Goal: Task Accomplishment & Management: Complete application form

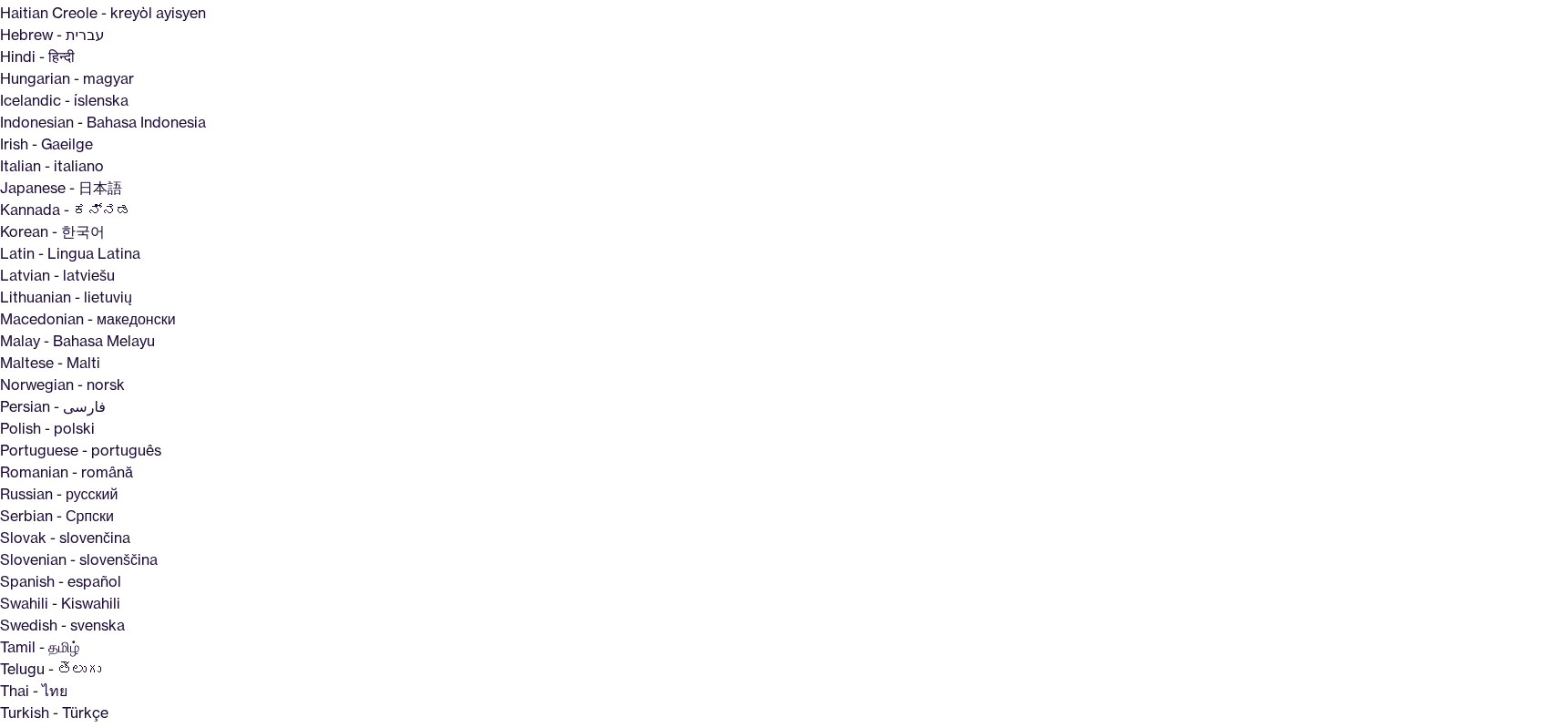
scroll to position [643, 0]
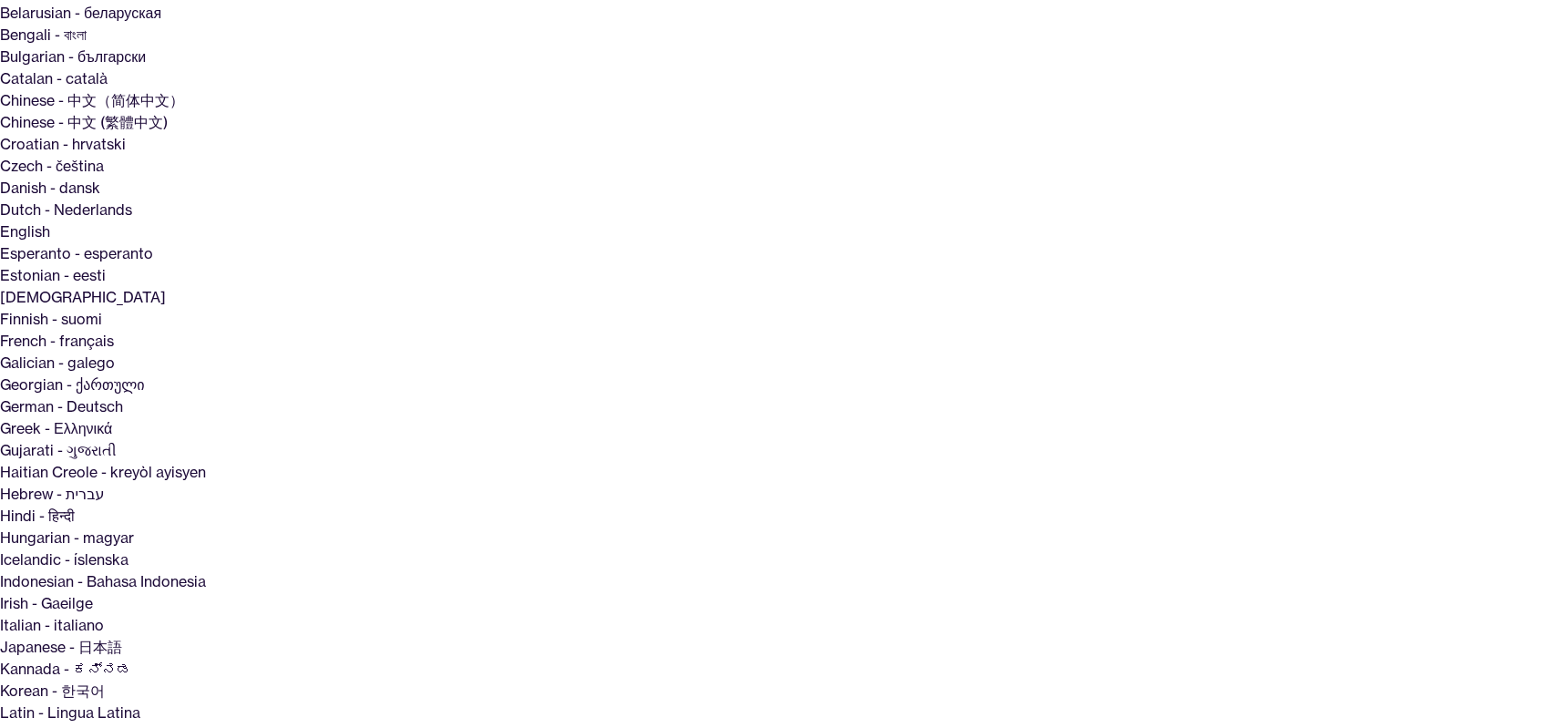
scroll to position [370, 0]
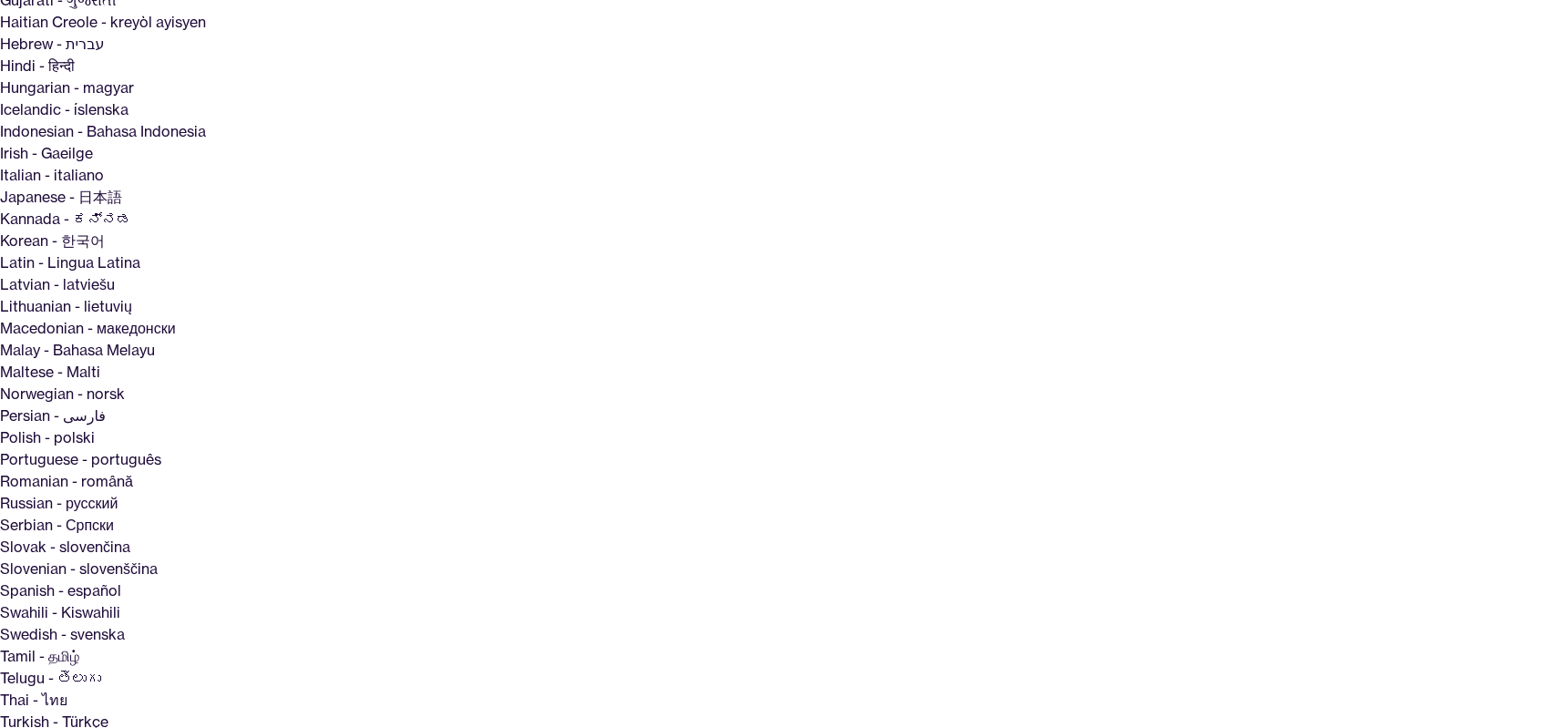
scroll to position [643, 0]
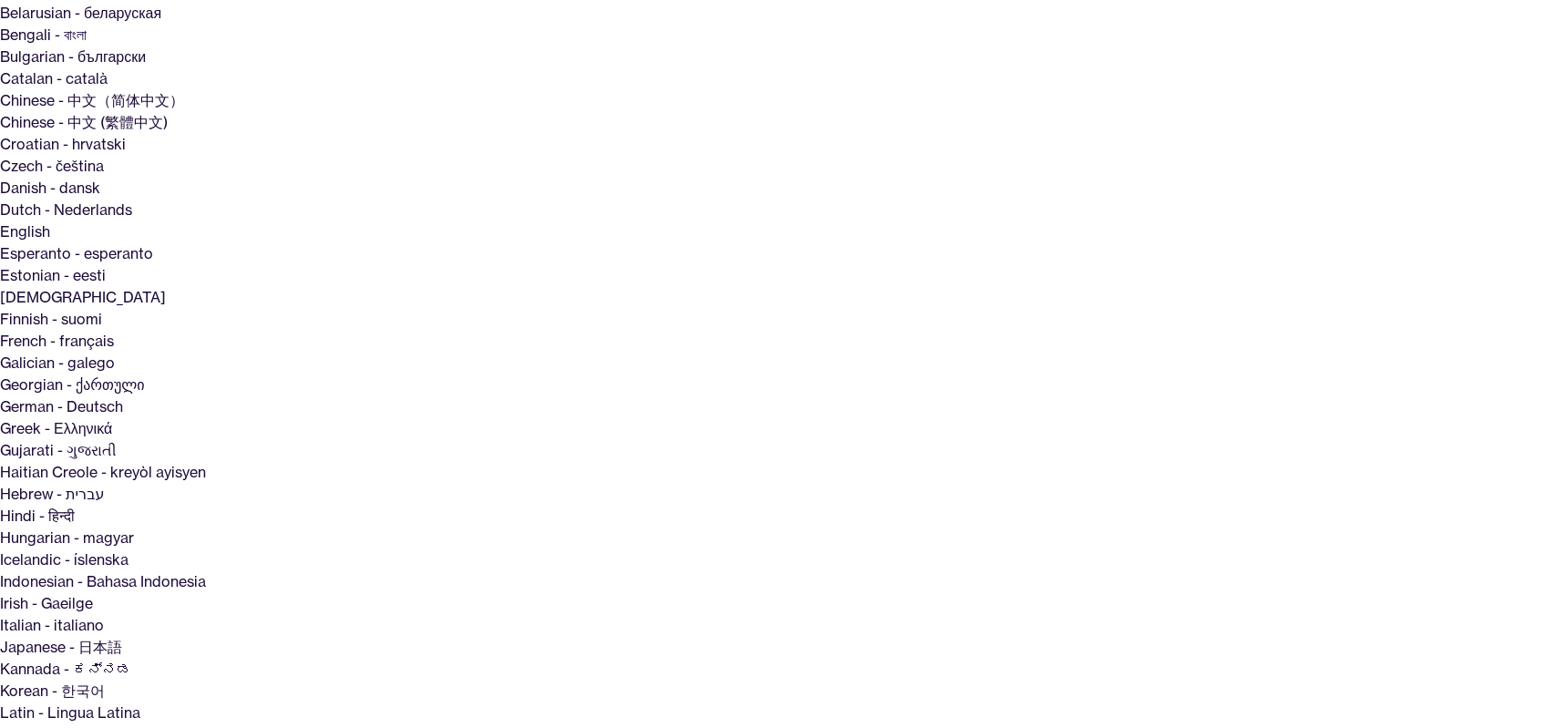
scroll to position [647, 0]
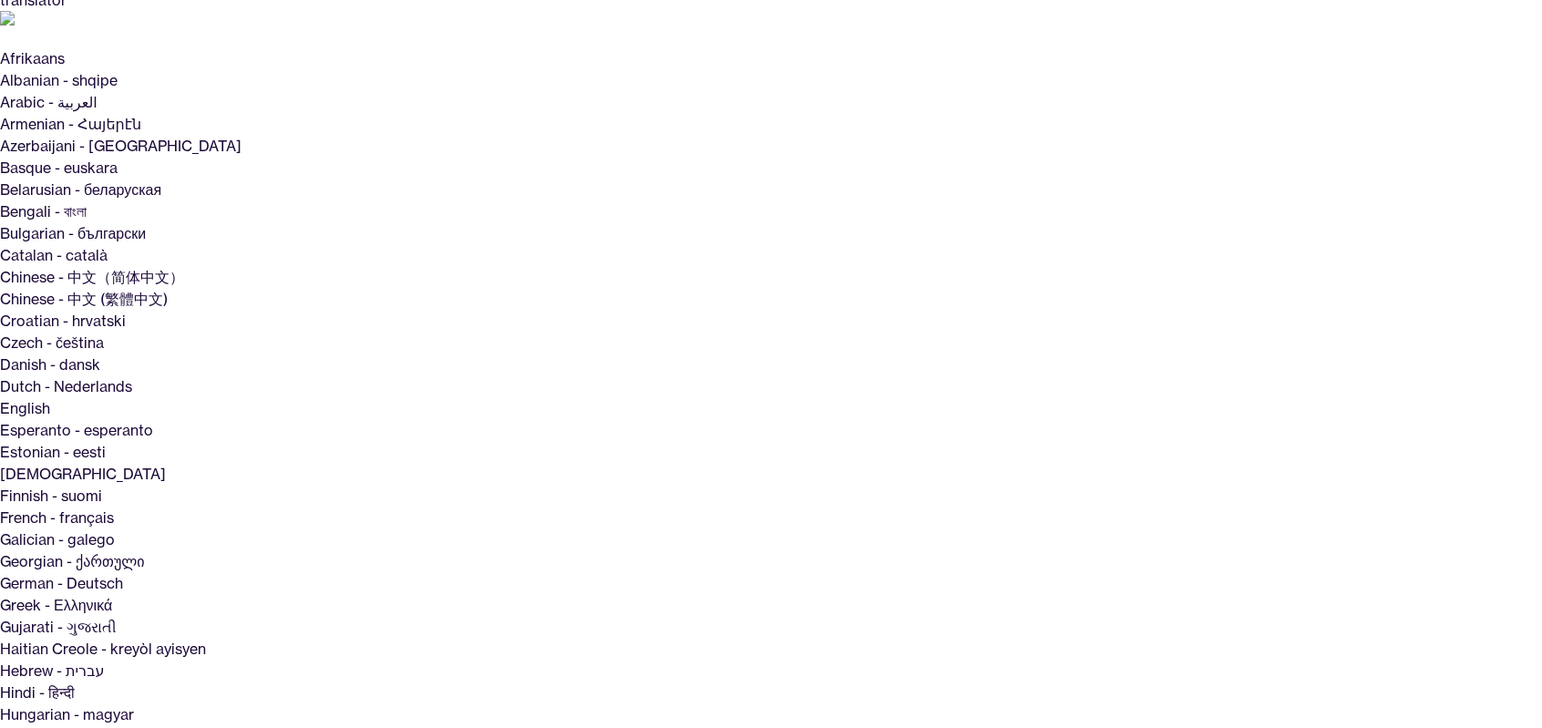
scroll to position [0, 0]
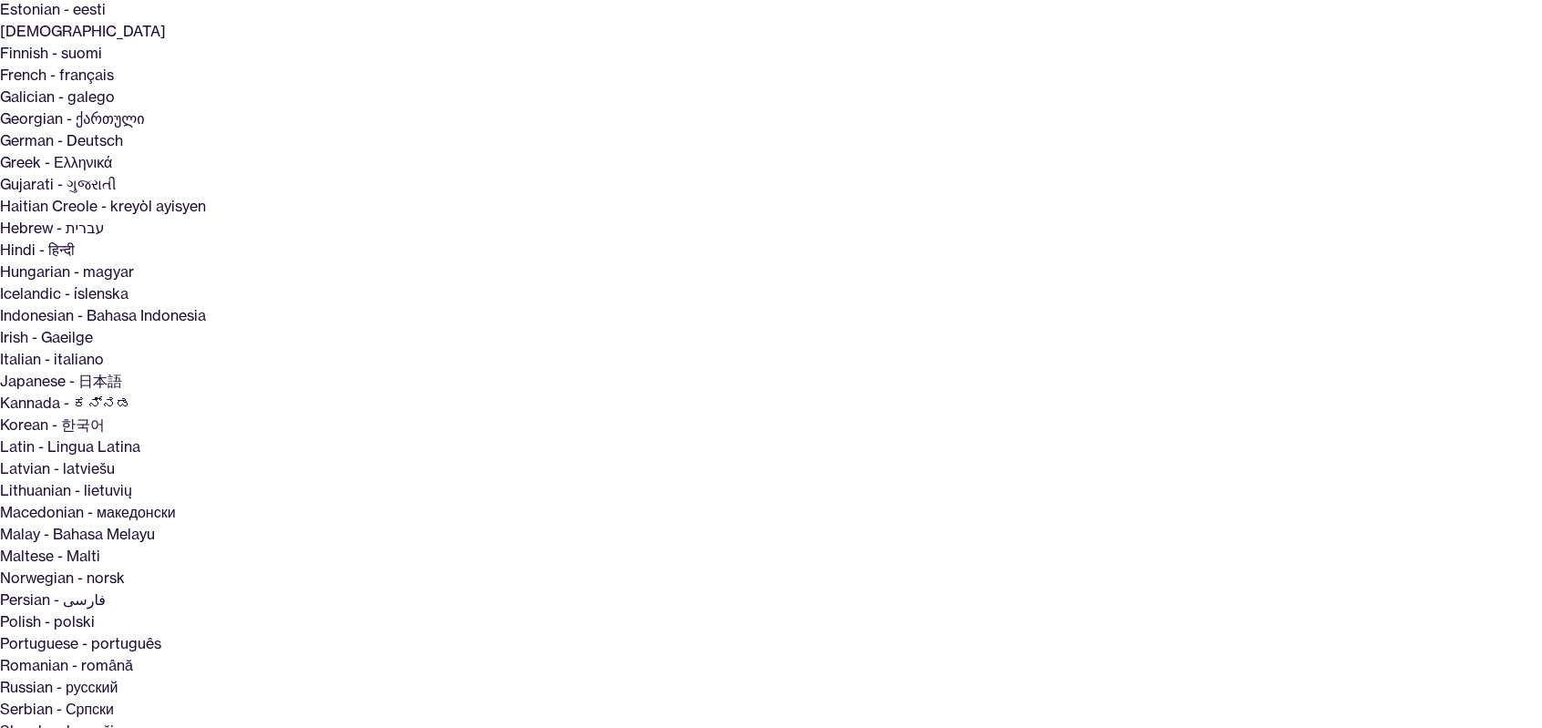
scroll to position [456, 0]
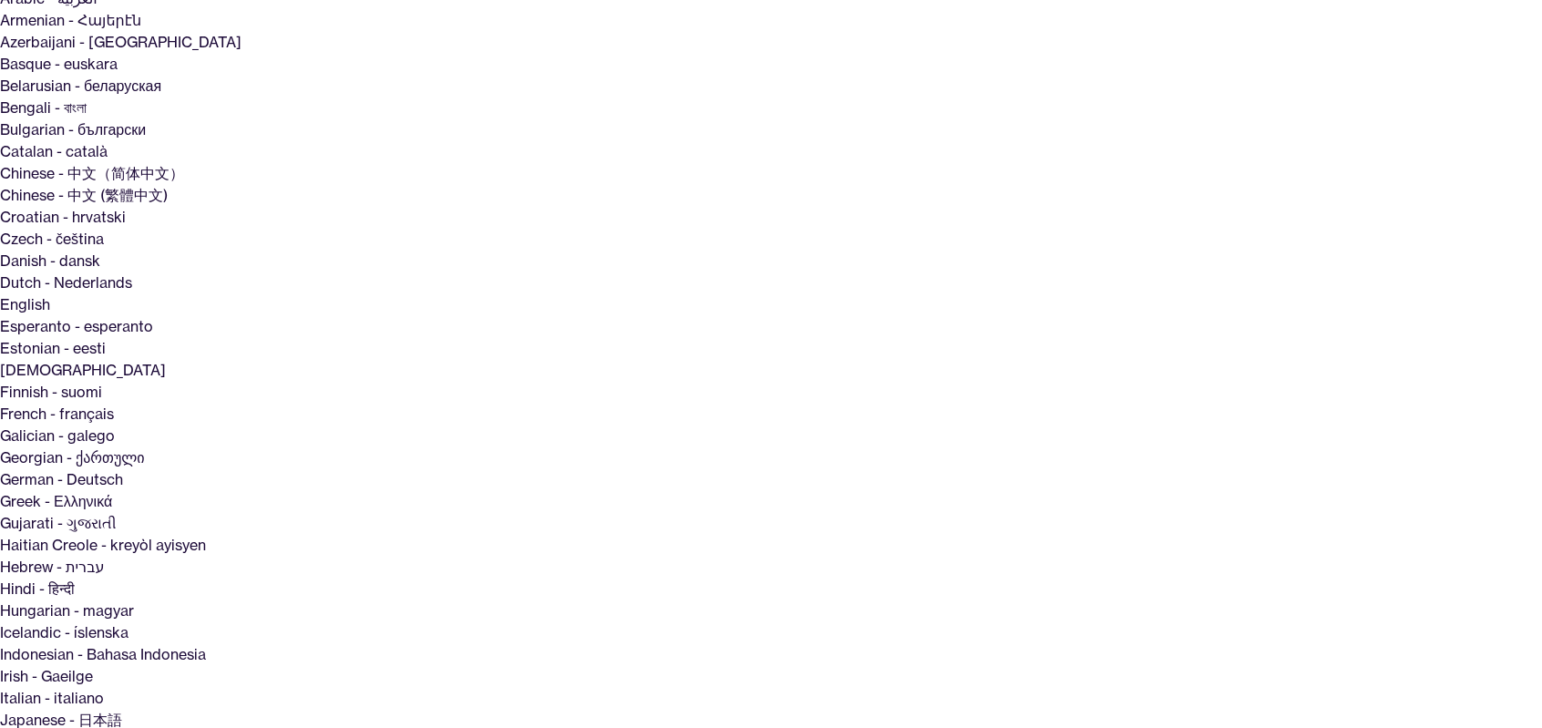
scroll to position [0, 0]
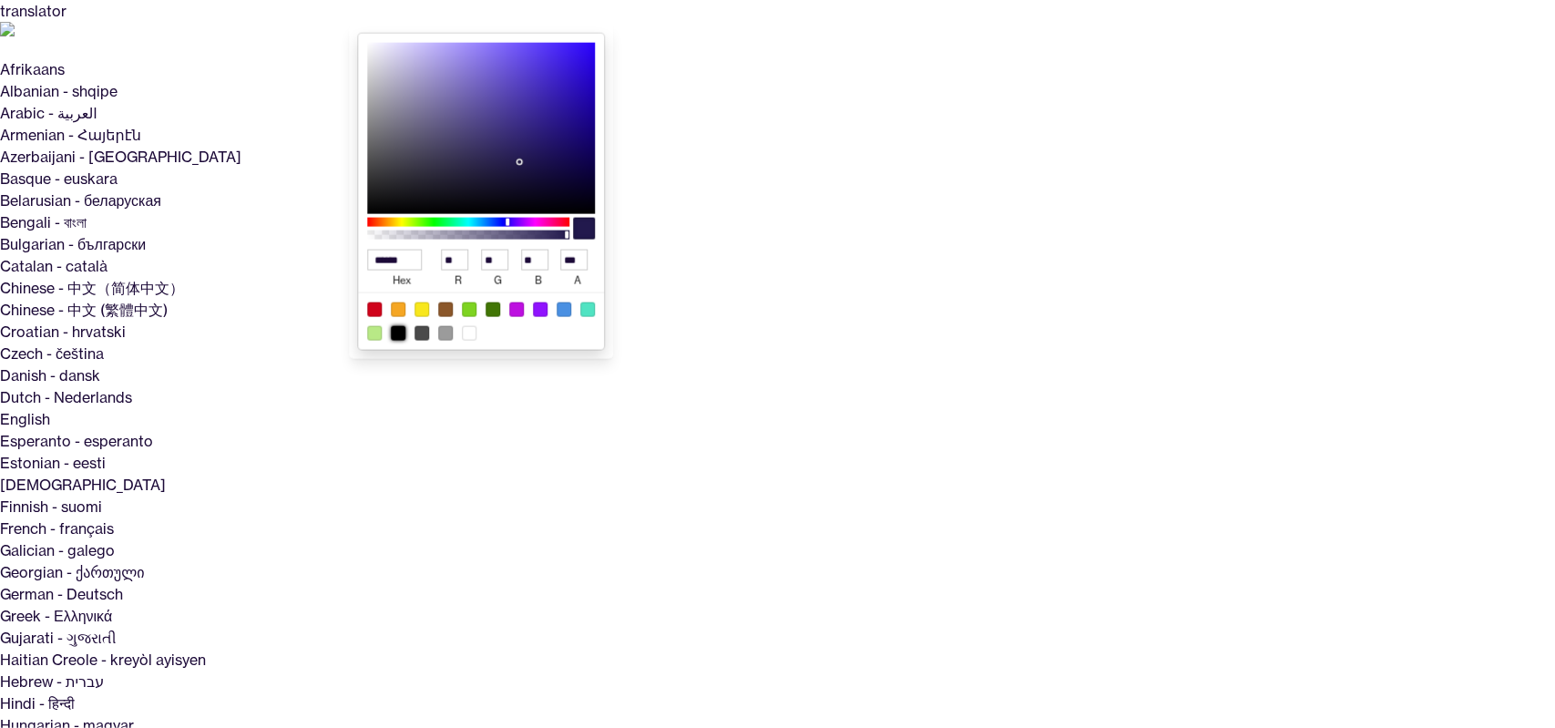
click at [391, 334] on div at bounding box center [398, 332] width 15 height 15
type input "******"
type input "*"
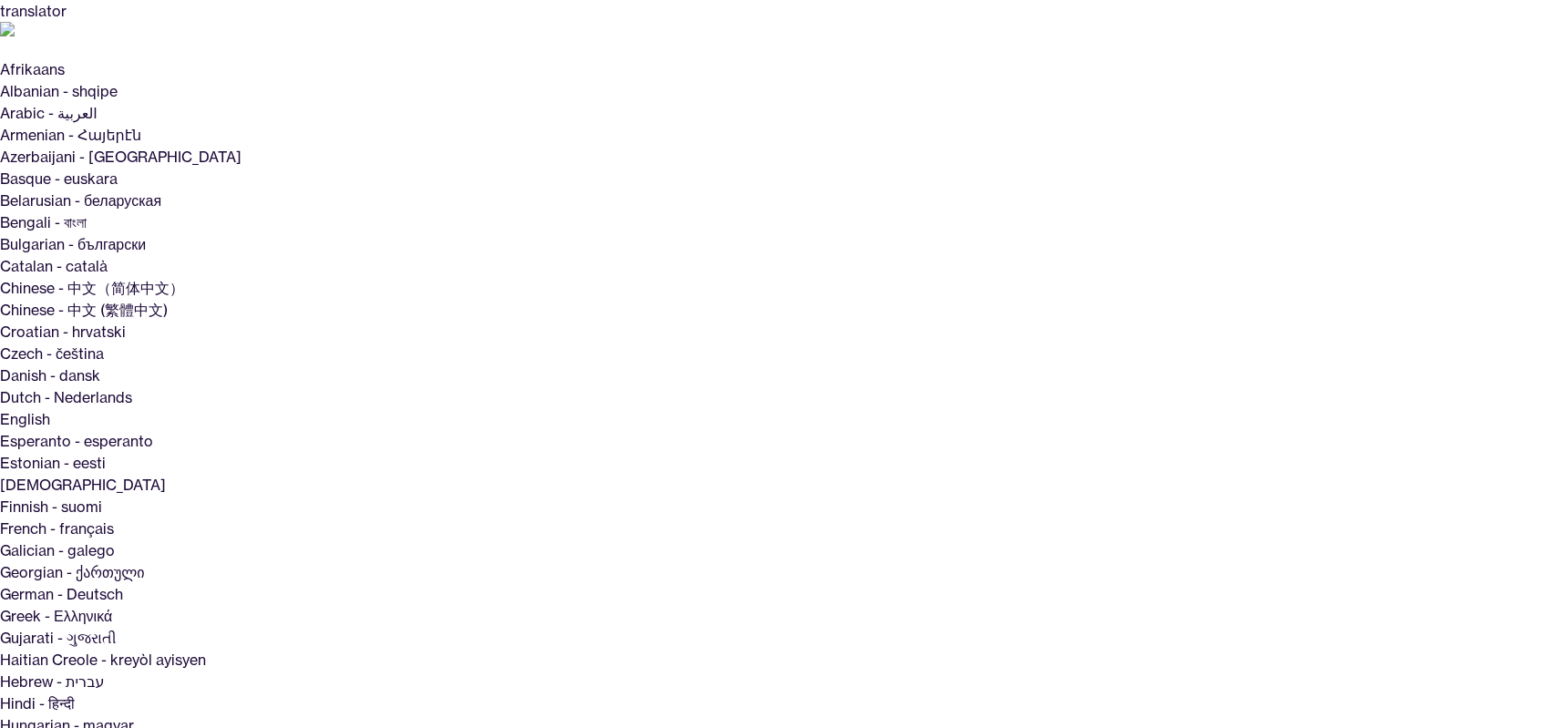
paste input "**********"
type input "**********"
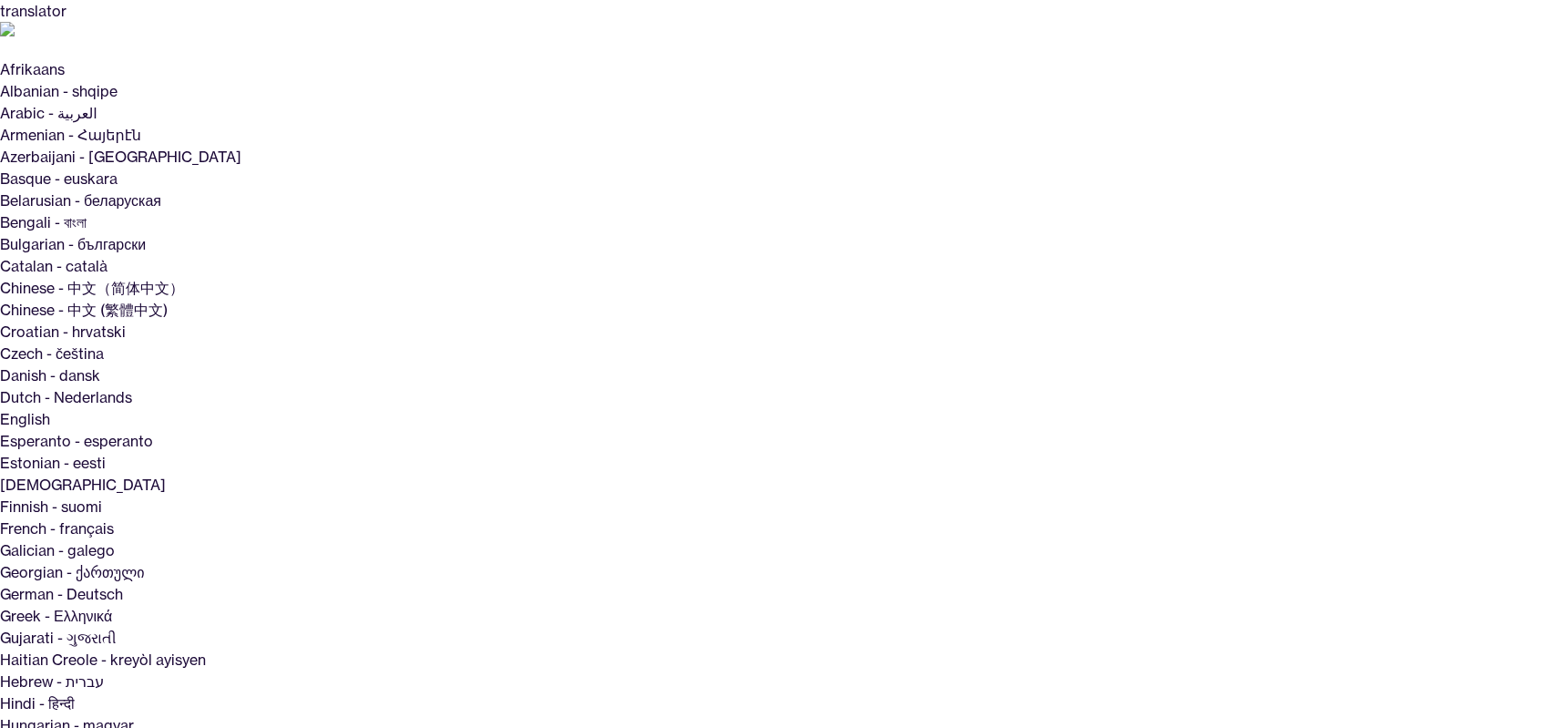
paste input "**********"
type input "**********"
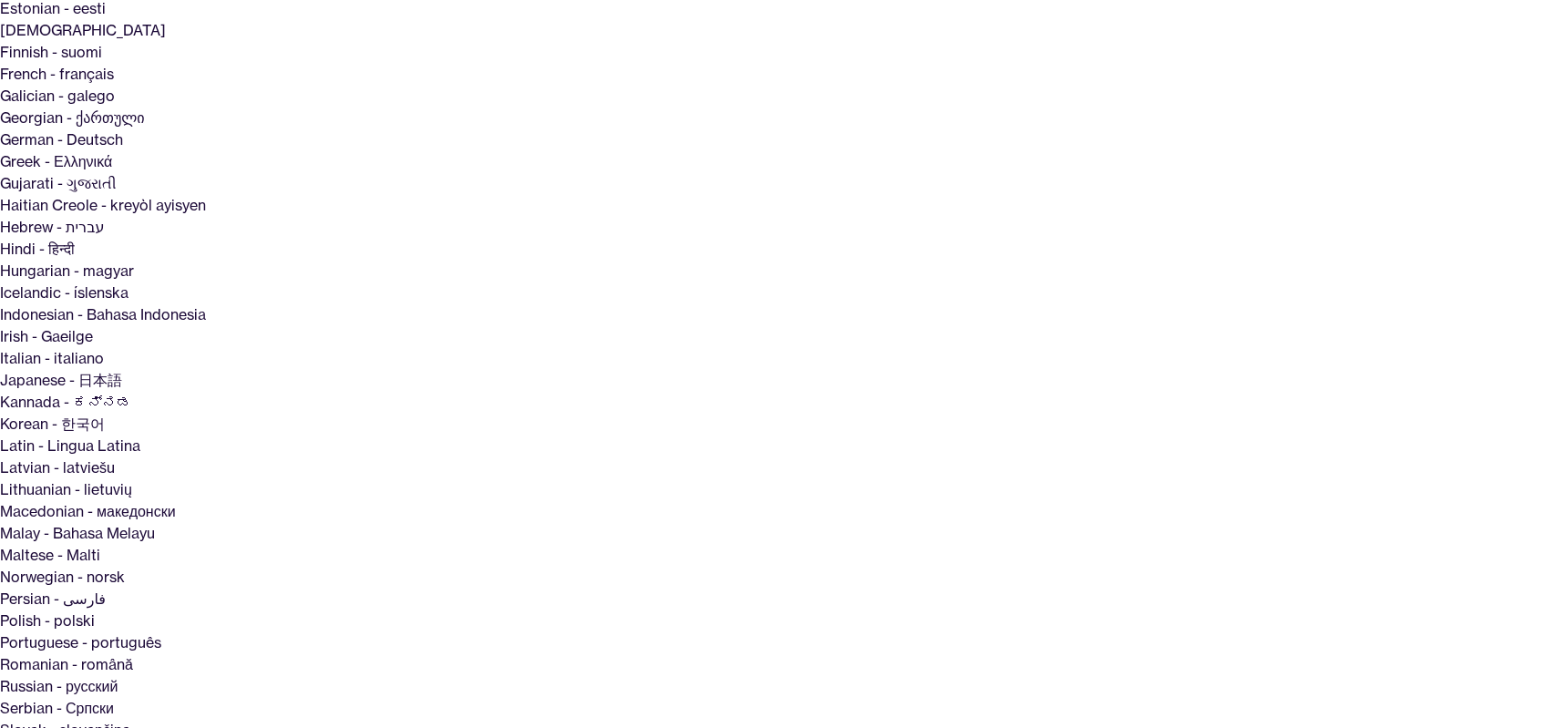
scroll to position [456, 0]
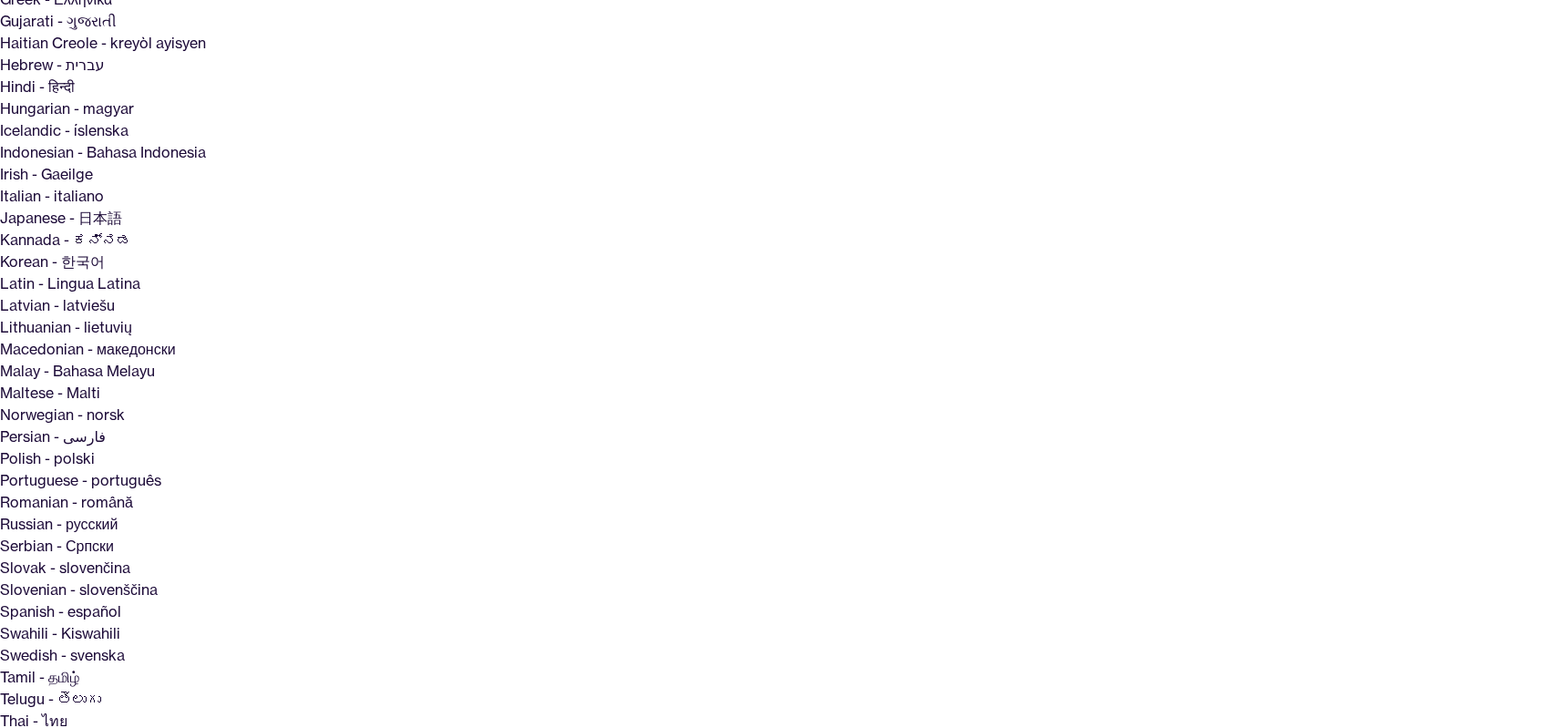
scroll to position [595, 0]
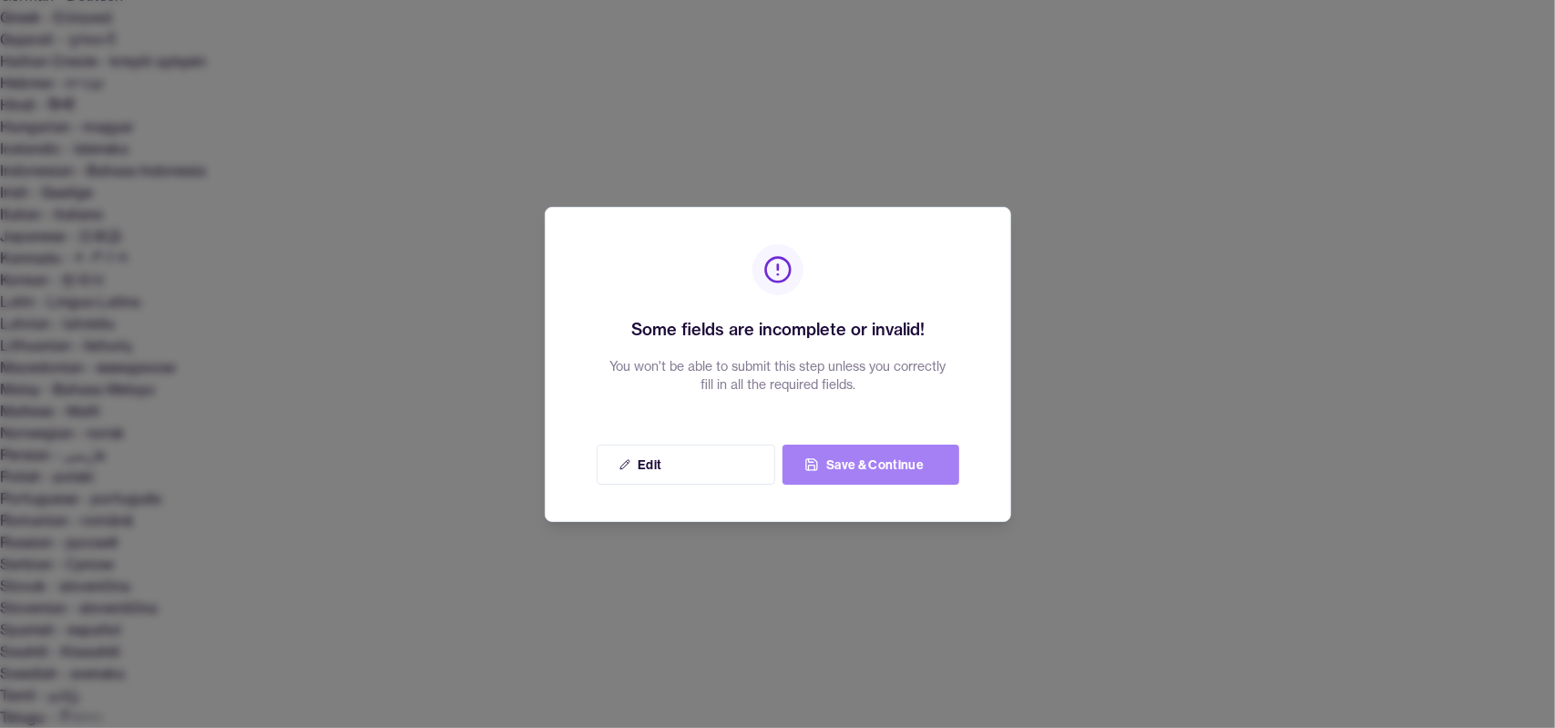
click at [882, 463] on button "Save & Continue" at bounding box center [871, 465] width 177 height 40
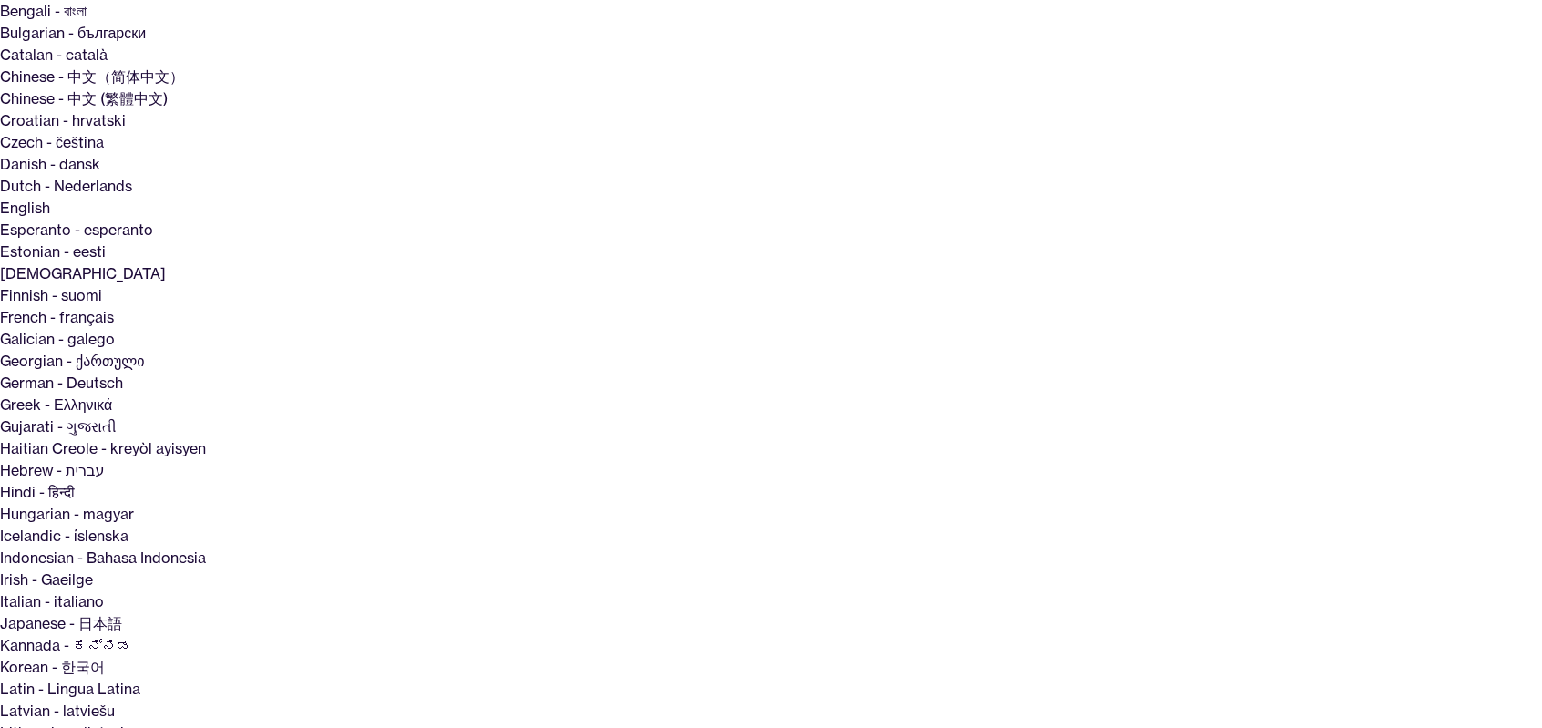
scroll to position [599, 0]
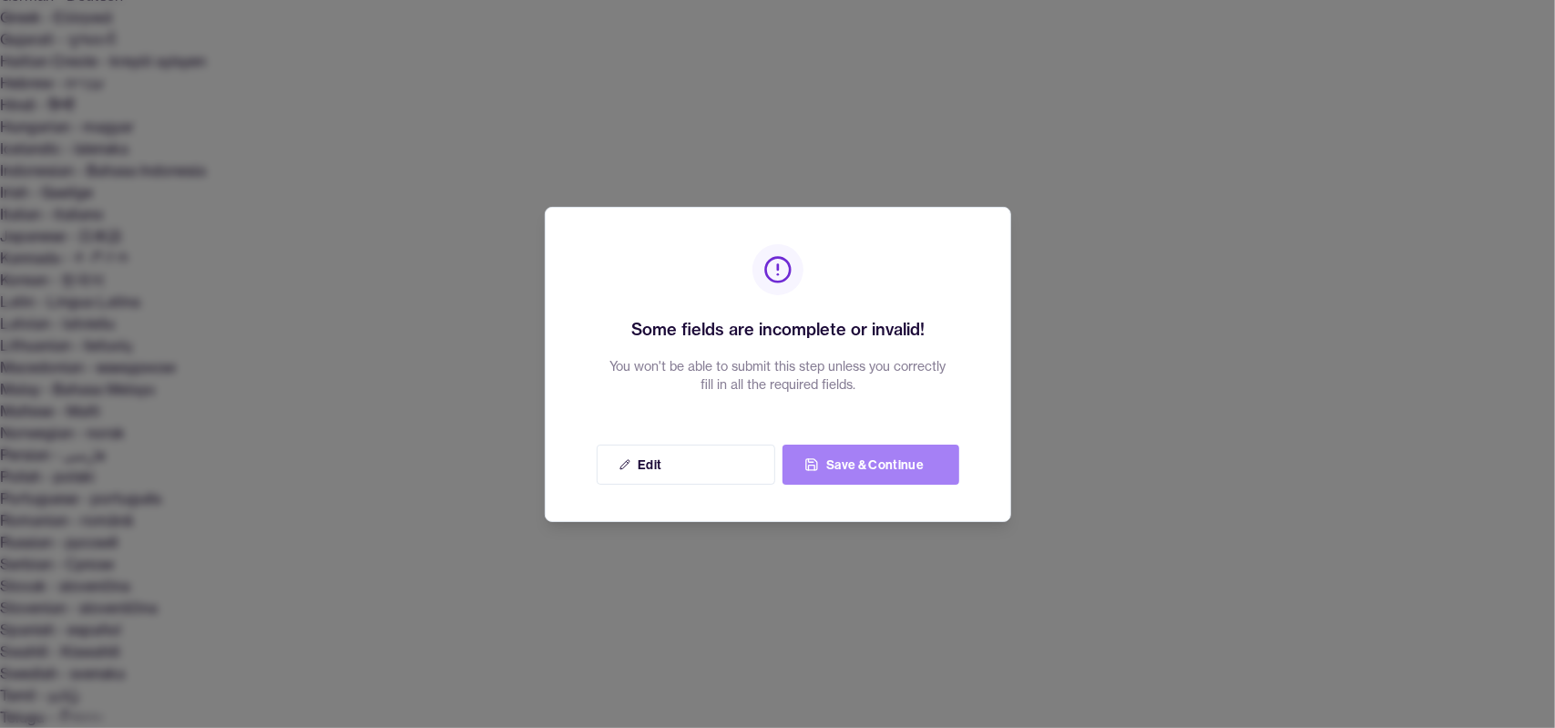
click at [870, 460] on button "Save & Continue" at bounding box center [871, 465] width 177 height 40
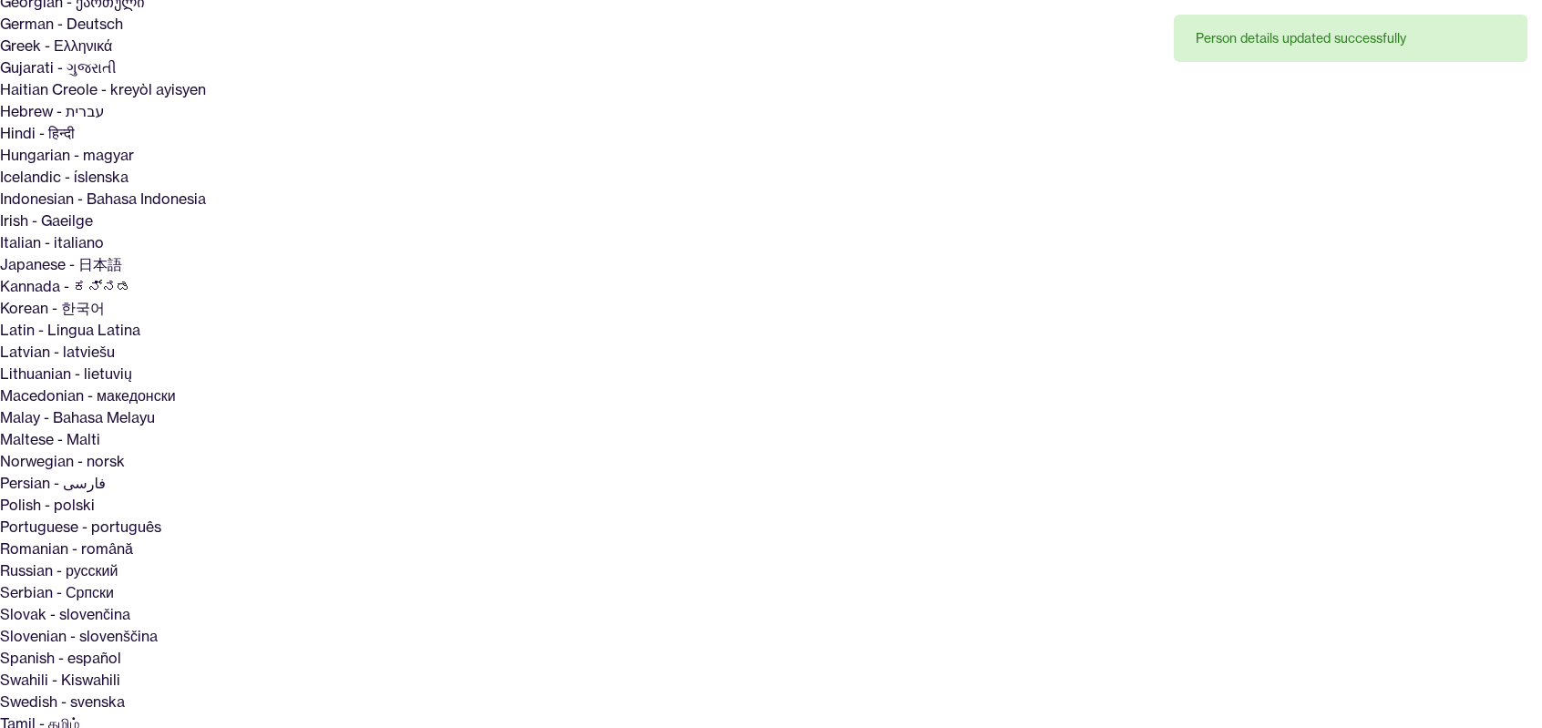
scroll to position [599, 0]
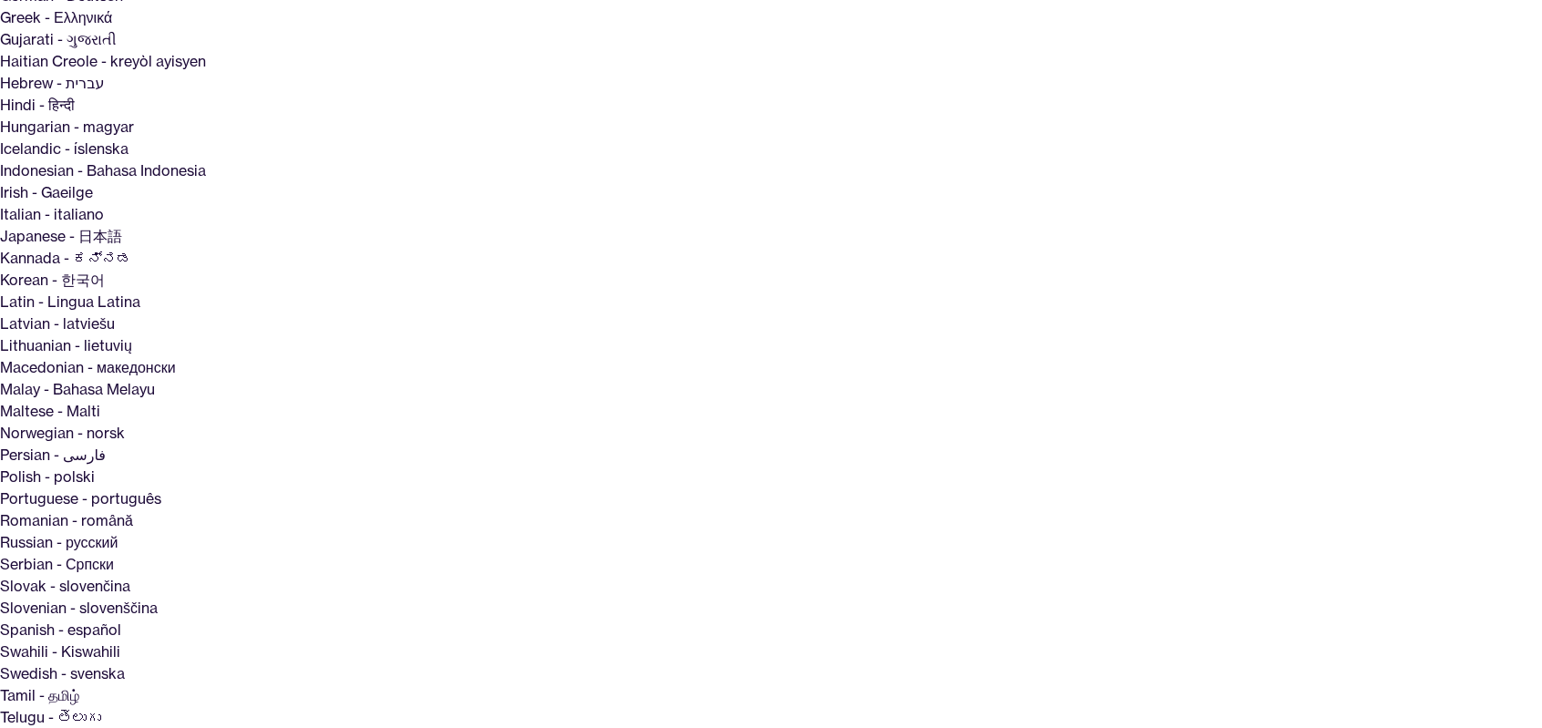
drag, startPoint x: 703, startPoint y: 548, endPoint x: 1164, endPoint y: 575, distance: 461.9
drag, startPoint x: 1166, startPoint y: 573, endPoint x: 704, endPoint y: 546, distance: 462.8
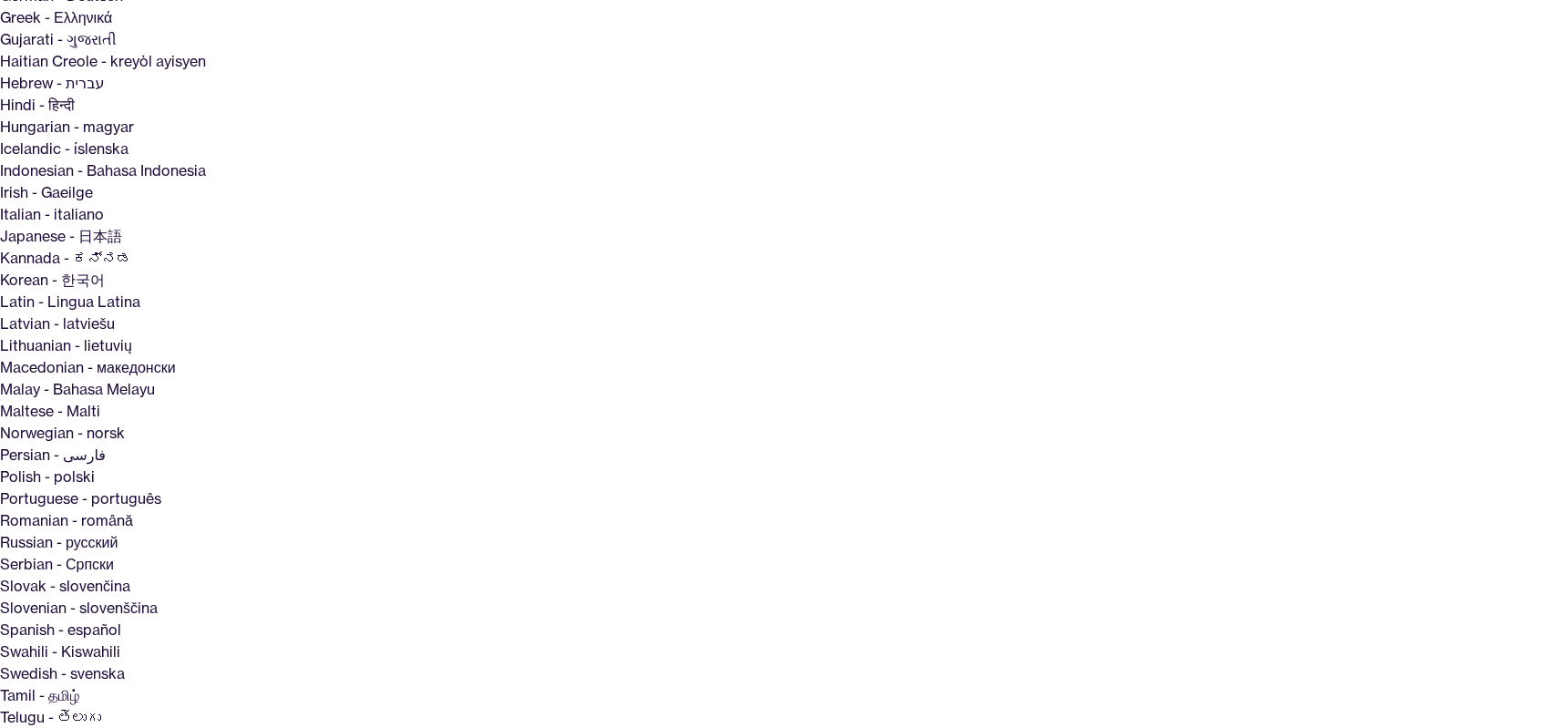
paste input "**********"
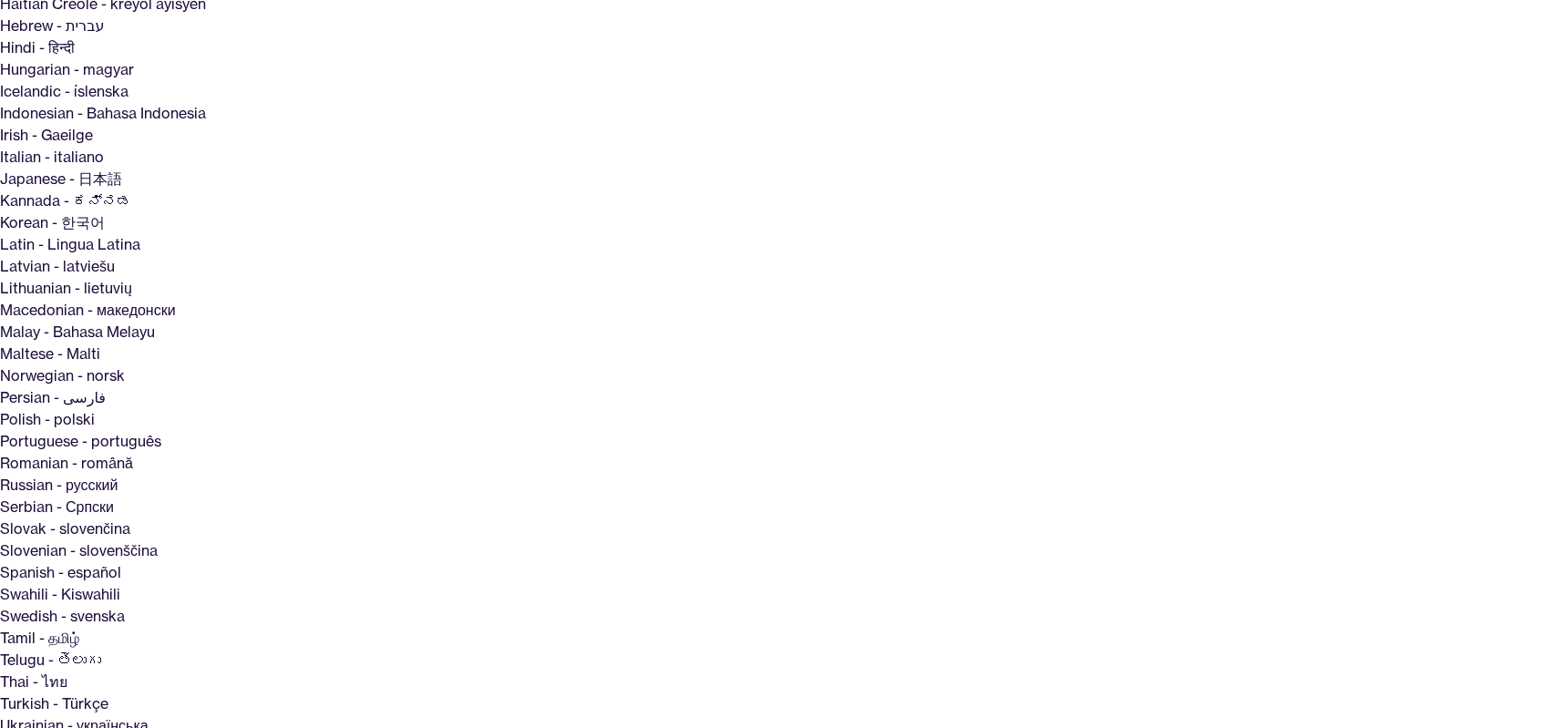
scroll to position [683, 0]
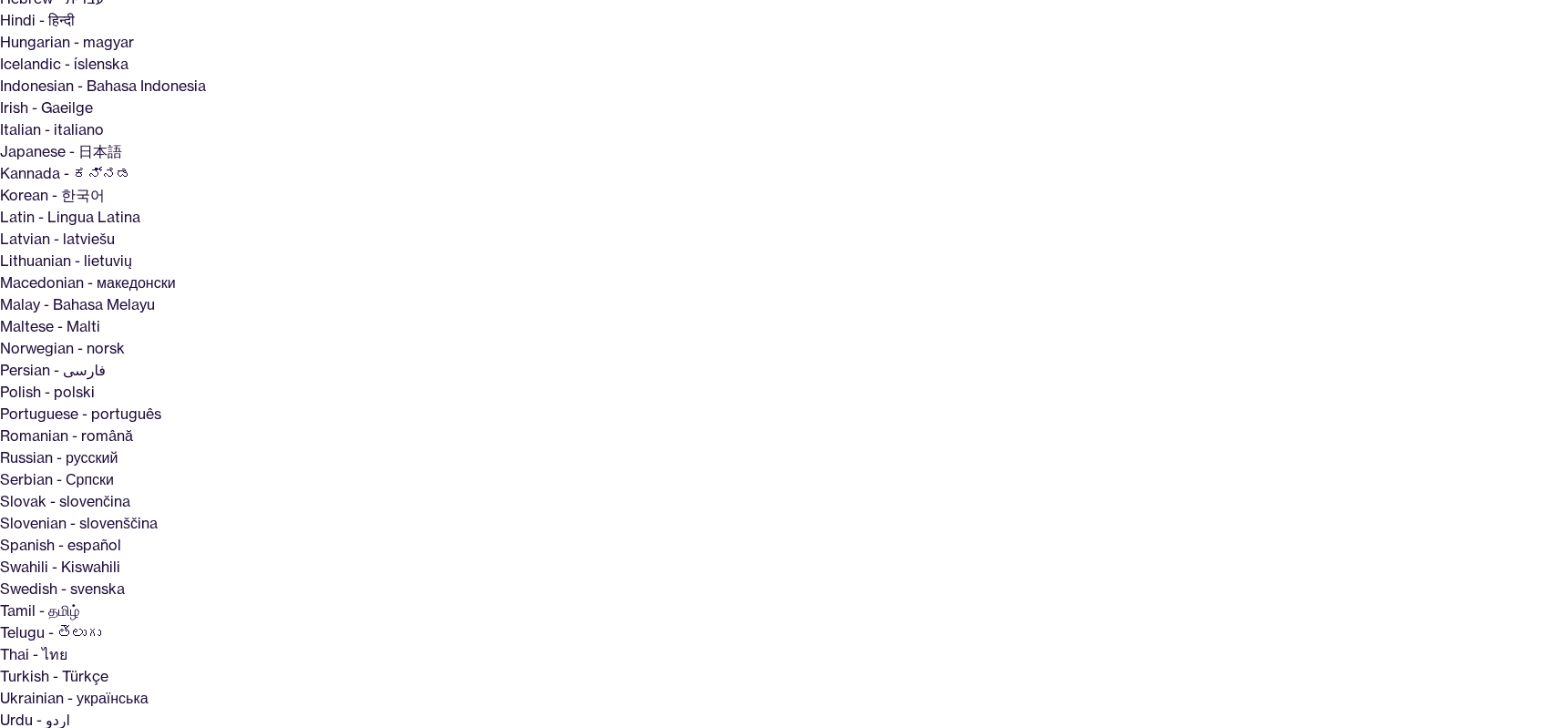
type input "**********"
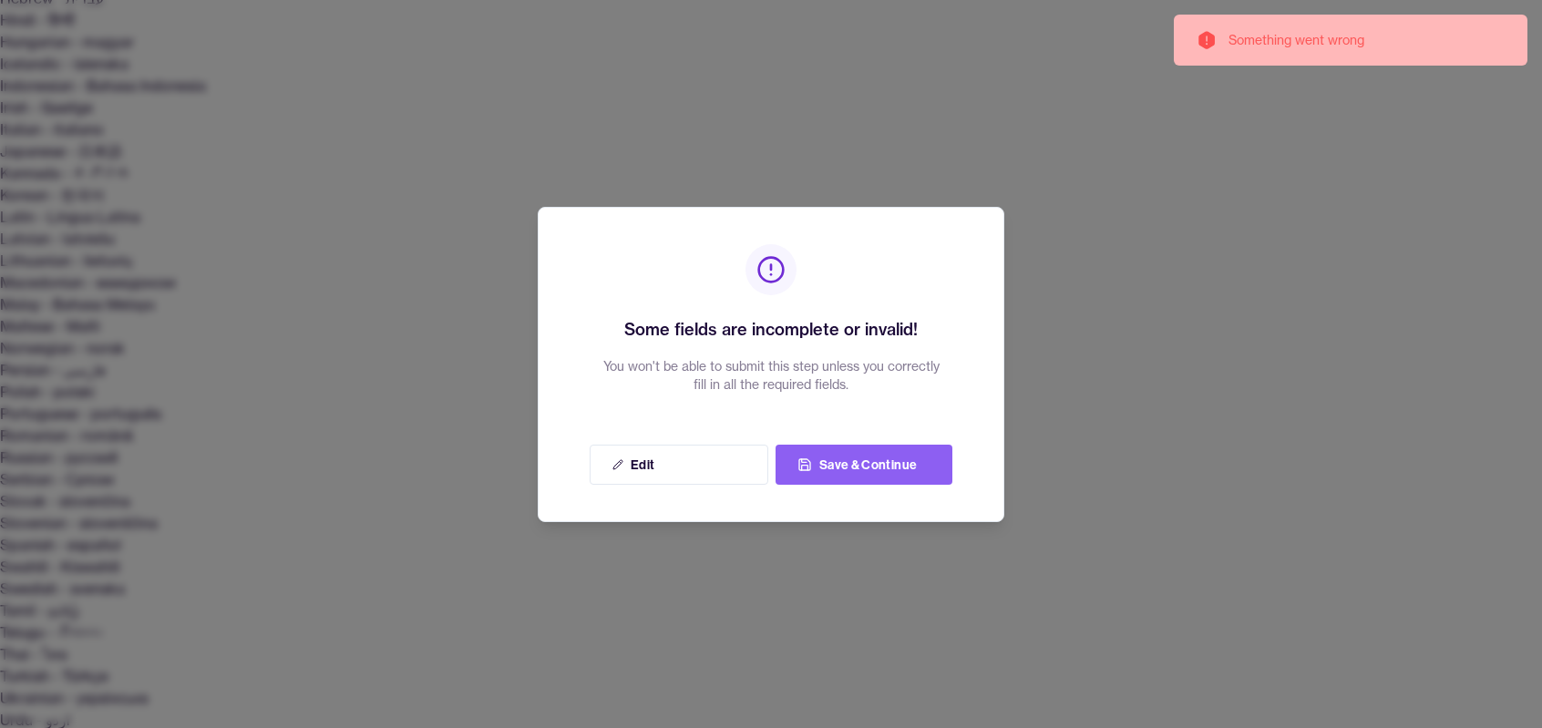
scroll to position [595, 0]
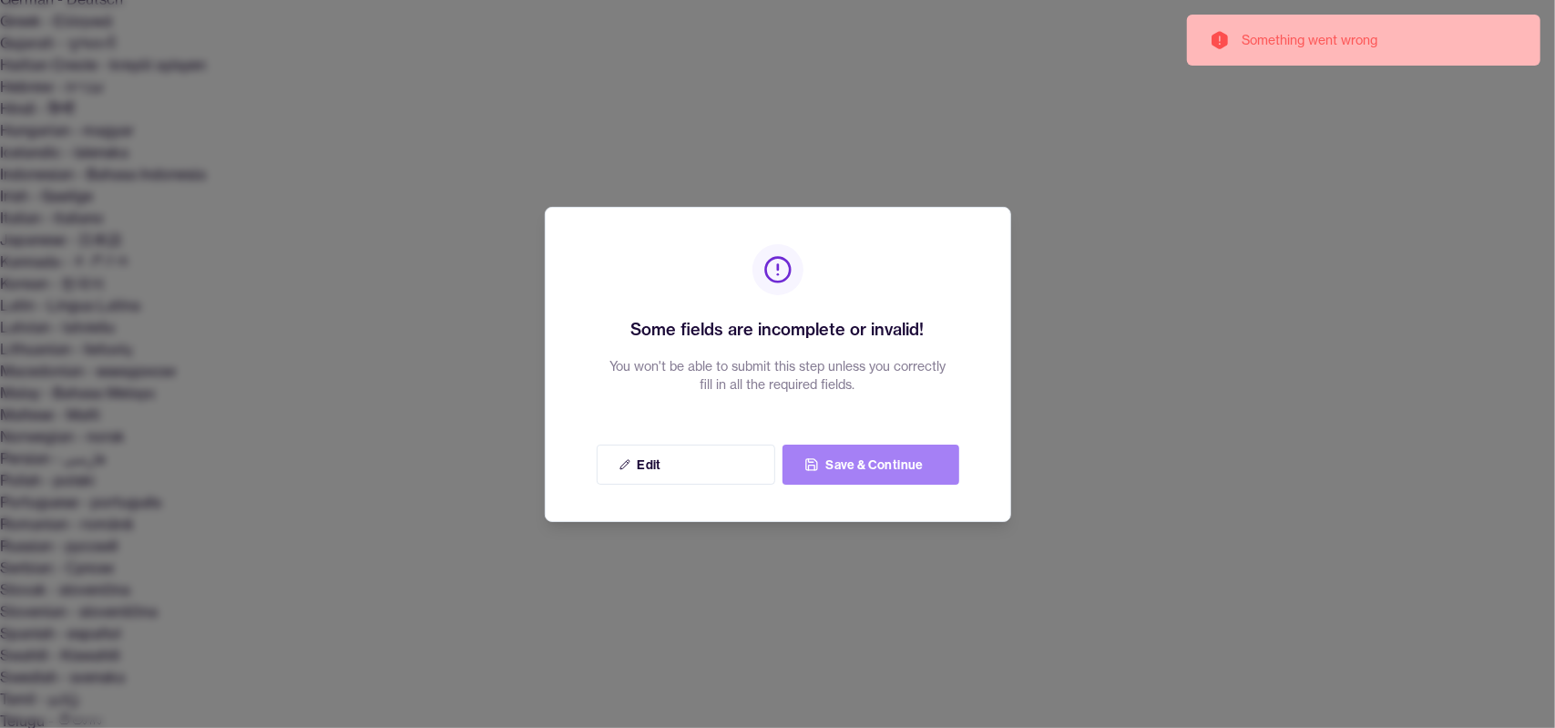
click at [888, 466] on button "Save & Continue" at bounding box center [871, 465] width 177 height 40
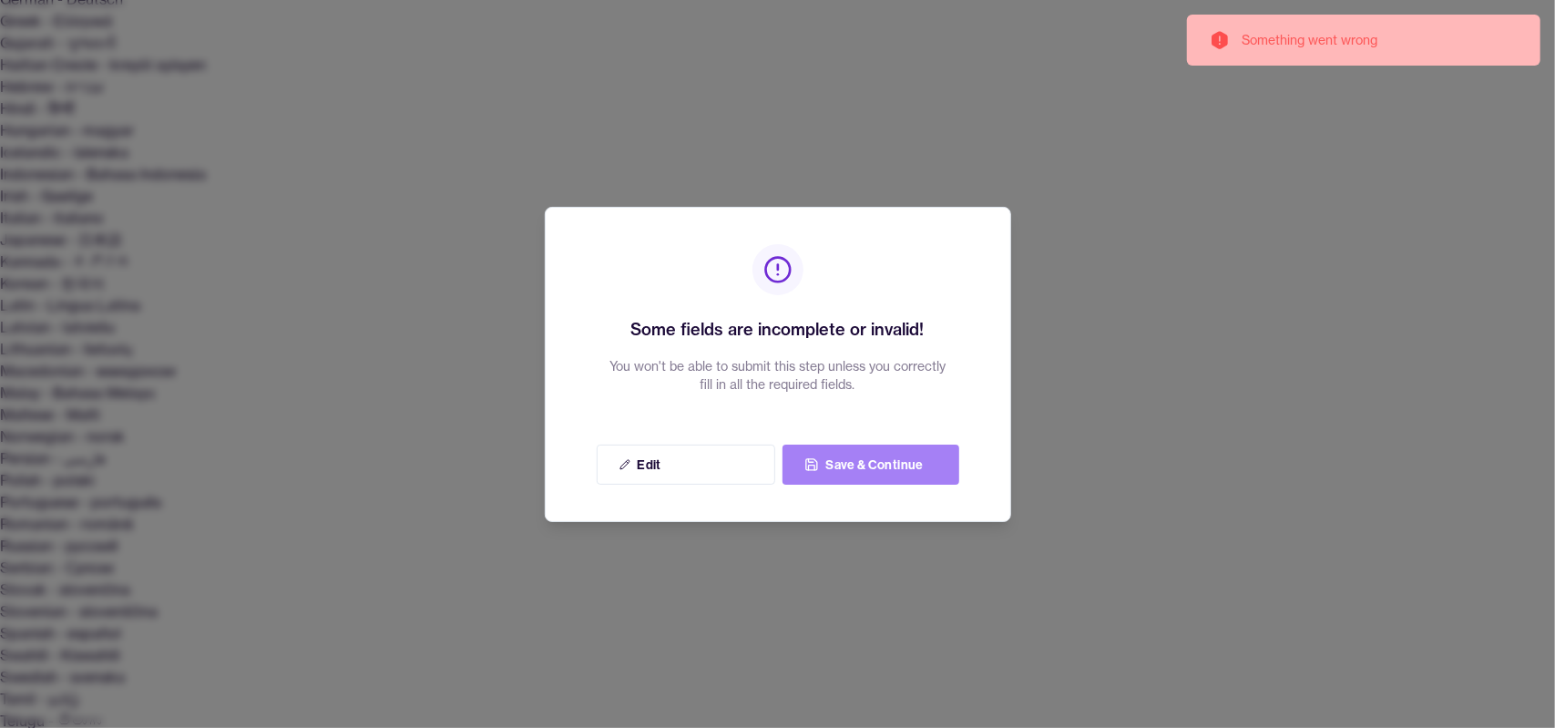
click at [871, 470] on button "Save & Continue" at bounding box center [871, 465] width 177 height 40
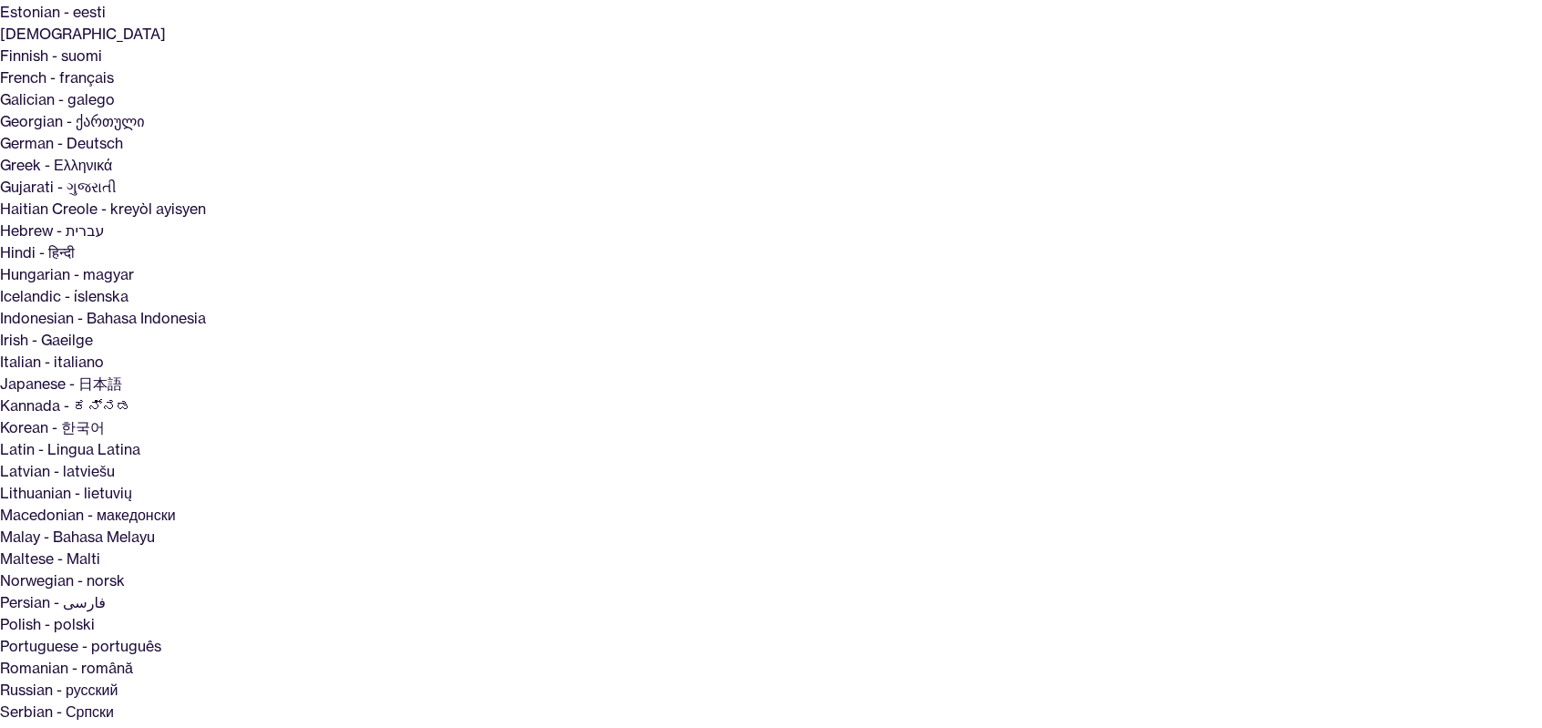
scroll to position [456, 0]
drag, startPoint x: 811, startPoint y: 504, endPoint x: 1006, endPoint y: 504, distance: 195.0
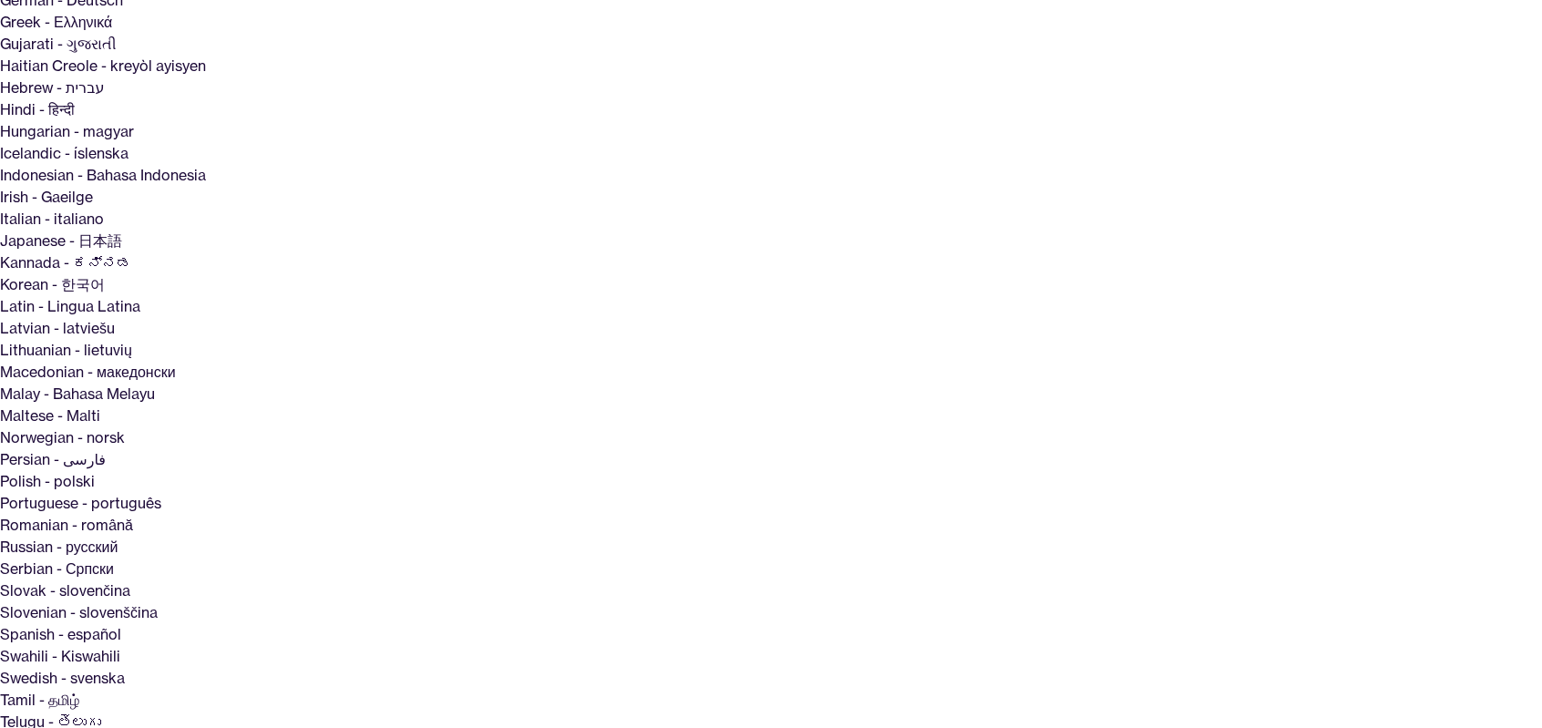
scroll to position [595, 0]
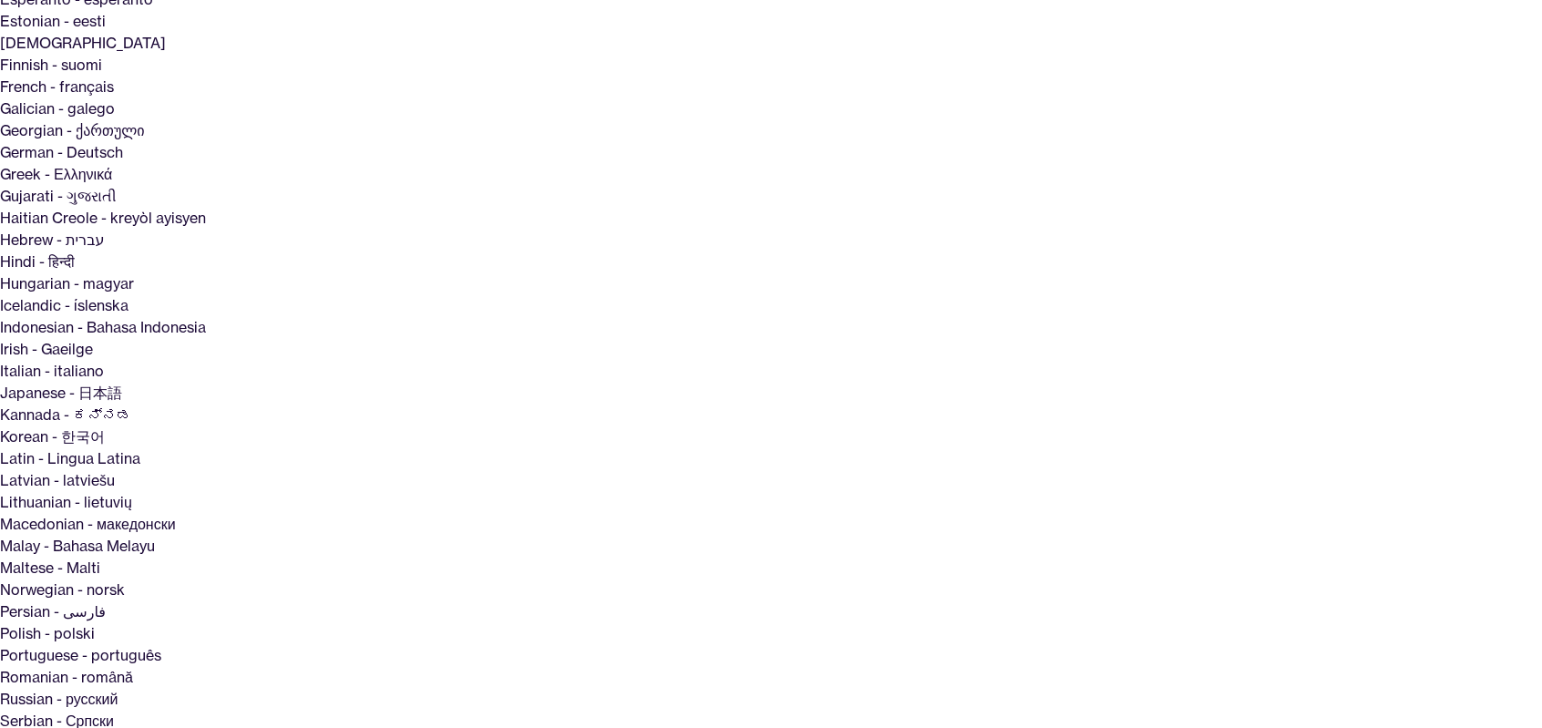
scroll to position [456, 0]
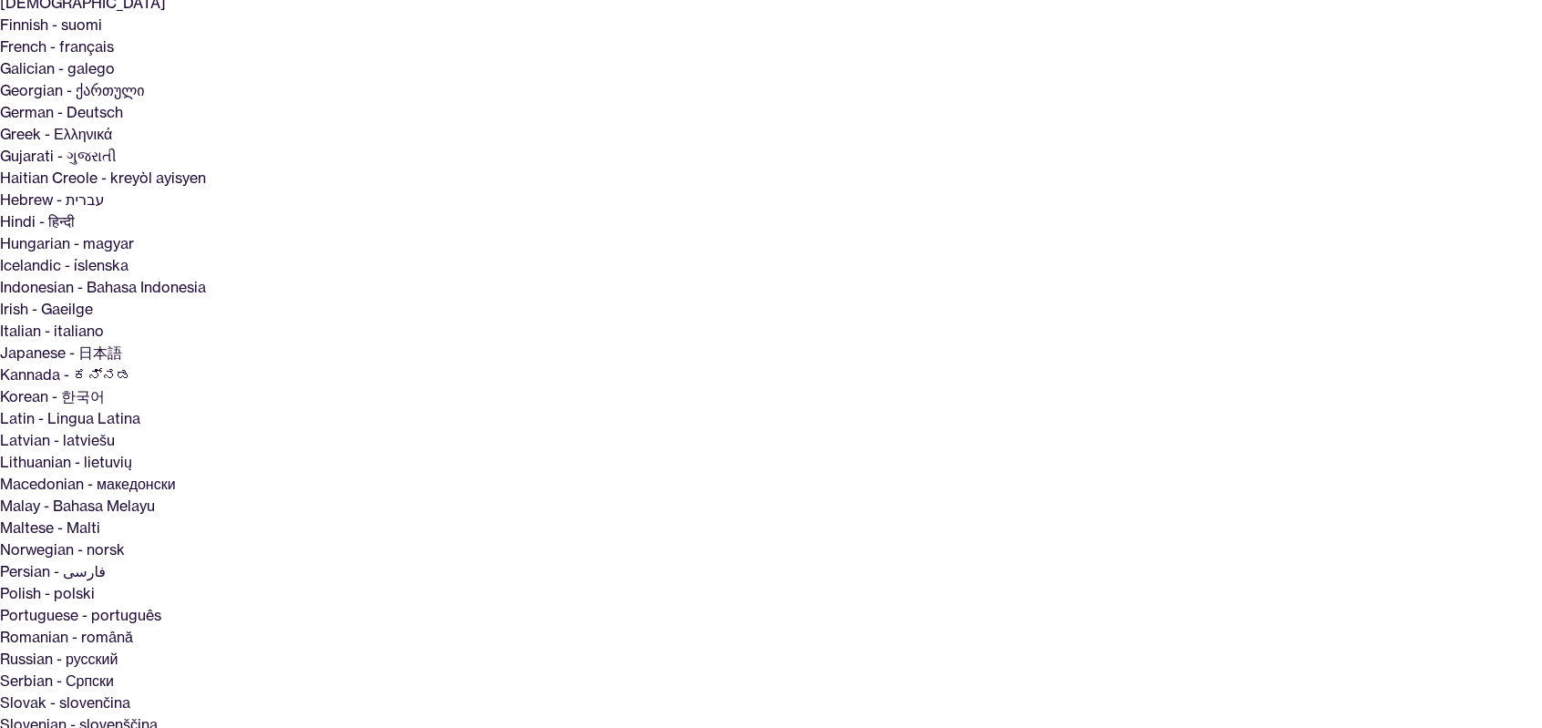
scroll to position [559, 0]
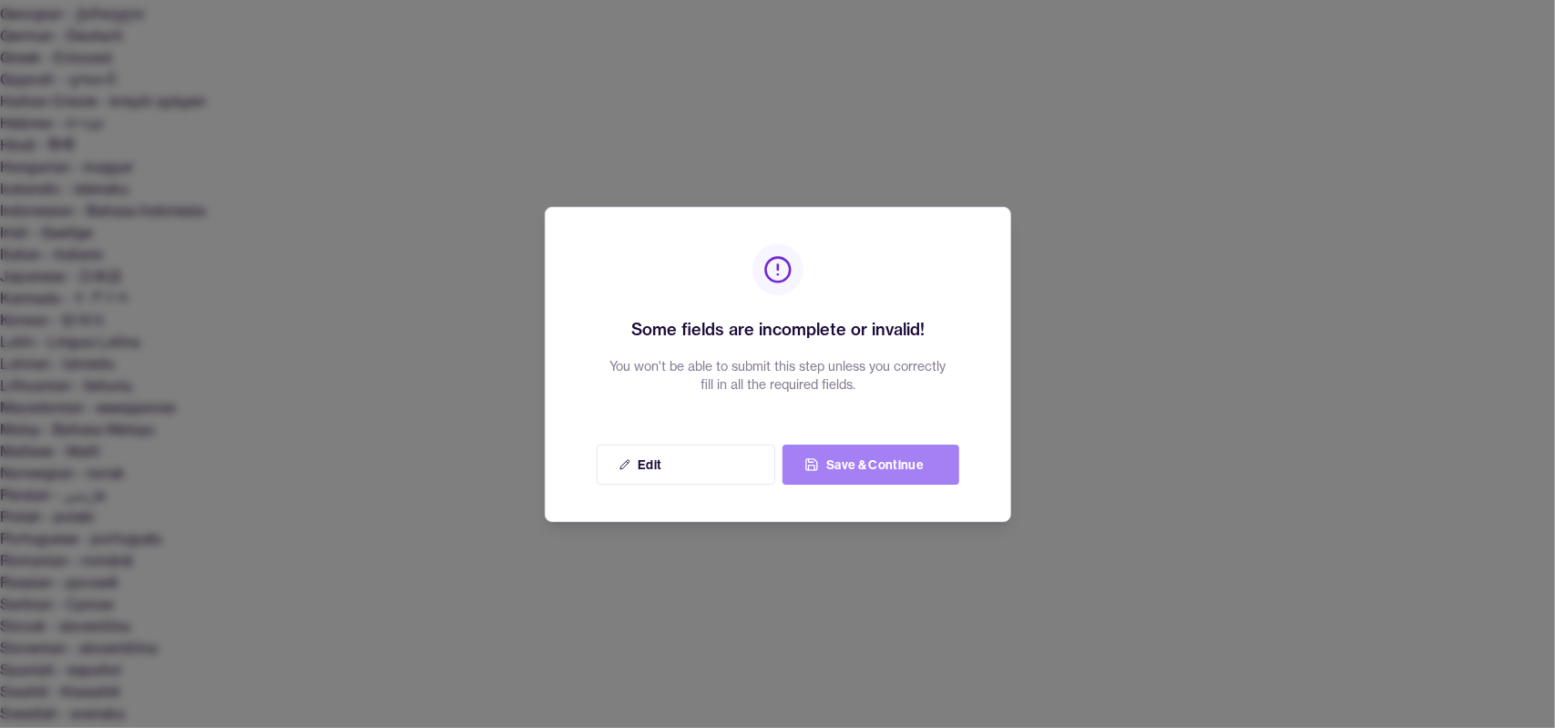
click at [900, 467] on button "Save & Continue" at bounding box center [871, 465] width 177 height 40
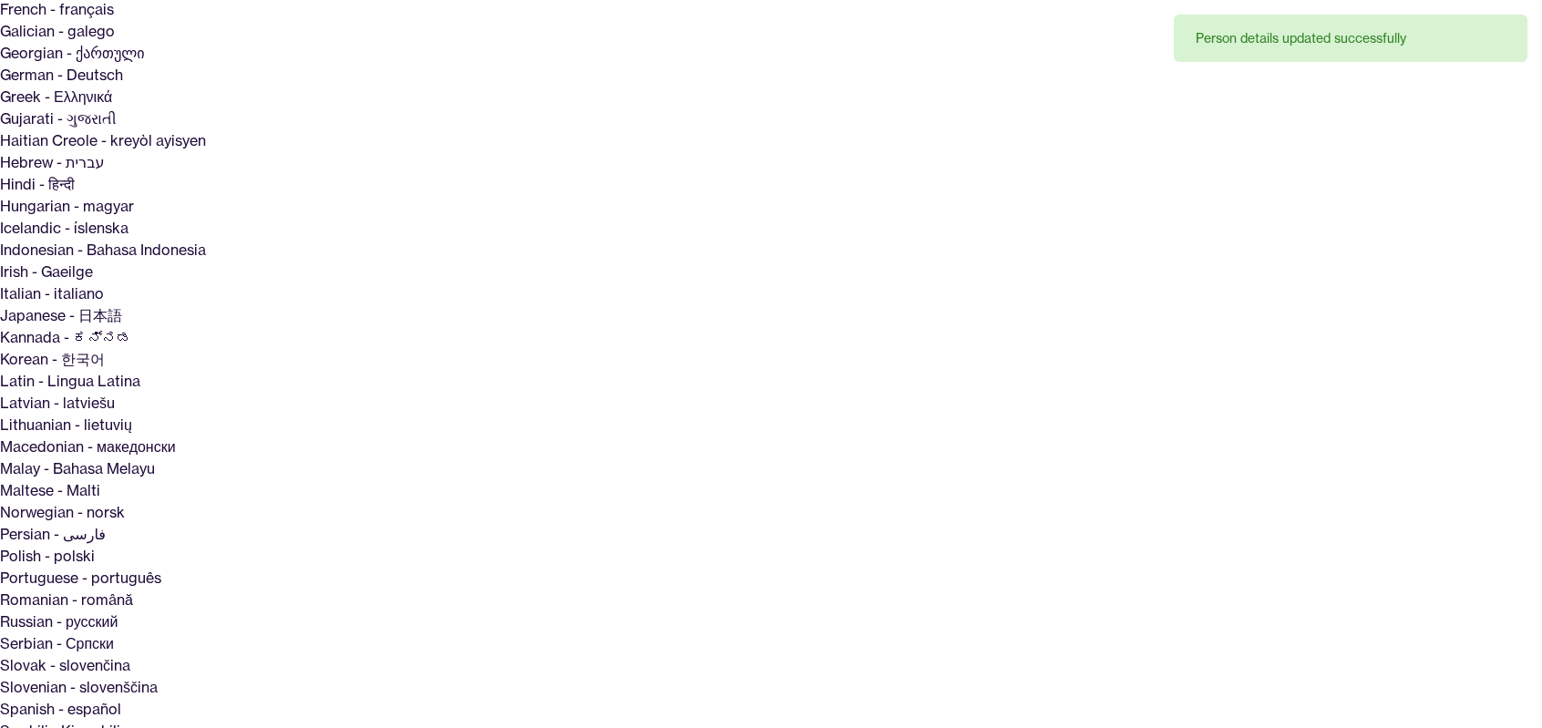
scroll to position [559, 0]
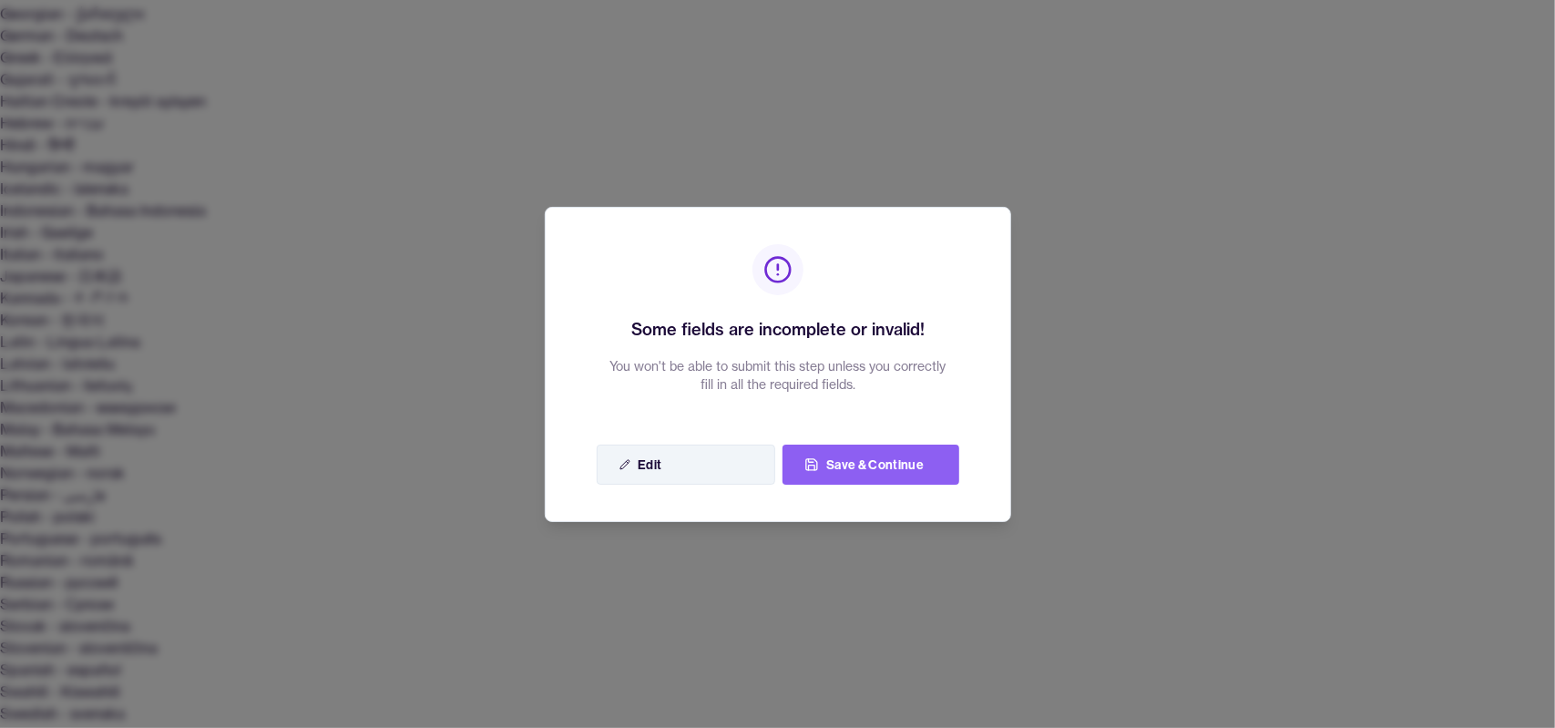
click at [687, 458] on button "Edit" at bounding box center [686, 465] width 179 height 40
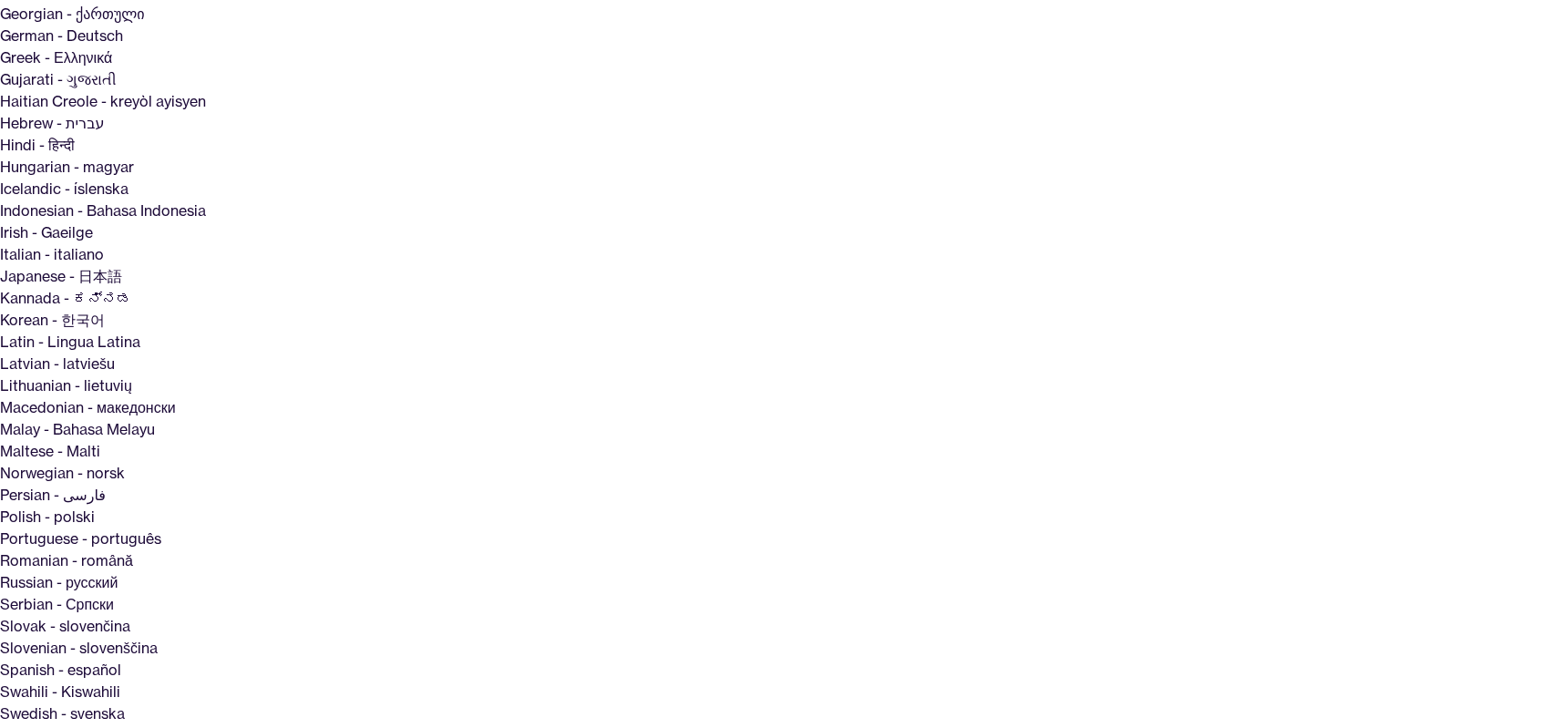
drag, startPoint x: 993, startPoint y: 586, endPoint x: 693, endPoint y: 605, distance: 300.4
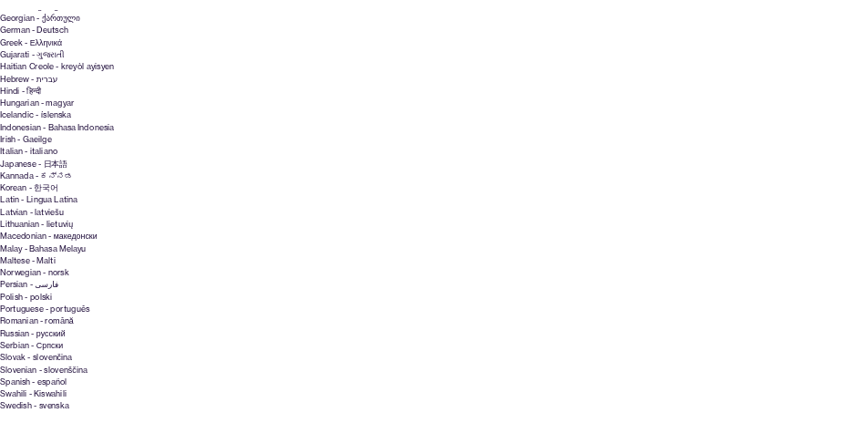
scroll to position [0, 0]
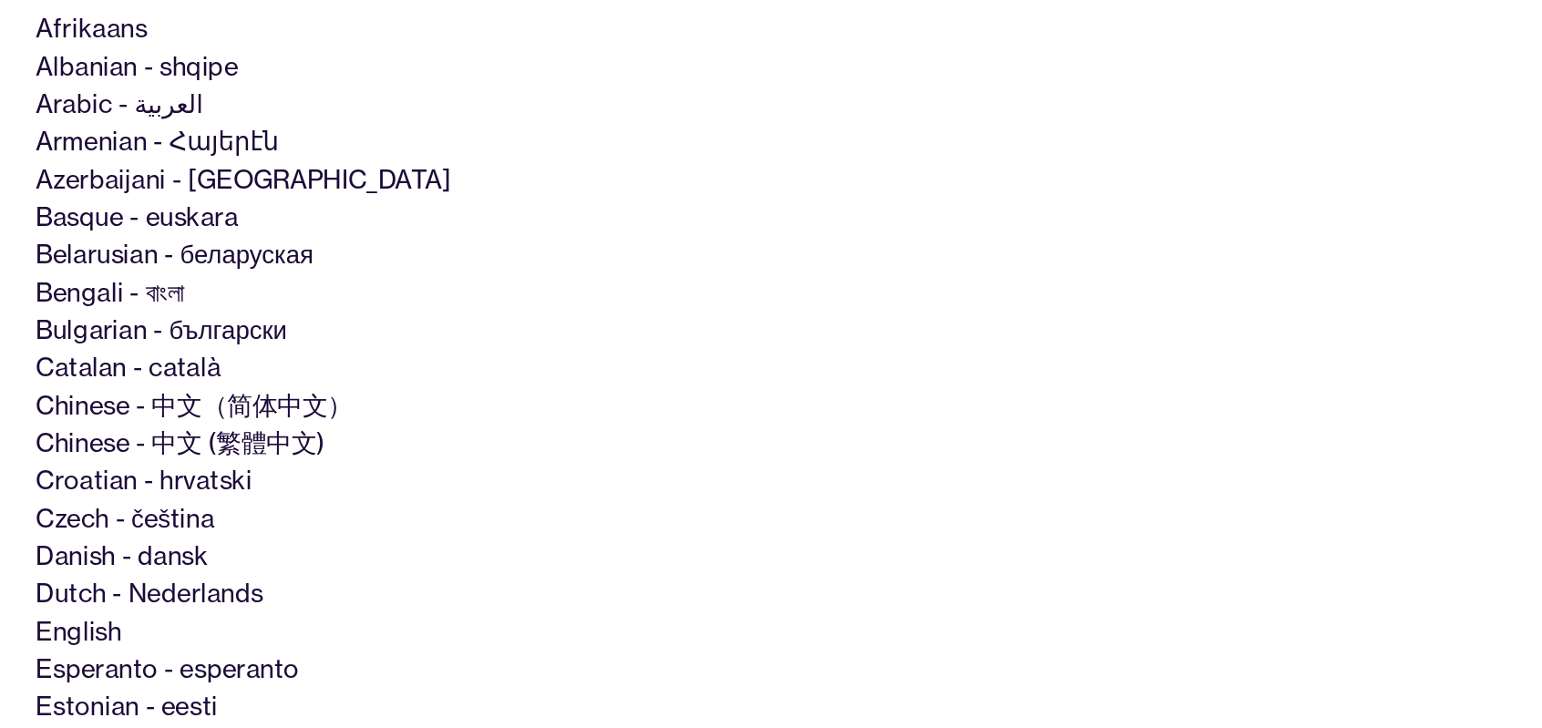
scroll to position [91, 0]
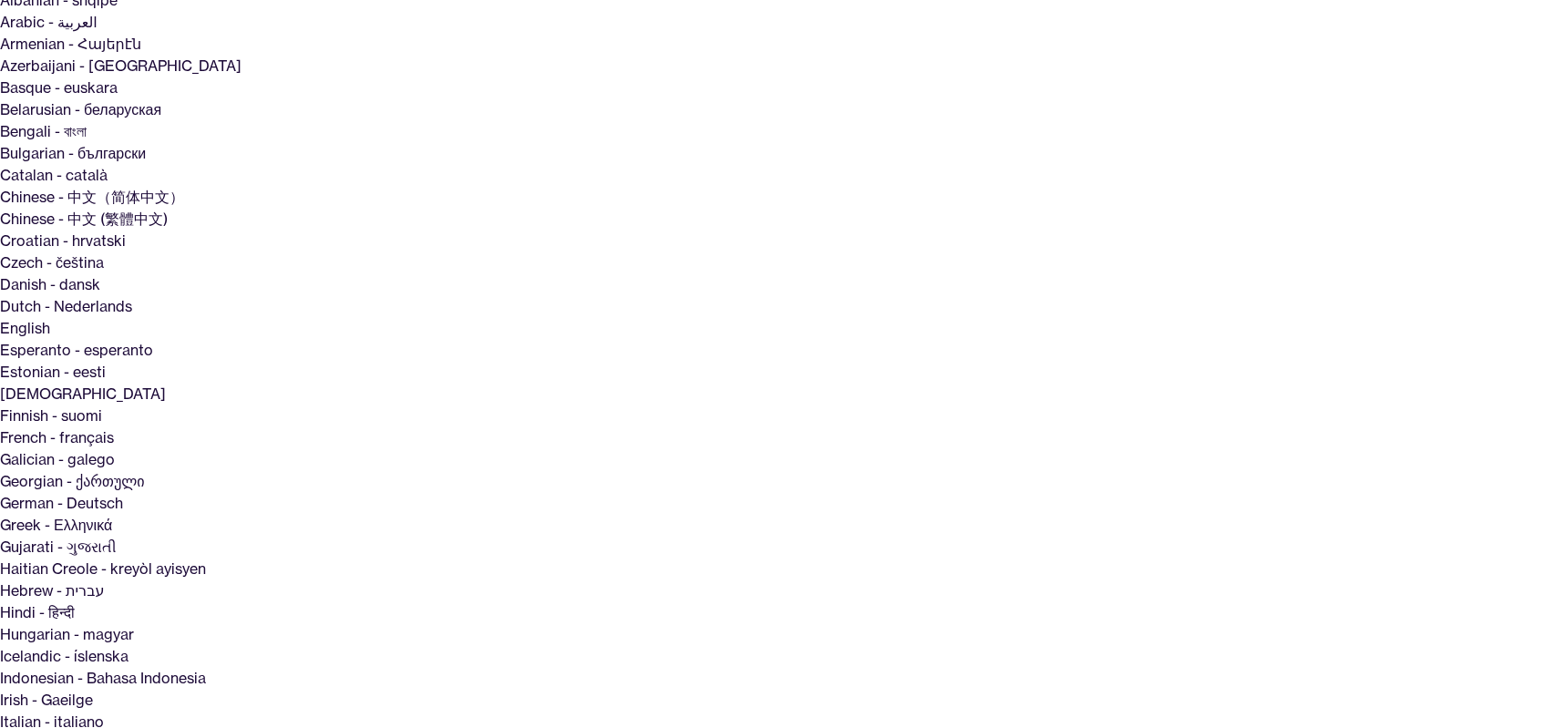
type input "**********"
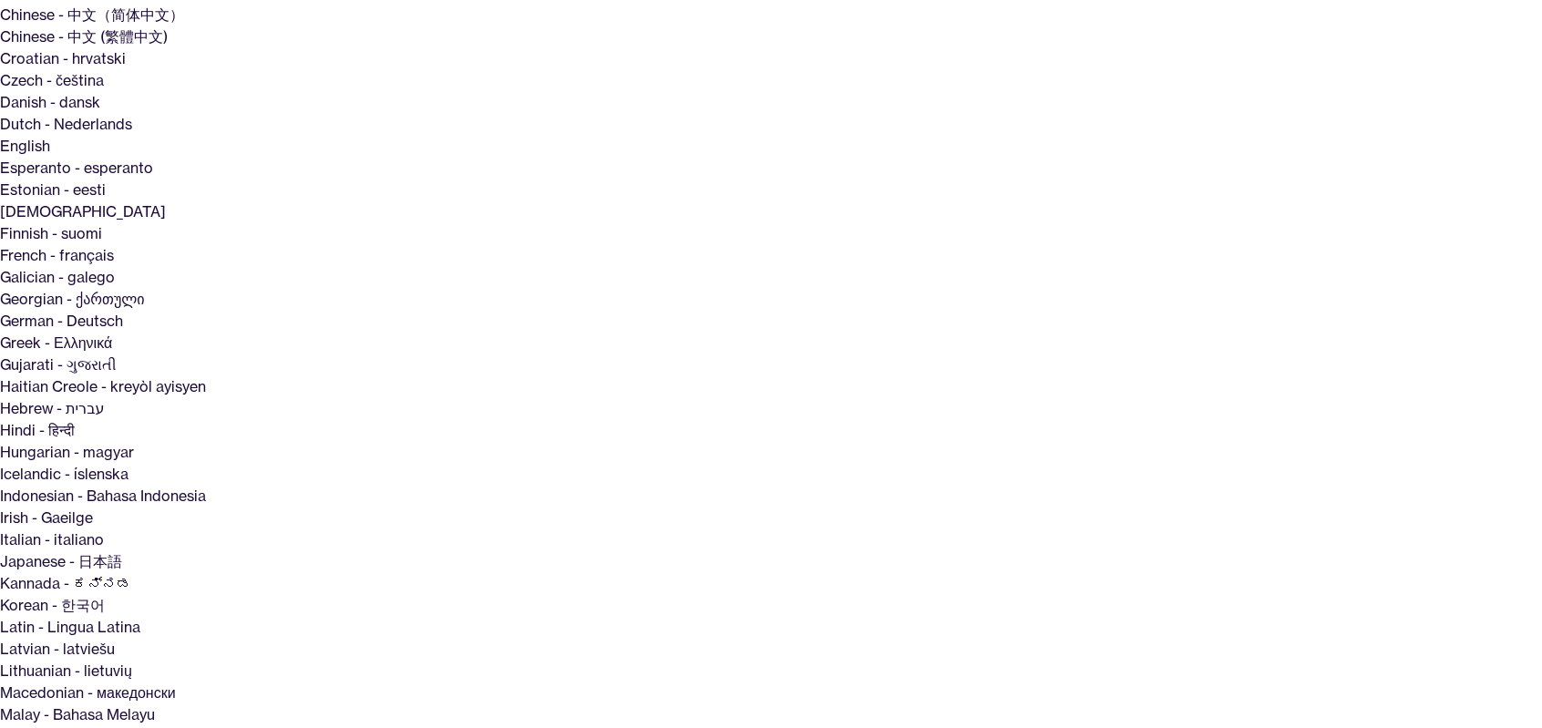
scroll to position [364, 0]
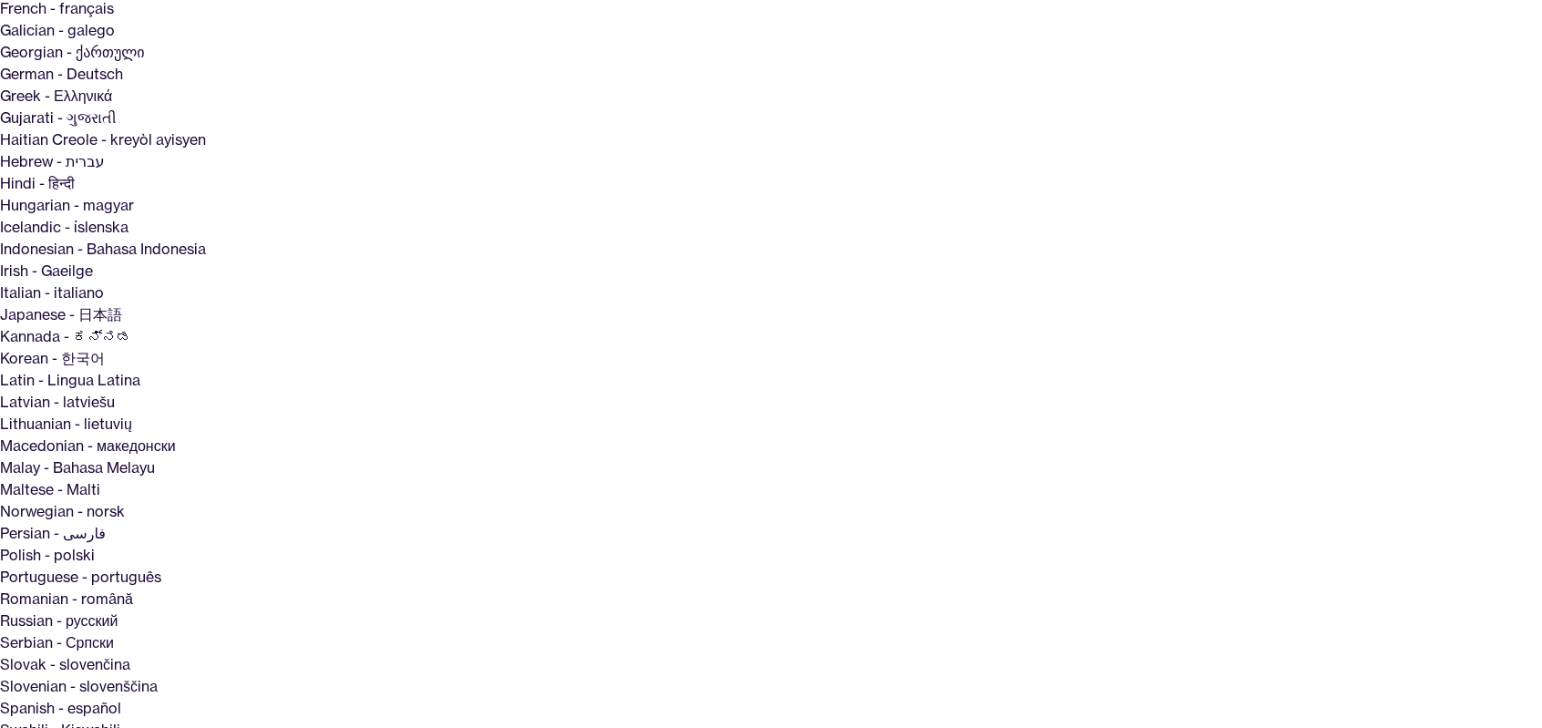
scroll to position [661, 0]
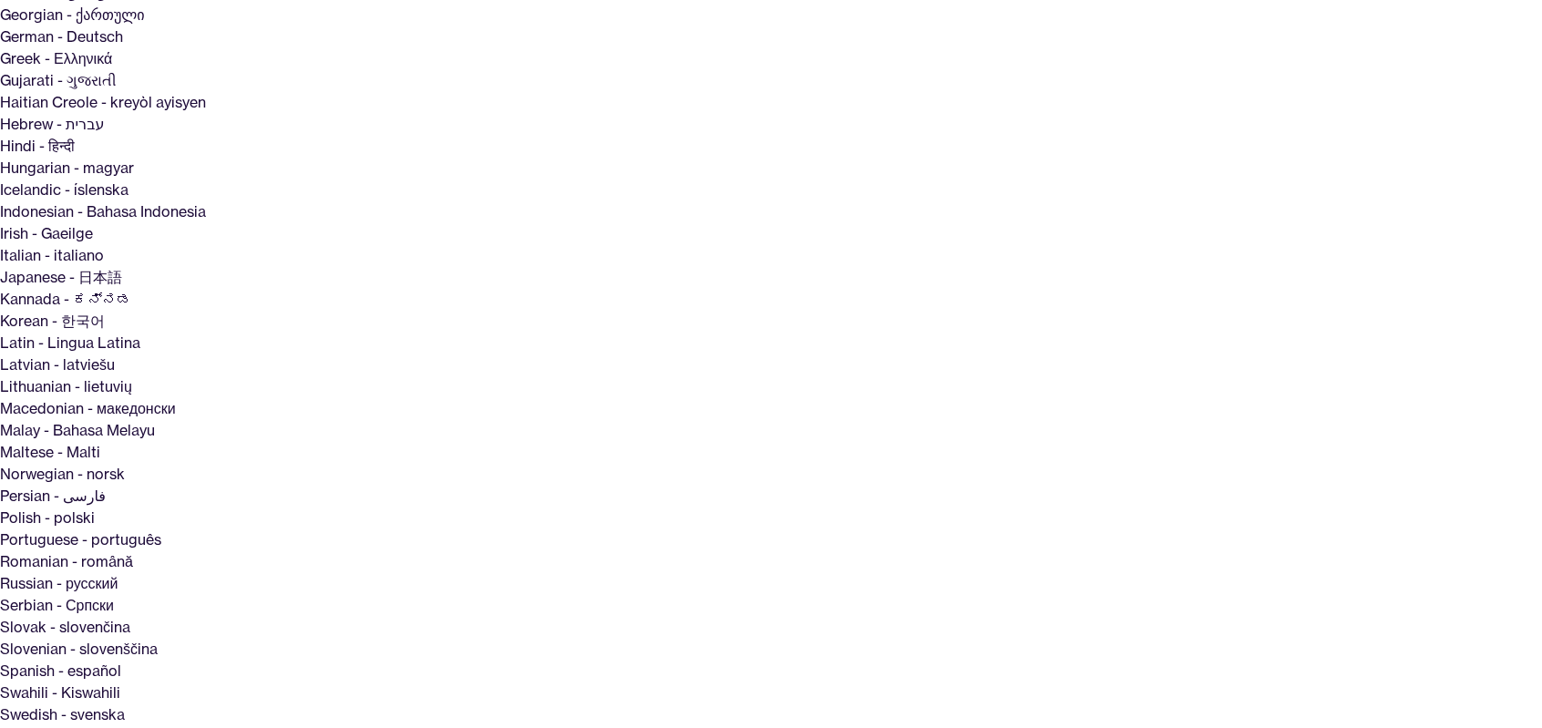
scroll to position [559, 0]
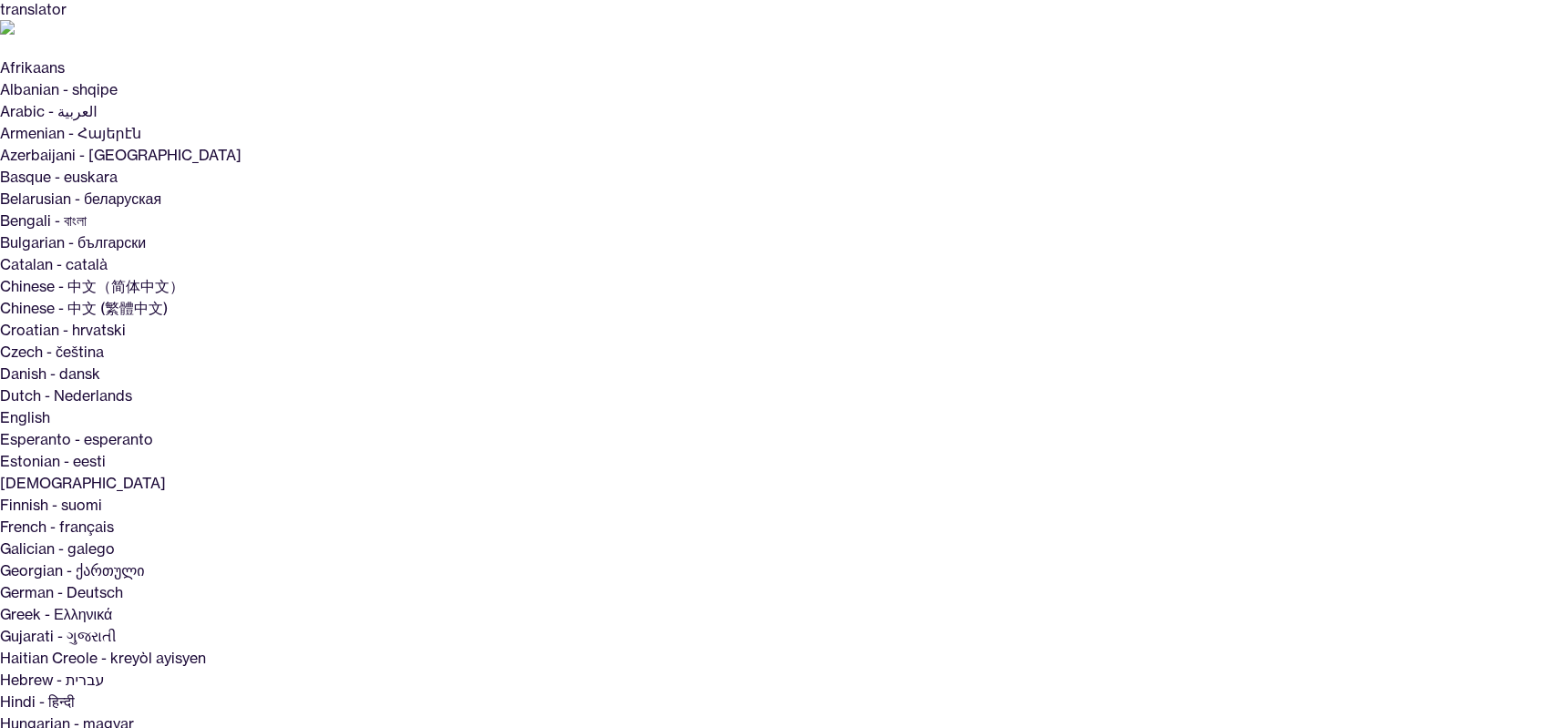
scroll to position [0, 0]
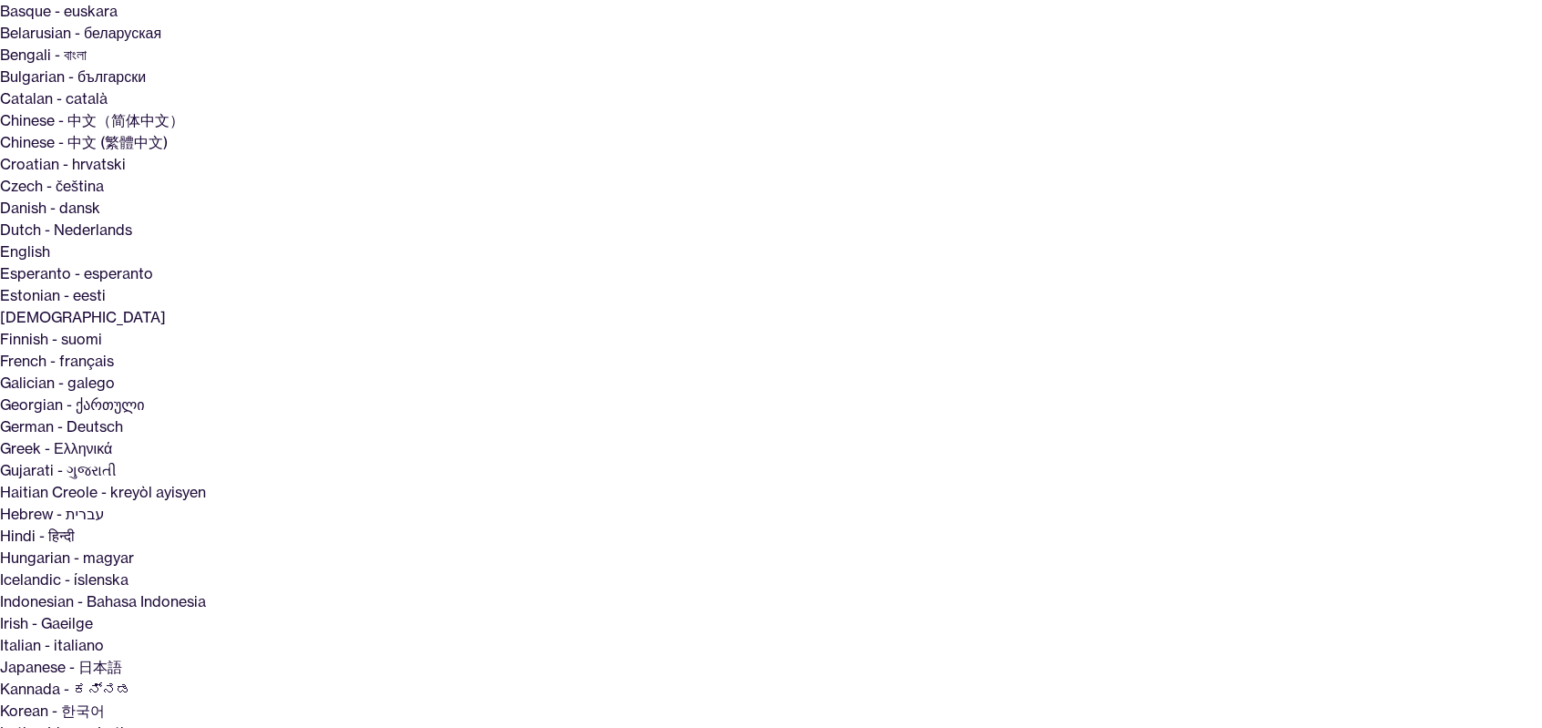
scroll to position [182, 0]
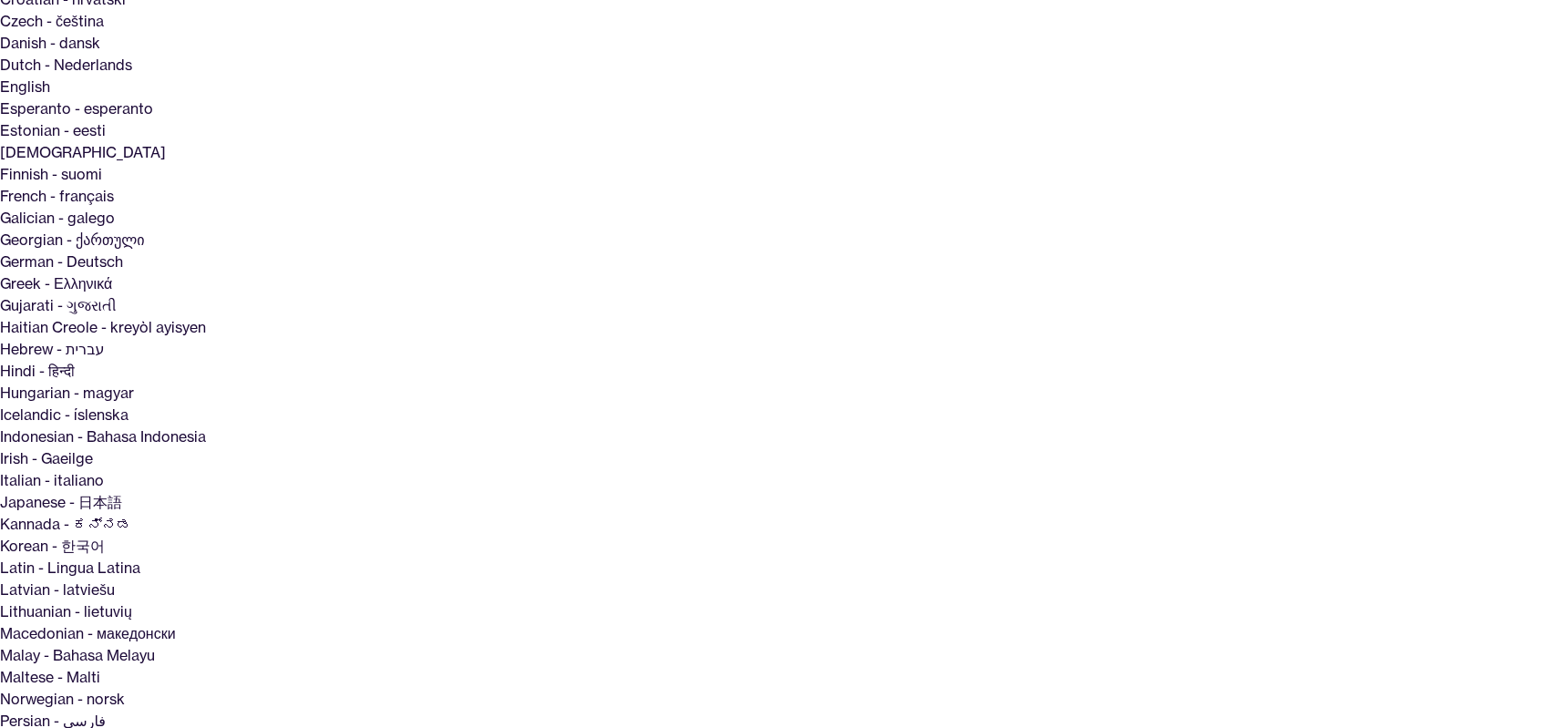
scroll to position [335, 0]
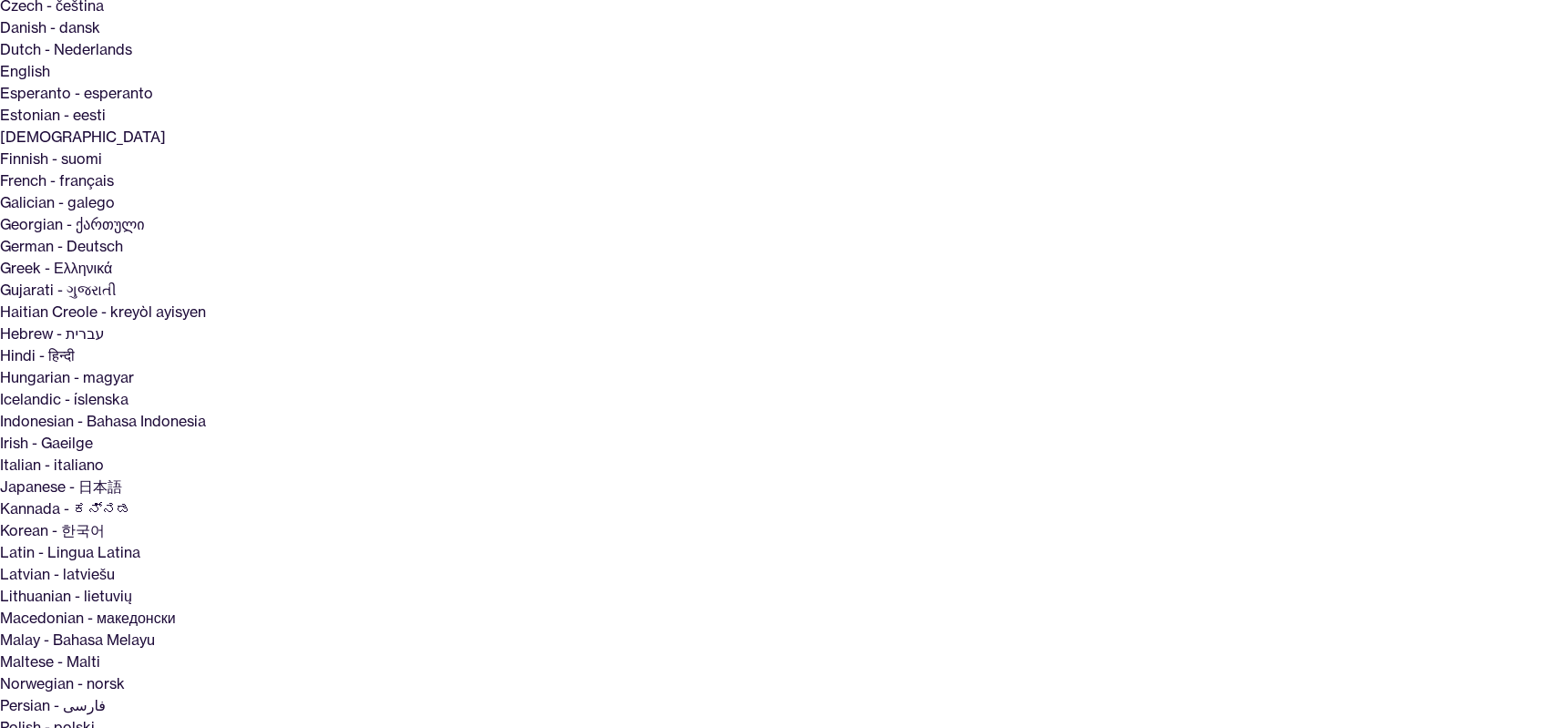
scroll to position [415, 0]
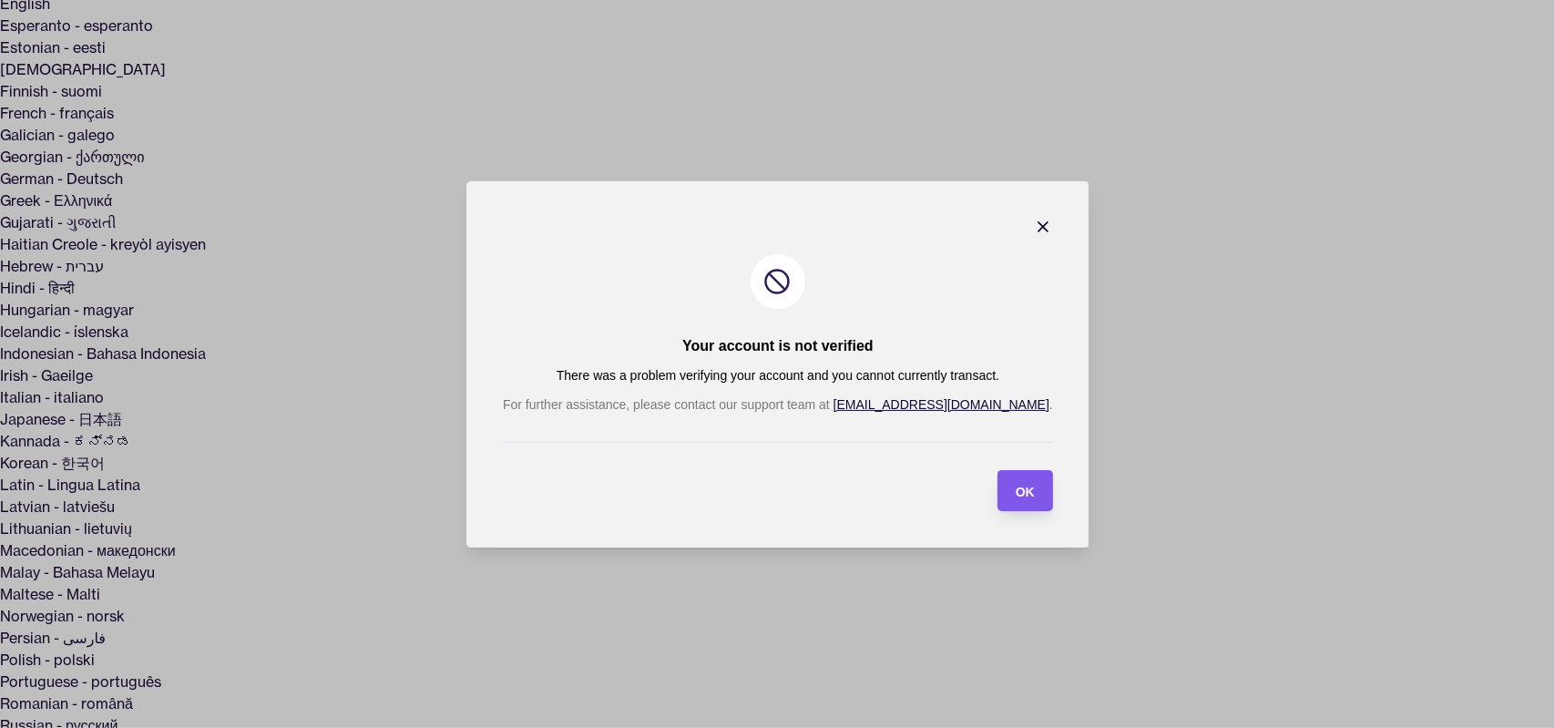
click at [1015, 496] on span "OK" at bounding box center [1024, 491] width 19 height 15
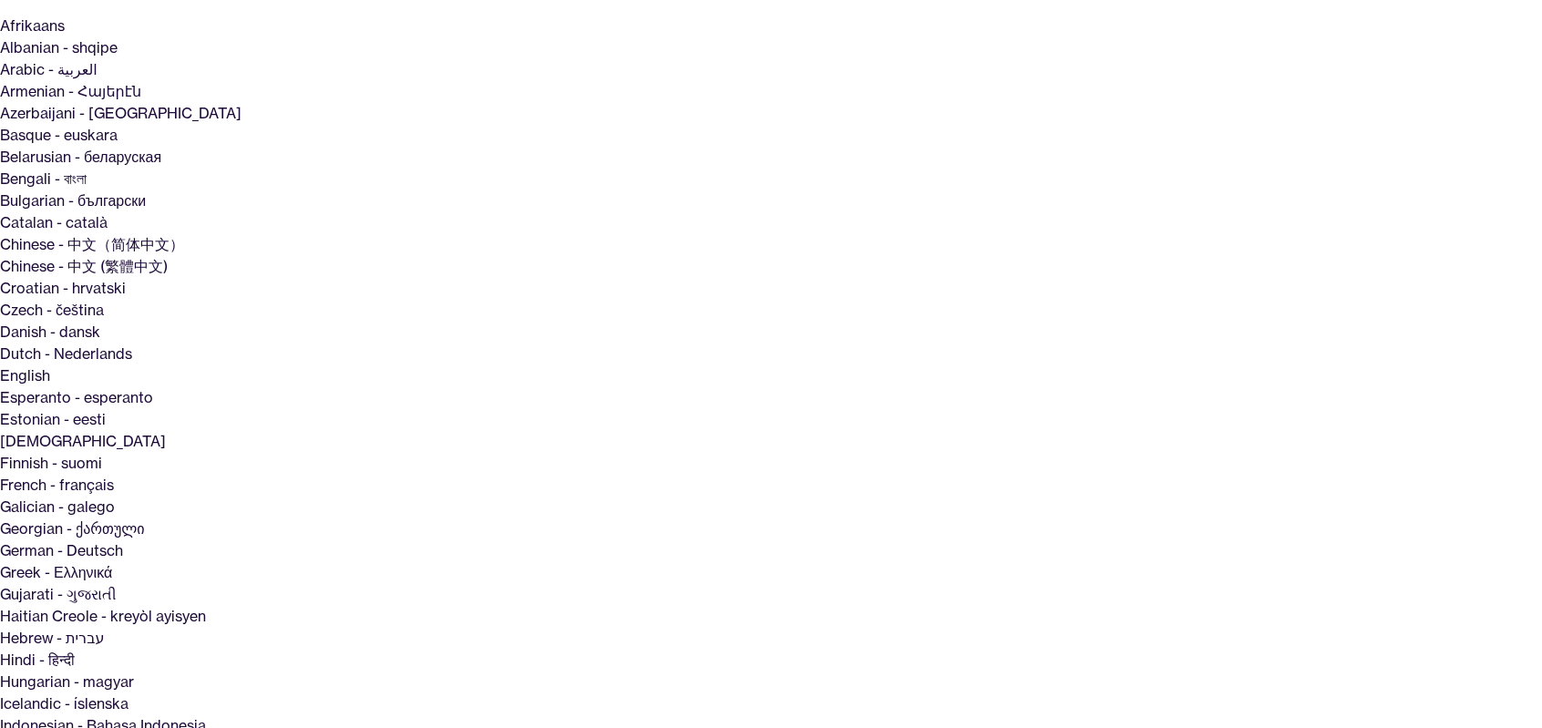
scroll to position [0, 0]
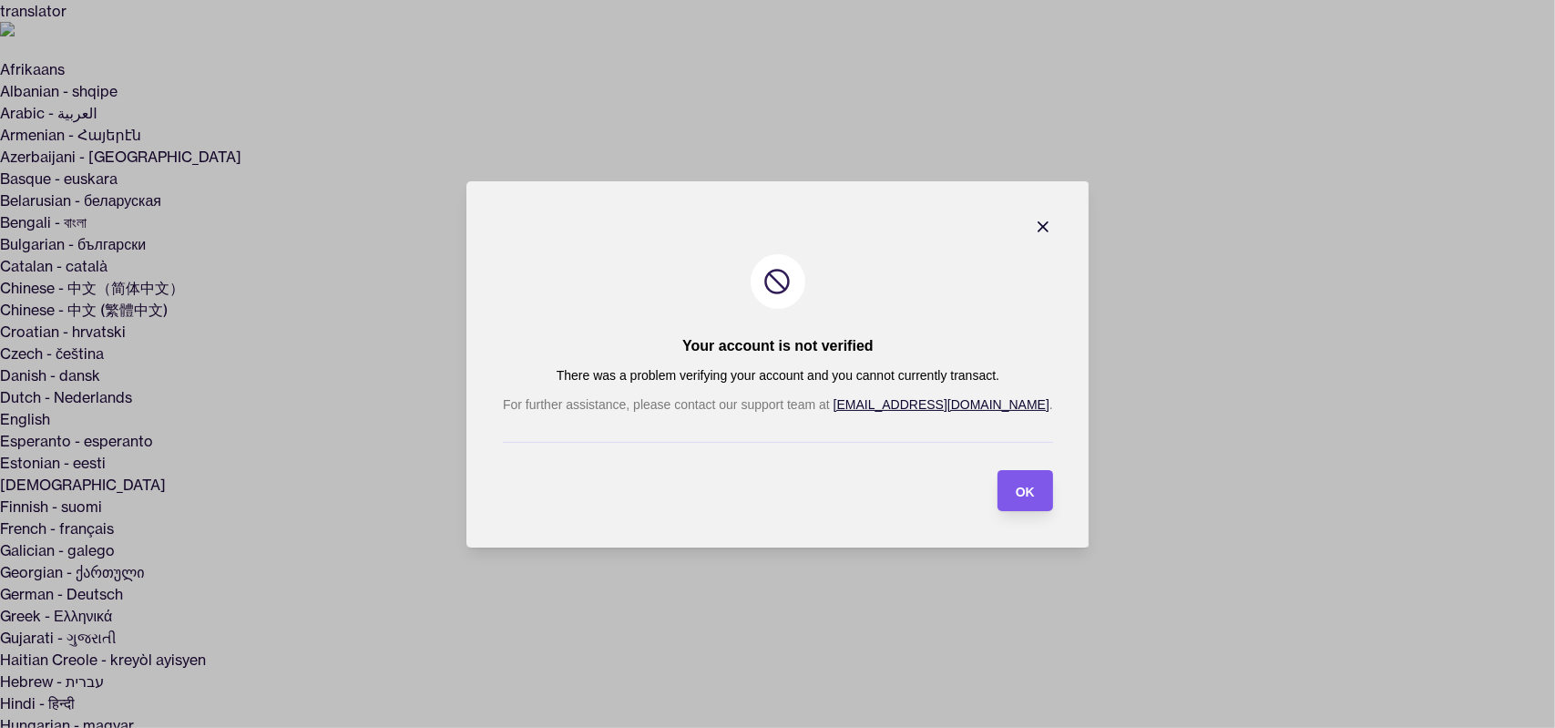
click at [1015, 495] on span "OK" at bounding box center [1024, 491] width 19 height 15
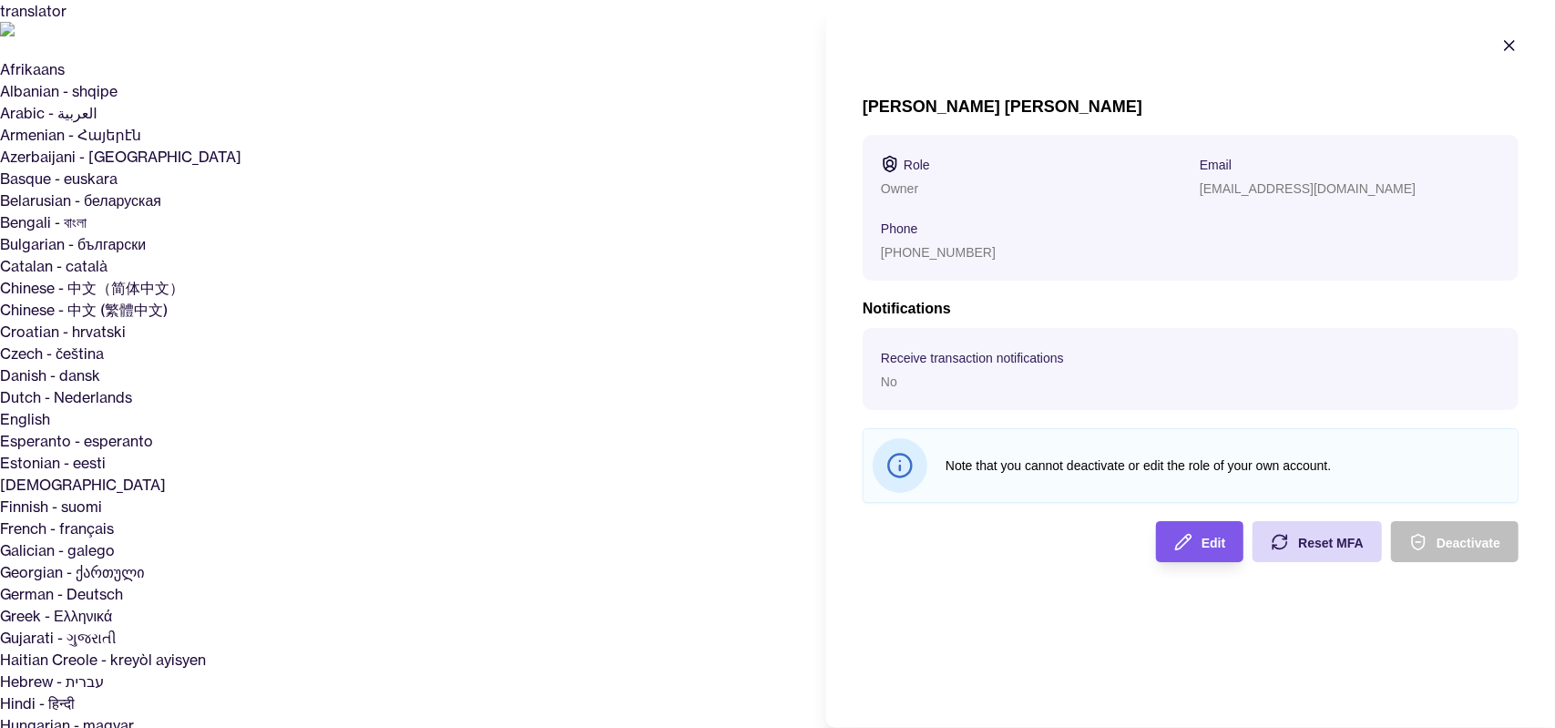
click at [1214, 536] on span "Edit" at bounding box center [1214, 543] width 24 height 15
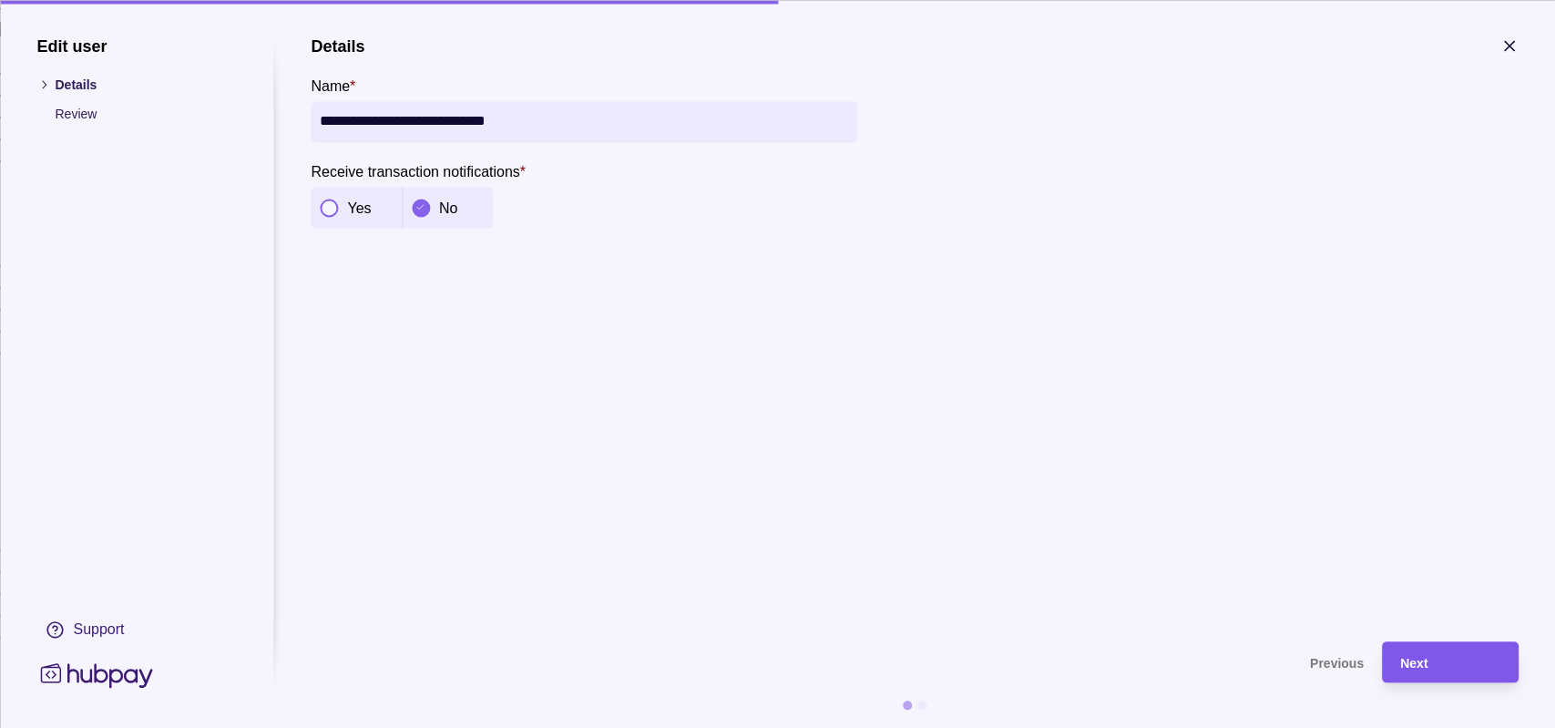
click at [1487, 661] on div "Next" at bounding box center [1450, 662] width 100 height 22
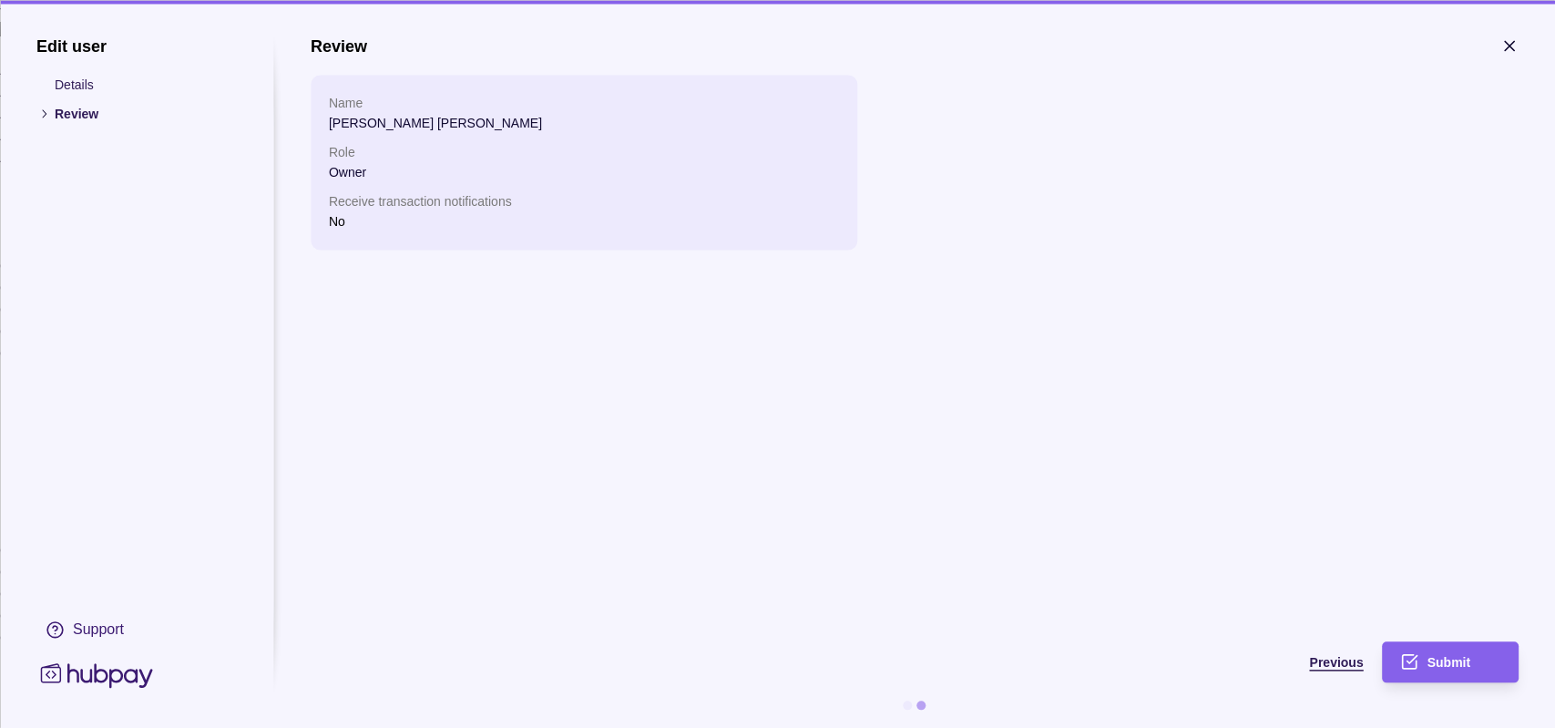
click at [1353, 677] on div "Previous" at bounding box center [823, 661] width 1081 height 41
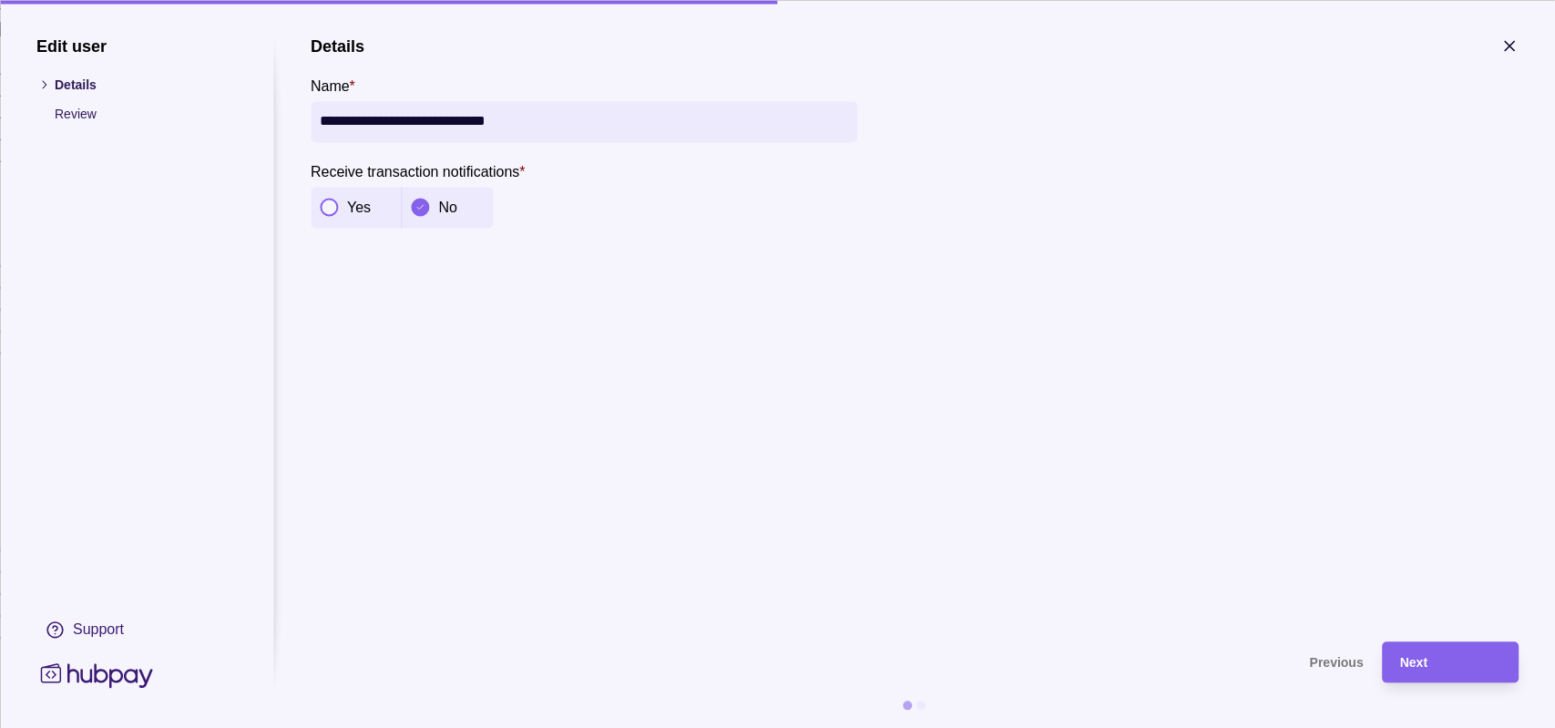
click at [70, 103] on ul "Details Review" at bounding box center [136, 99] width 200 height 49
click at [67, 110] on p "Review" at bounding box center [146, 114] width 182 height 20
click at [1510, 46] on icon "button" at bounding box center [1509, 45] width 9 height 9
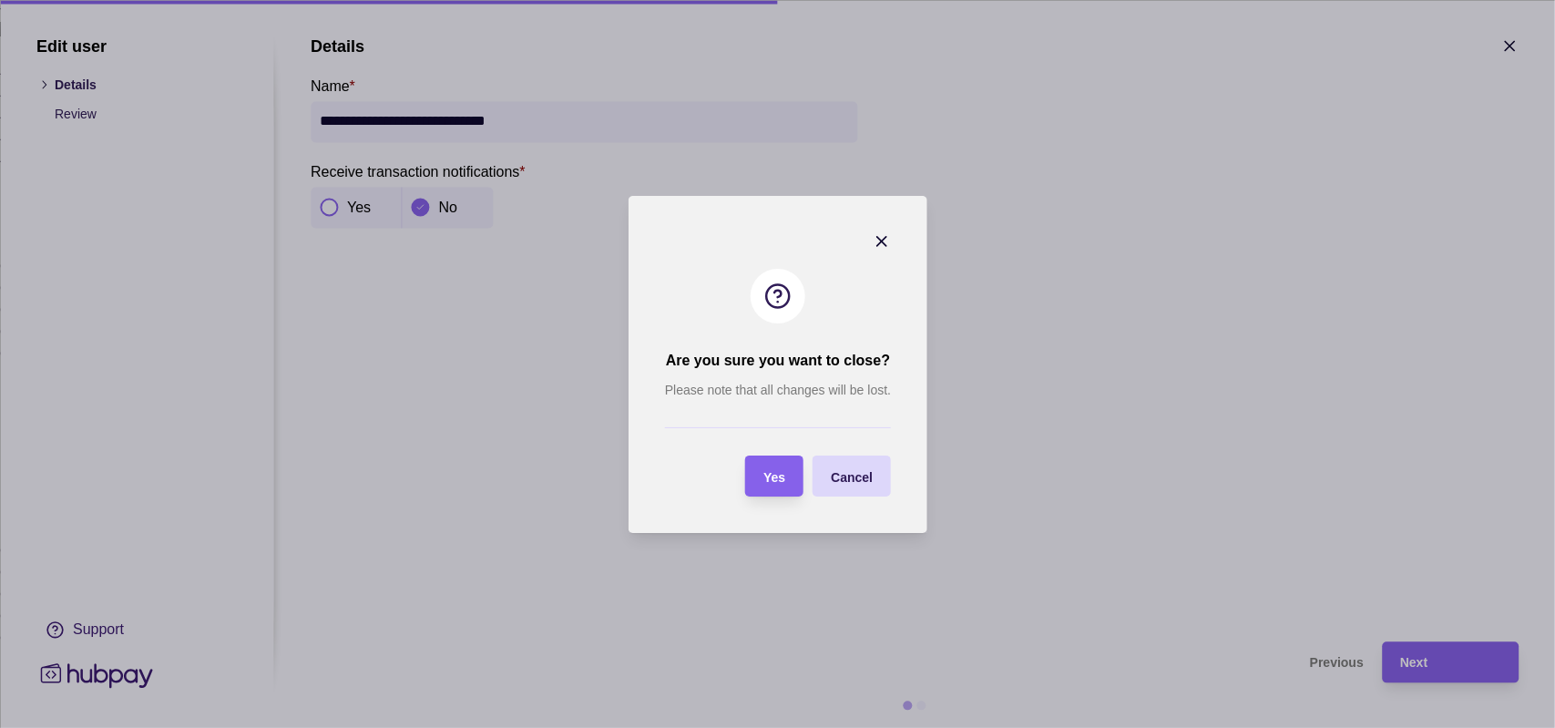
click at [770, 476] on span "Yes" at bounding box center [775, 476] width 22 height 15
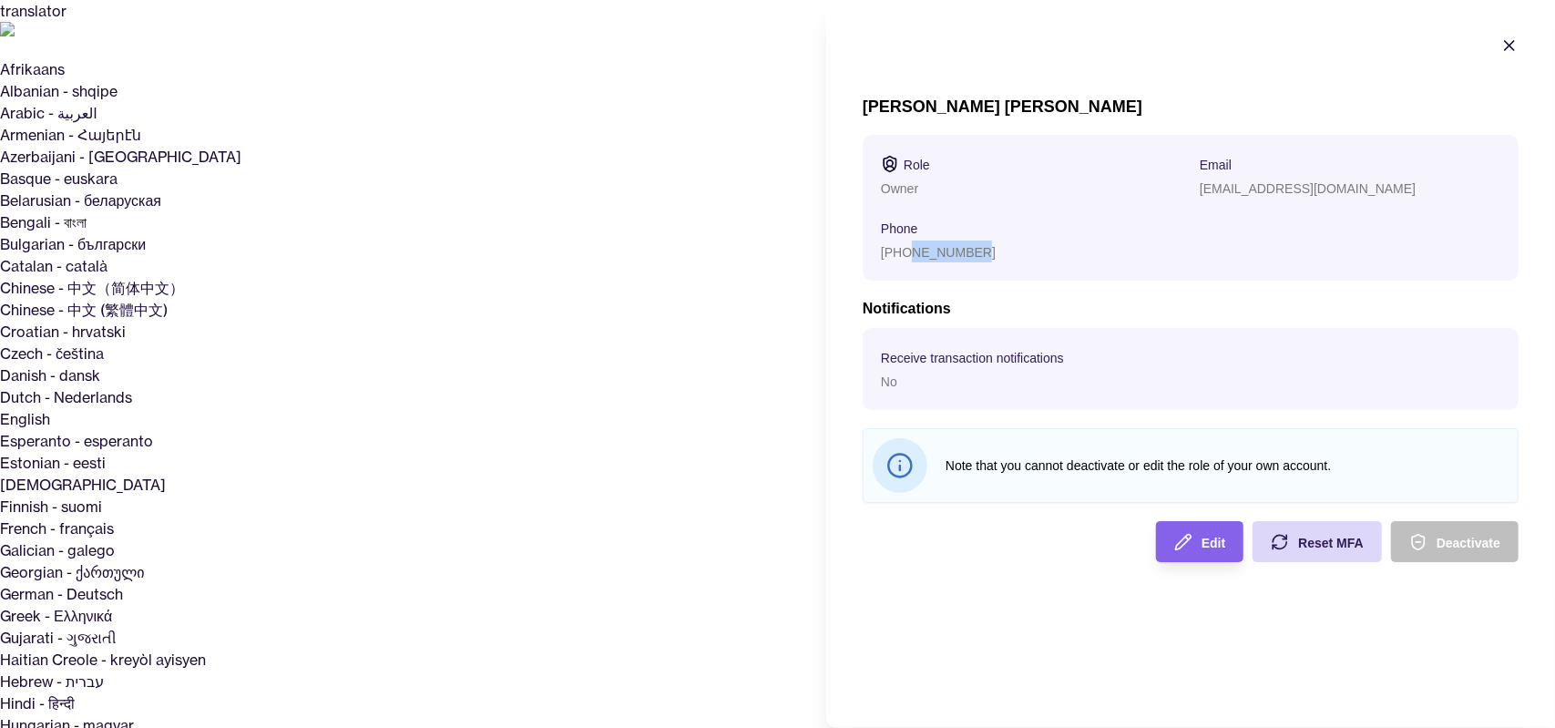
drag, startPoint x: 971, startPoint y: 252, endPoint x: 908, endPoint y: 256, distance: 63.0
click at [908, 256] on div "+971549908824" at bounding box center [1031, 252] width 301 height 22
click at [908, 256] on p "+971549908824" at bounding box center [938, 252] width 115 height 15
click at [1287, 133] on div "Mohamed Elsayed Ibrahim Sousou Role Owner Email zabreak2@gmail.com Phone +97154…" at bounding box center [1191, 330] width 656 height 466
click at [1259, 179] on div "Email zabreak2@gmail.com" at bounding box center [1350, 176] width 301 height 46
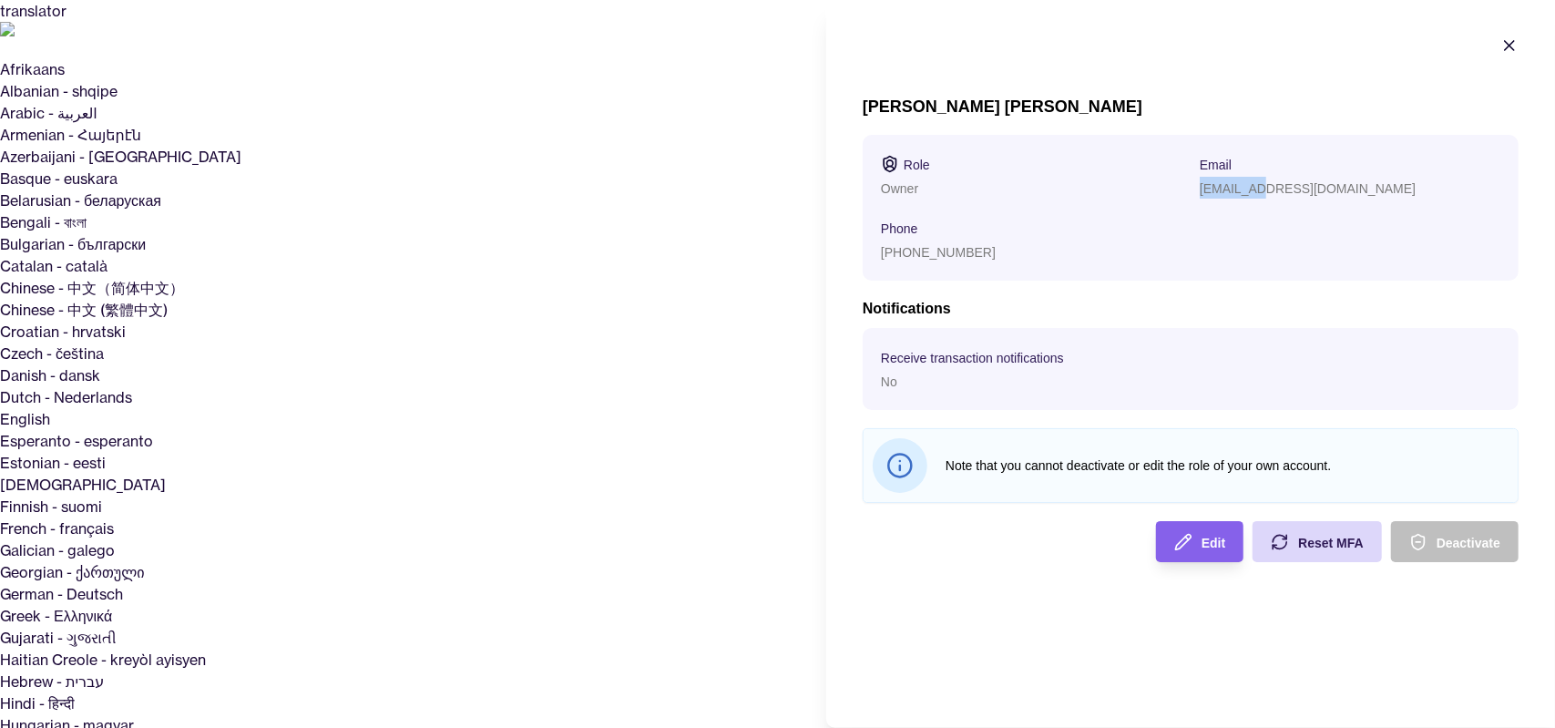
click at [1259, 179] on div "zabreak2@gmail.com" at bounding box center [1350, 188] width 301 height 22
click at [1130, 265] on section "Role Owner Email zabreak2@gmail.com Phone +971549908824" at bounding box center [1191, 208] width 656 height 146
click at [999, 469] on p "Note that you cannot deactivate or edit the role of your own account." at bounding box center [1227, 466] width 563 height 20
click at [971, 456] on p "Note that you cannot deactivate or edit the role of your own account." at bounding box center [1227, 466] width 563 height 20
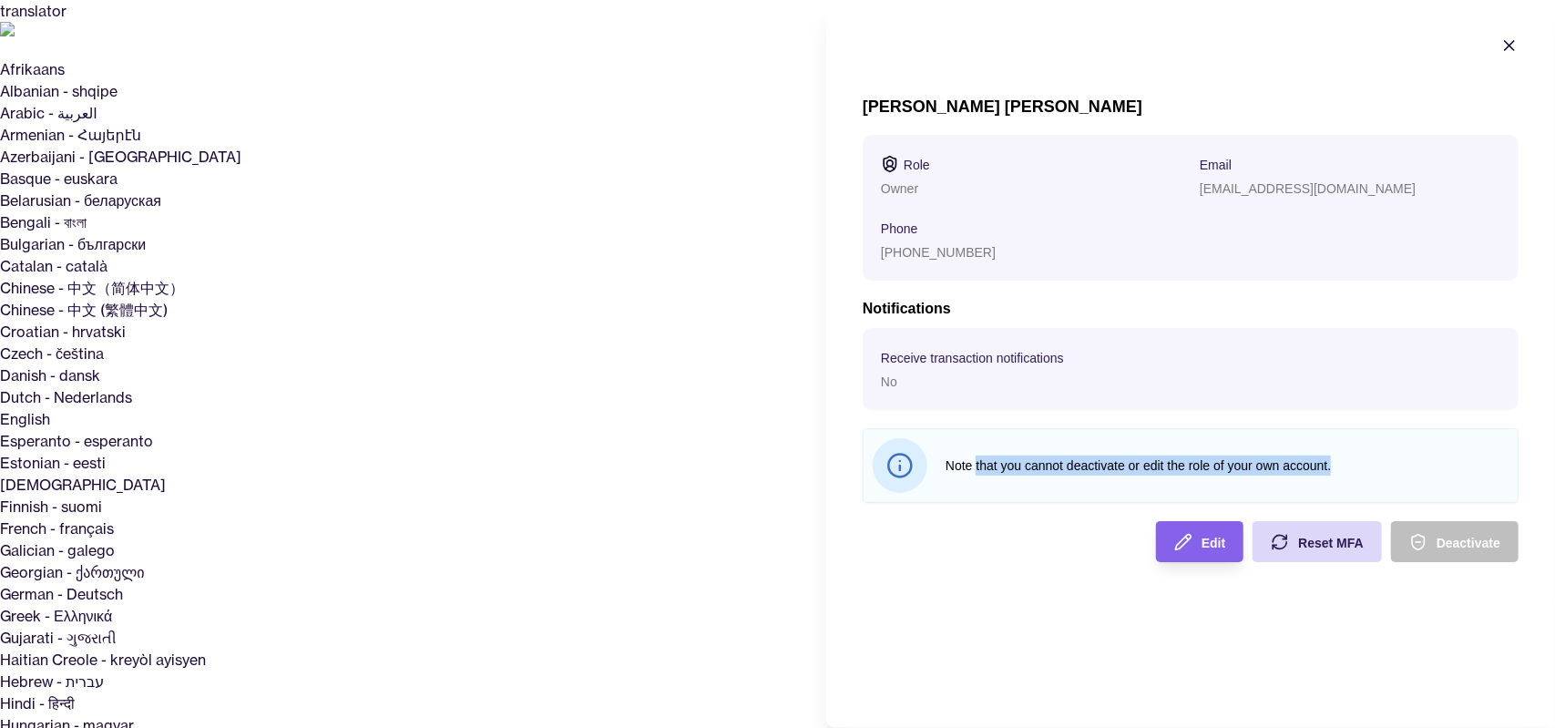
drag, startPoint x: 977, startPoint y: 462, endPoint x: 1352, endPoint y: 466, distance: 375.4
click at [1352, 466] on p "Note that you cannot deactivate or edit the role of your own account." at bounding box center [1227, 466] width 563 height 20
click at [1354, 466] on p "Note that you cannot deactivate or edit the role of your own account." at bounding box center [1227, 466] width 563 height 20
drag, startPoint x: 1163, startPoint y: 464, endPoint x: 1407, endPoint y: 465, distance: 244.2
click at [1405, 465] on p "Note that you cannot deactivate or edit the role of your own account." at bounding box center [1227, 466] width 563 height 20
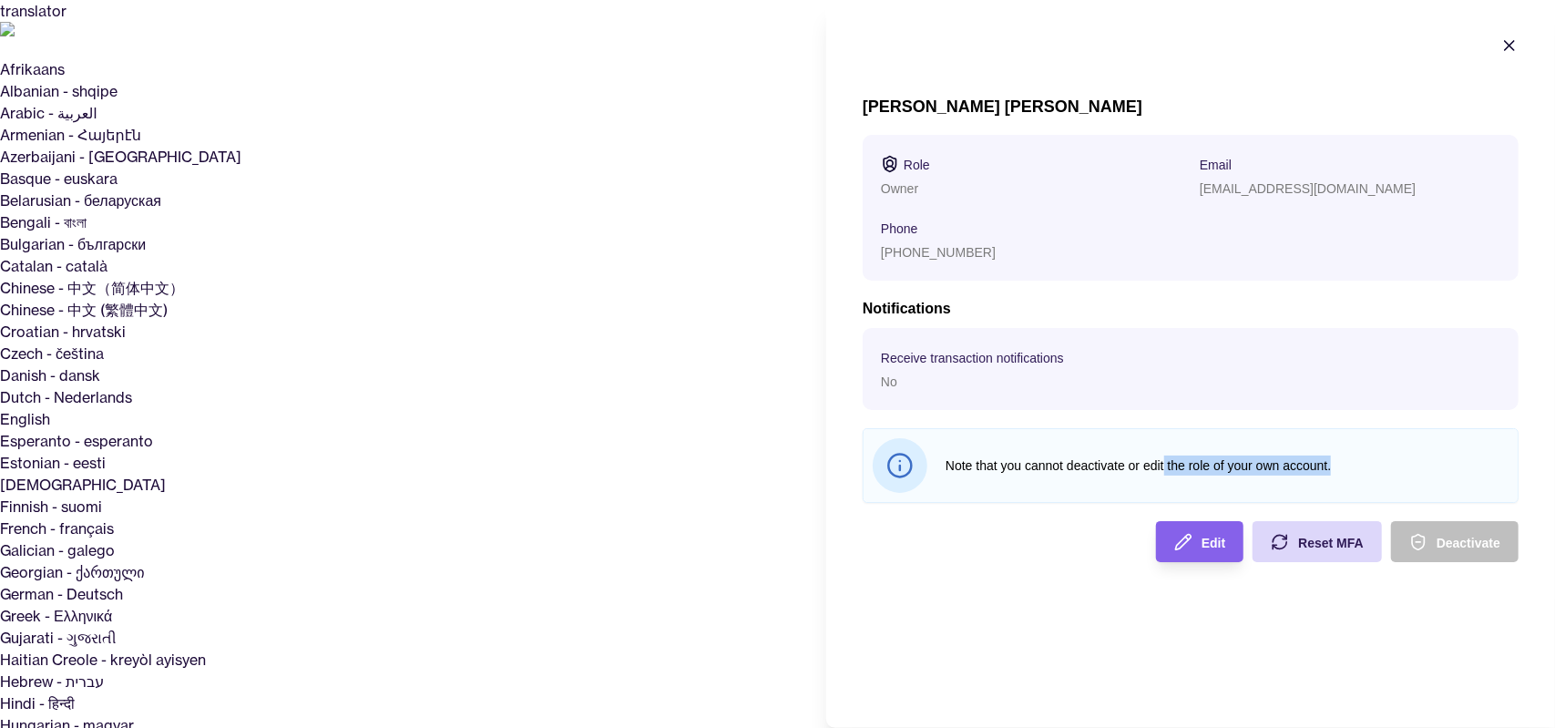
click at [1408, 466] on p "Note that you cannot deactivate or edit the role of your own account." at bounding box center [1227, 466] width 563 height 20
click at [1216, 543] on span "Edit" at bounding box center [1214, 543] width 24 height 15
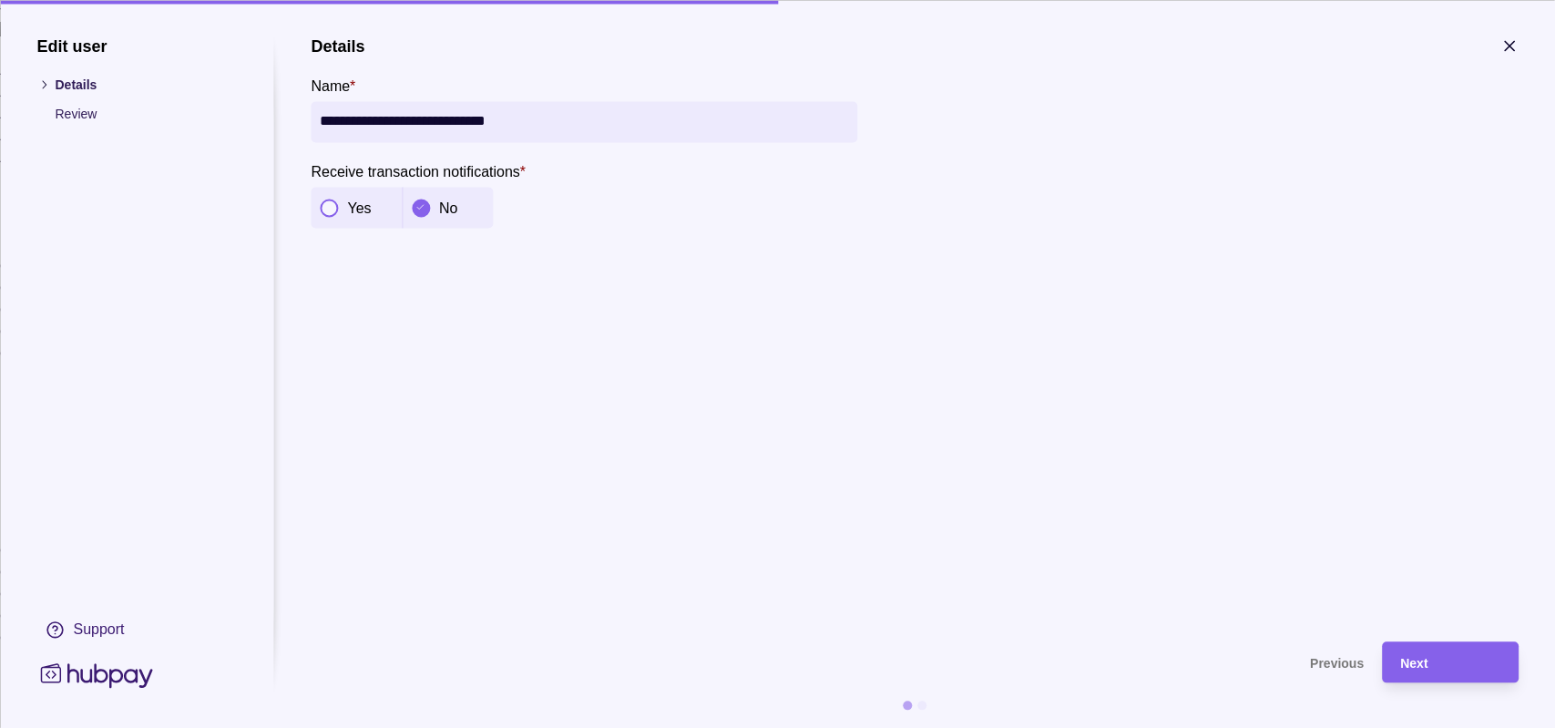
click at [325, 203] on button "button" at bounding box center [329, 208] width 18 height 18
click at [1430, 661] on div "Next" at bounding box center [1450, 662] width 100 height 22
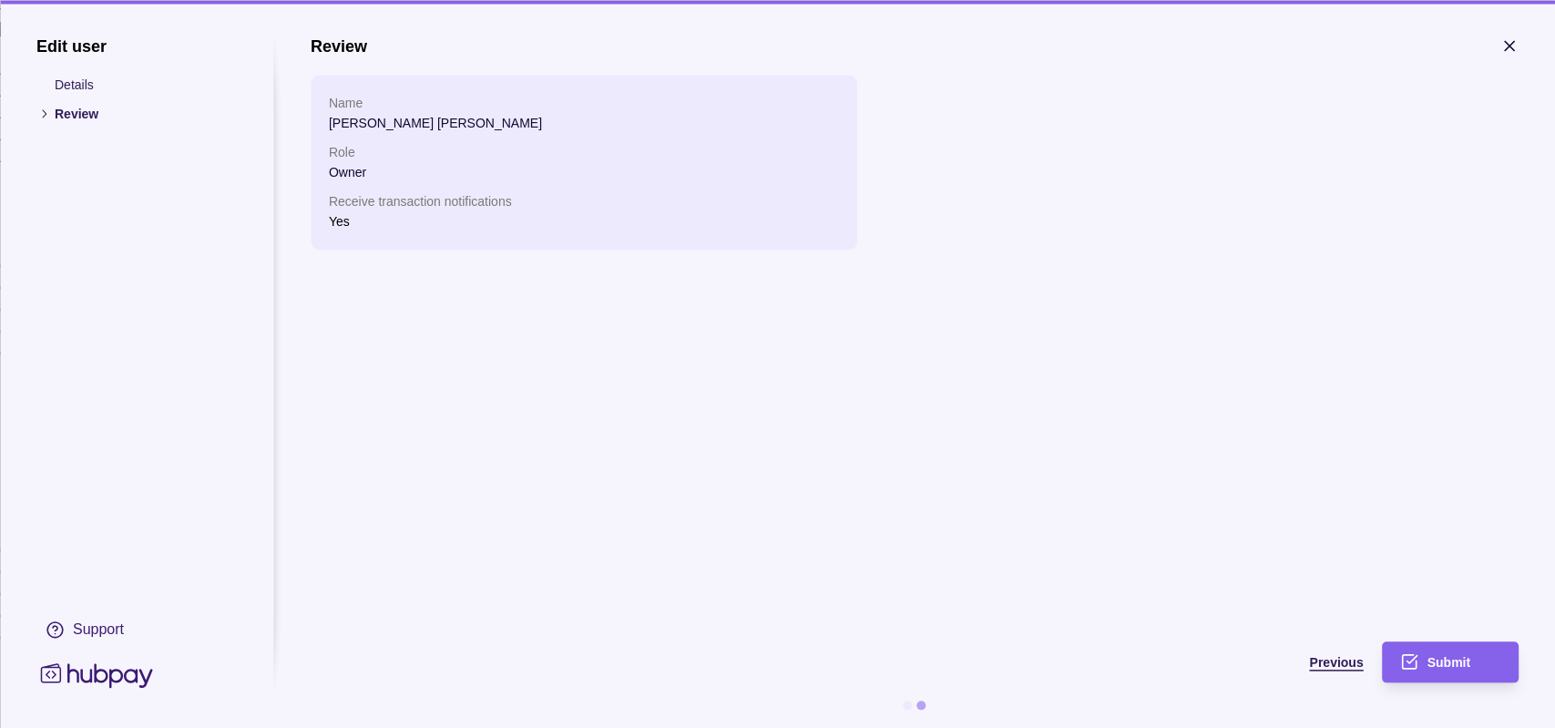
click at [1338, 669] on span "Previous" at bounding box center [1337, 663] width 54 height 15
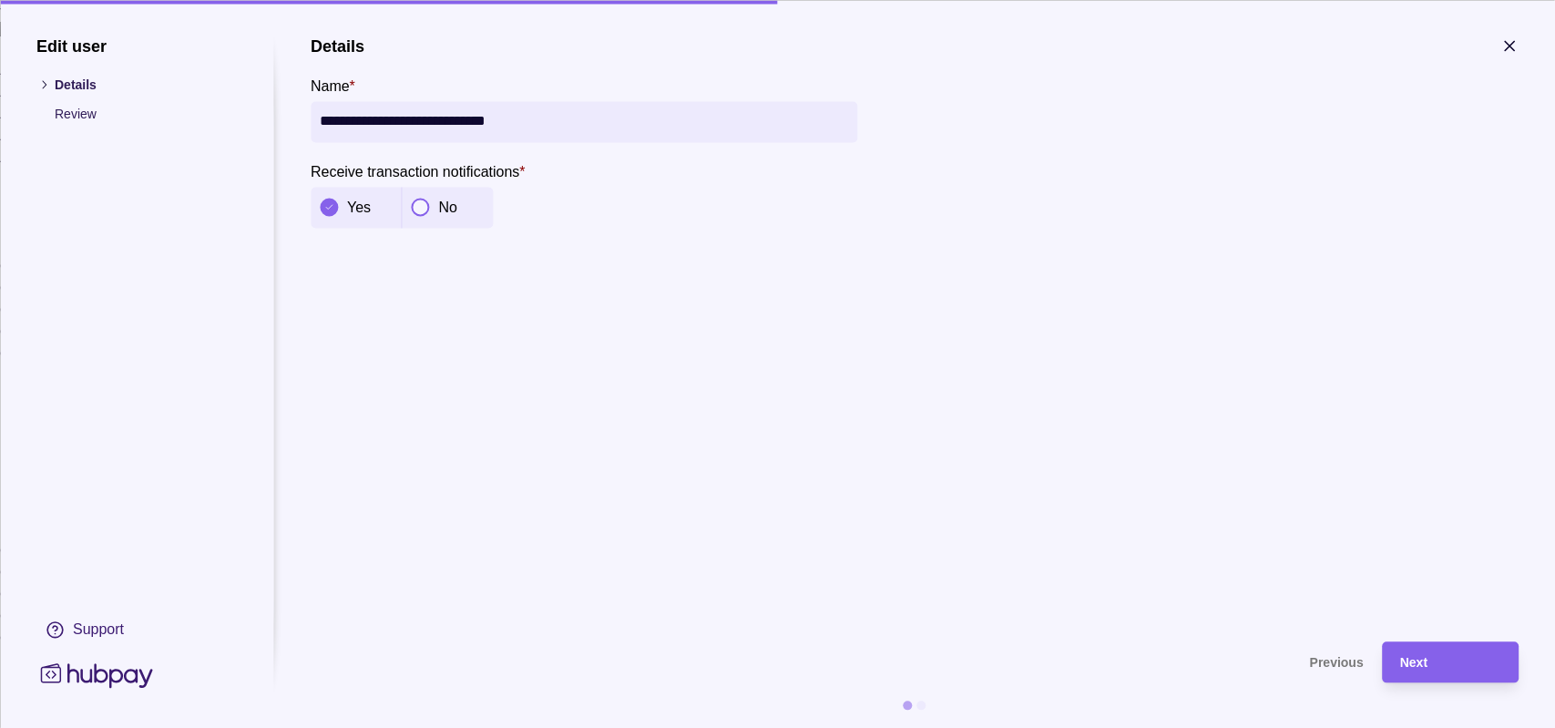
click at [1513, 47] on icon "button" at bounding box center [1509, 45] width 9 height 9
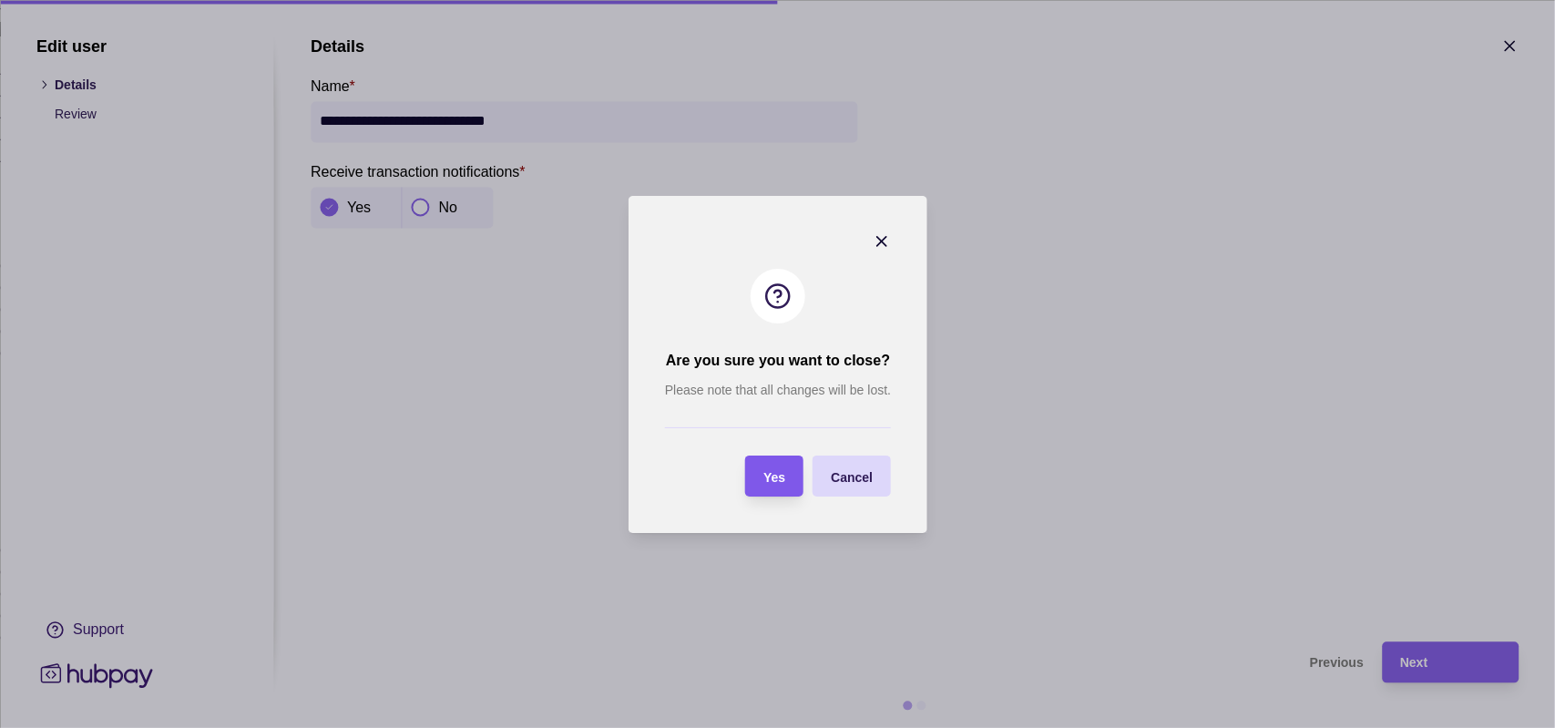
click at [782, 478] on span "Yes" at bounding box center [775, 476] width 22 height 15
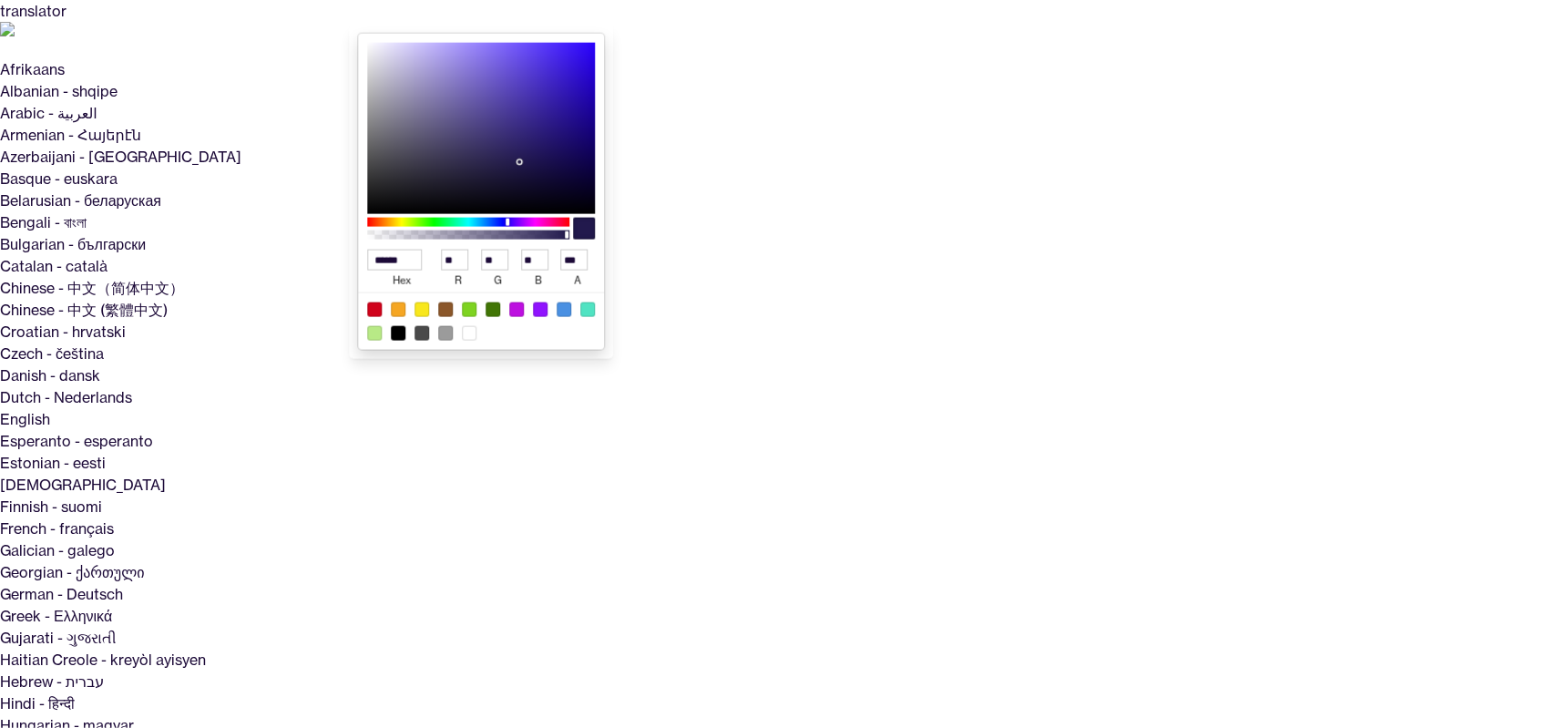
click at [399, 332] on div at bounding box center [398, 332] width 15 height 15
type input "******"
type input "*"
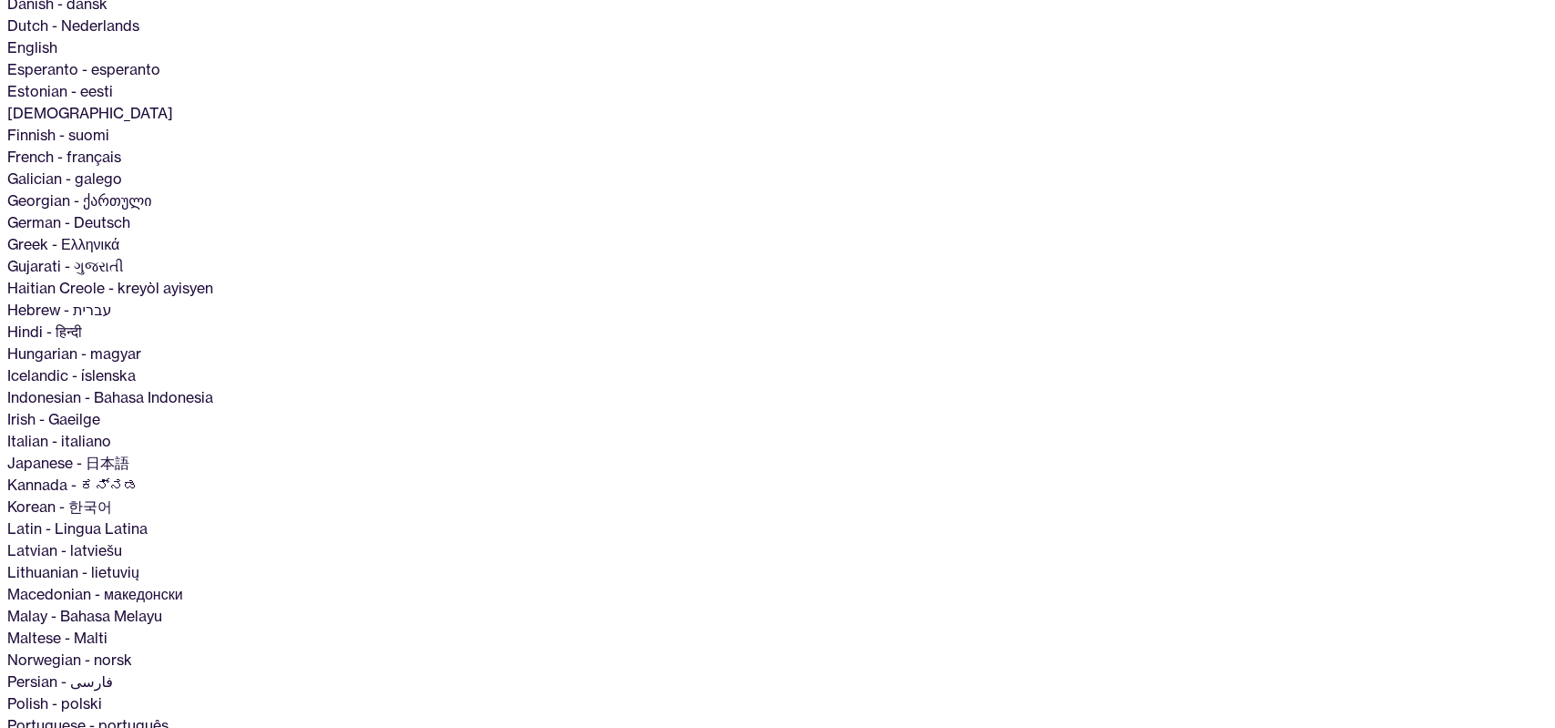
scroll to position [375, 0]
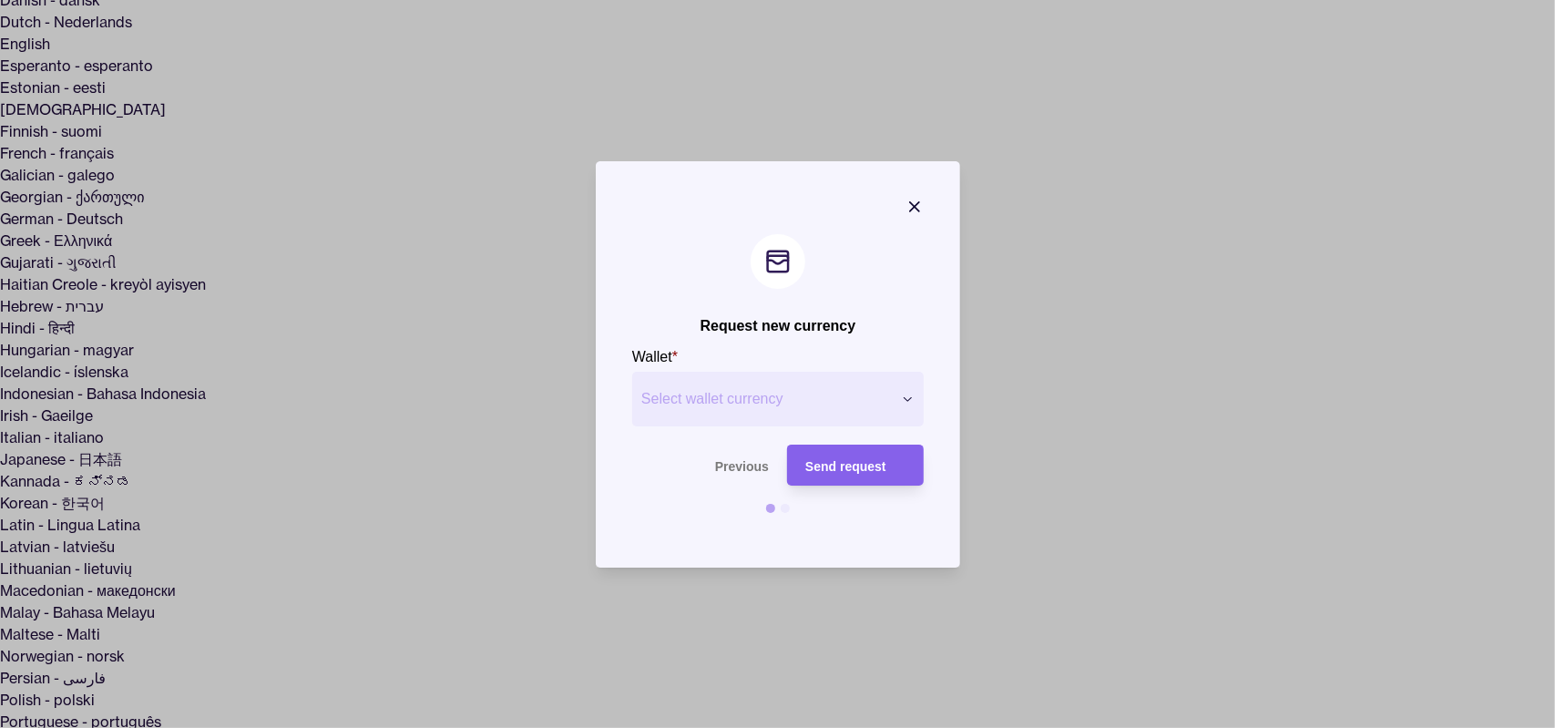
click at [812, 405] on span "Select wallet currency" at bounding box center [766, 399] width 251 height 22
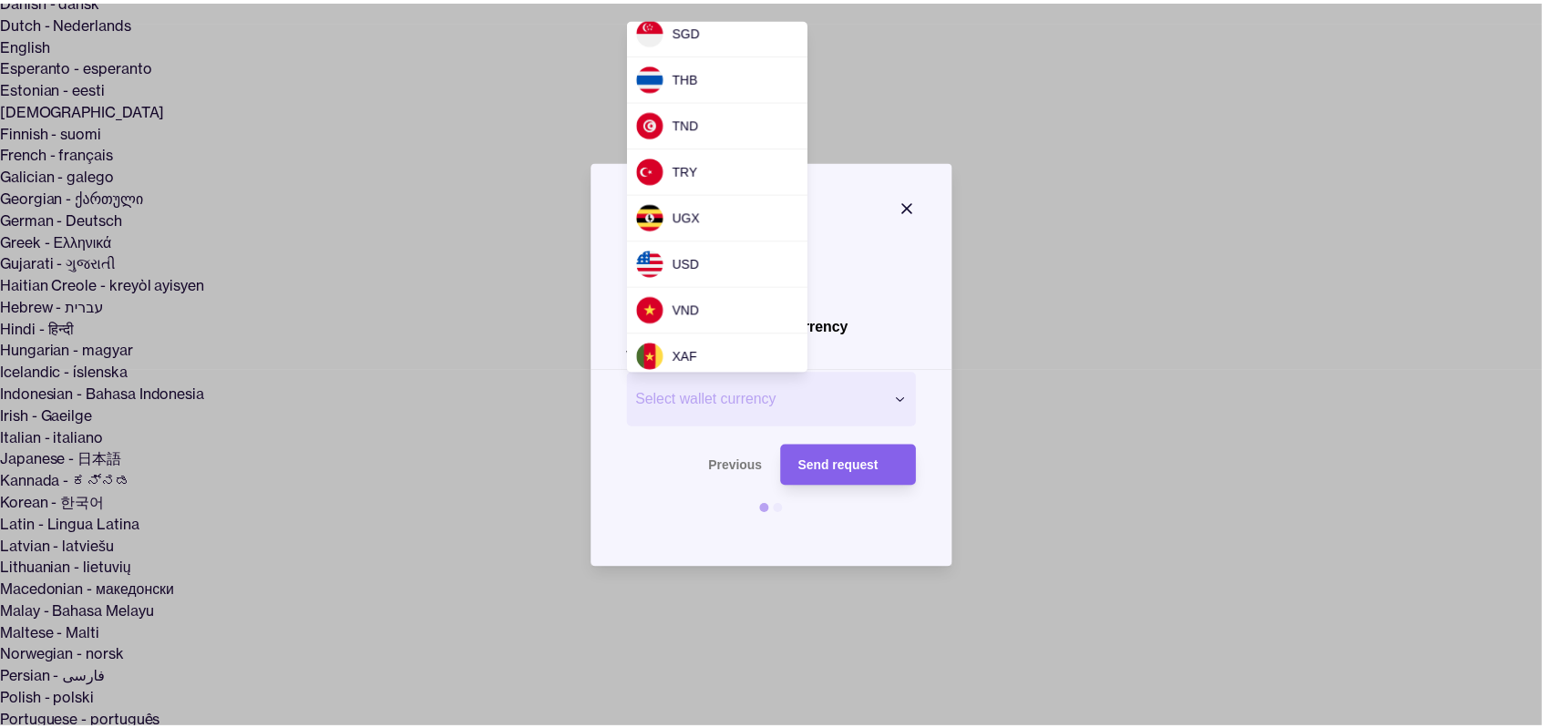
scroll to position [1640, 0]
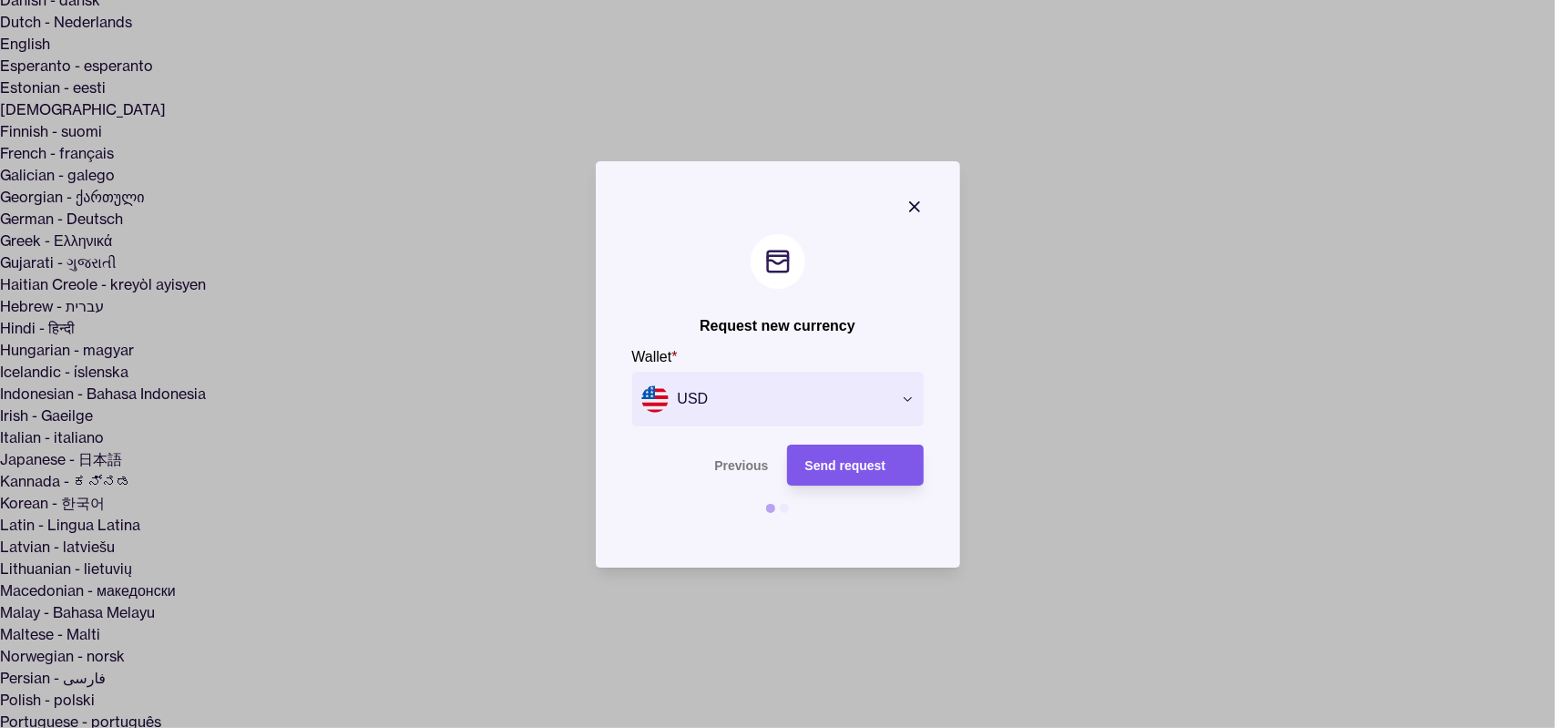
click at [875, 467] on span "Send request" at bounding box center [845, 465] width 81 height 15
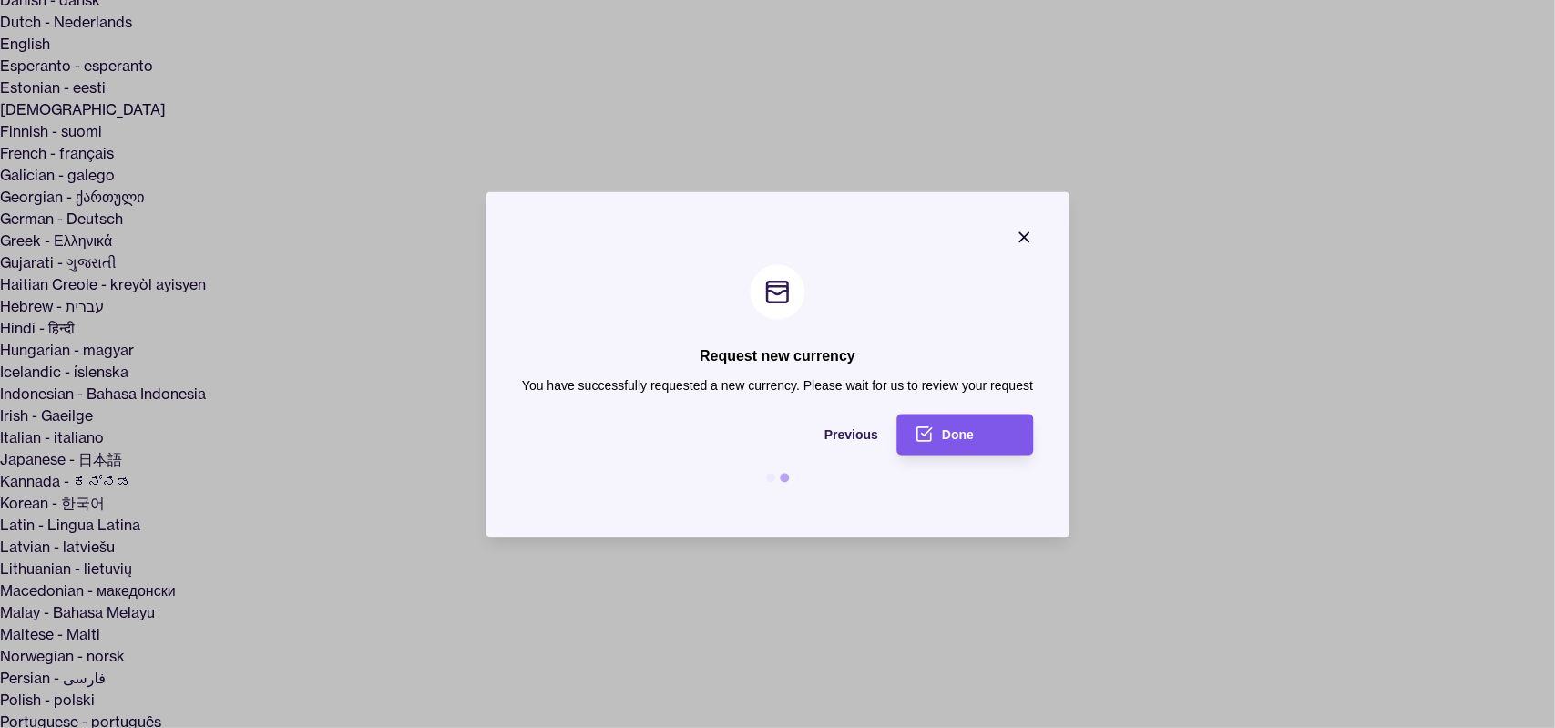
click at [993, 437] on div "Done" at bounding box center [978, 435] width 73 height 22
